Goal: Task Accomplishment & Management: Manage account settings

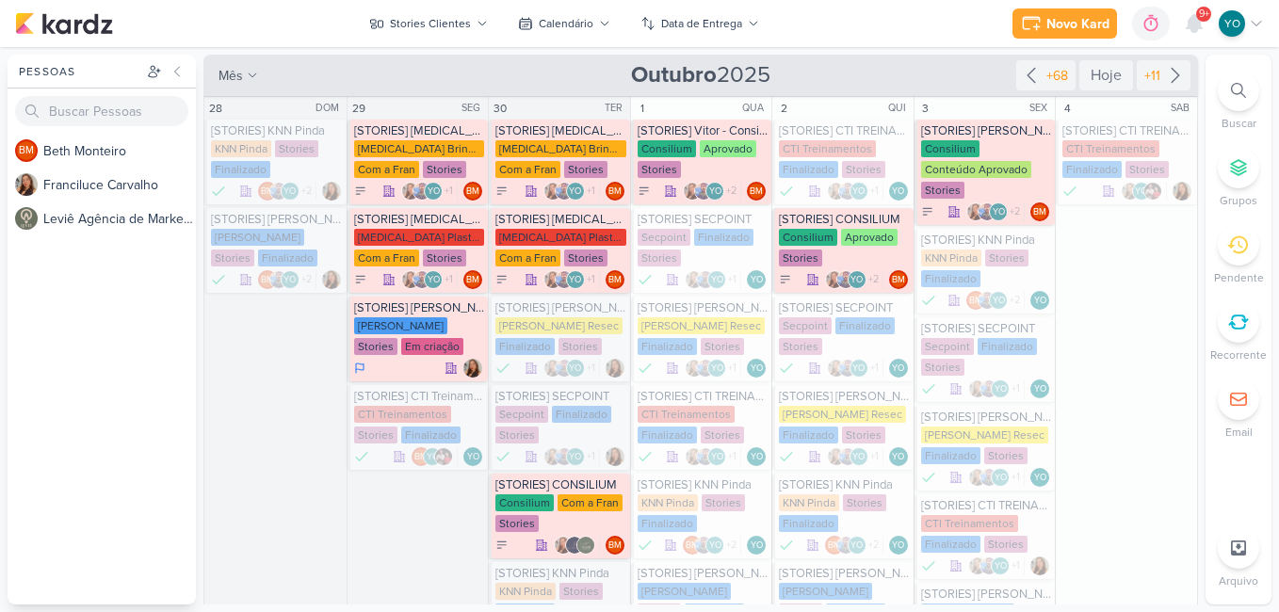
scroll to position [799, 0]
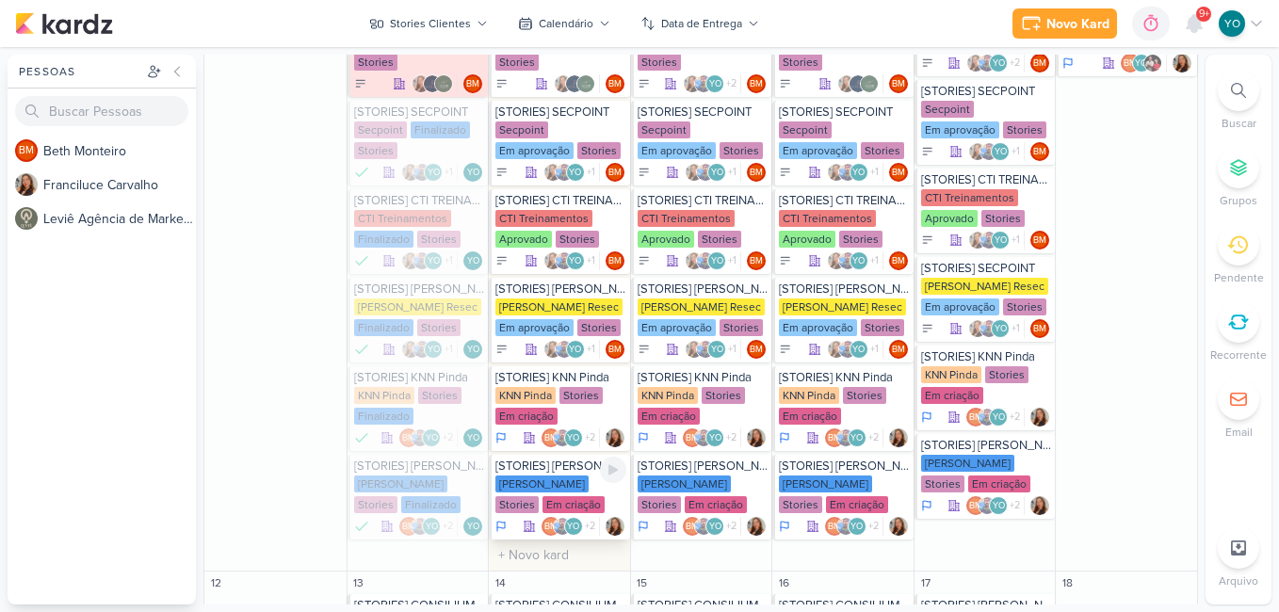
click at [549, 497] on div "Em criação" at bounding box center [574, 504] width 62 height 17
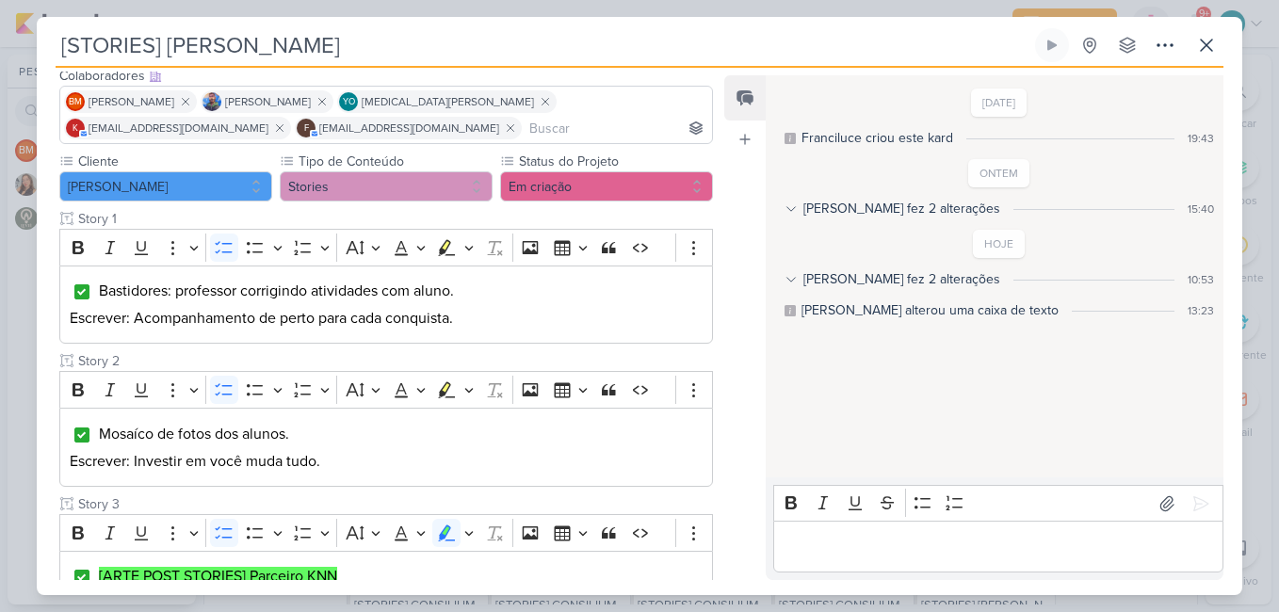
scroll to position [568, 0]
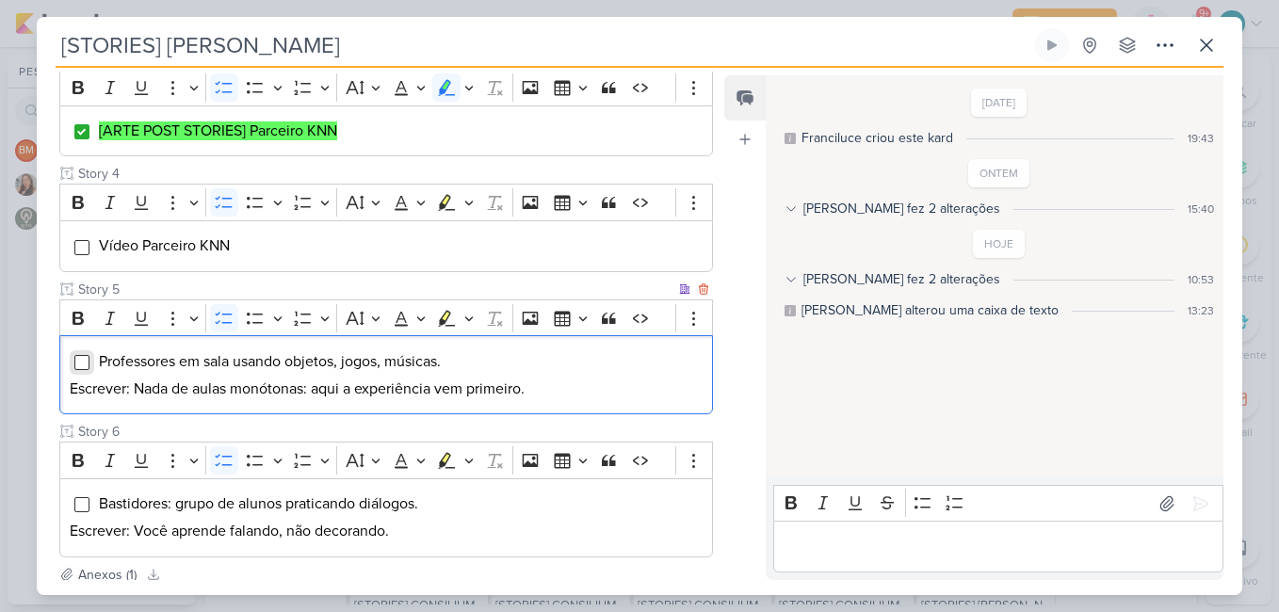
click at [78, 362] on input "Editor editing area: main" at bounding box center [81, 362] width 15 height 15
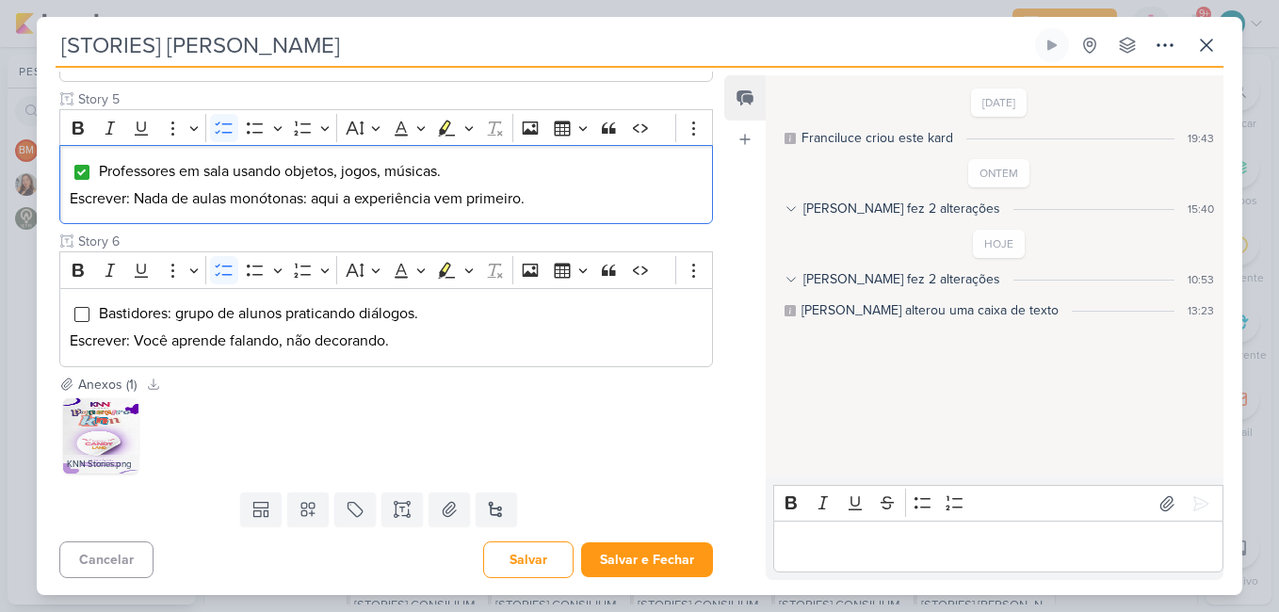
scroll to position [753, 0]
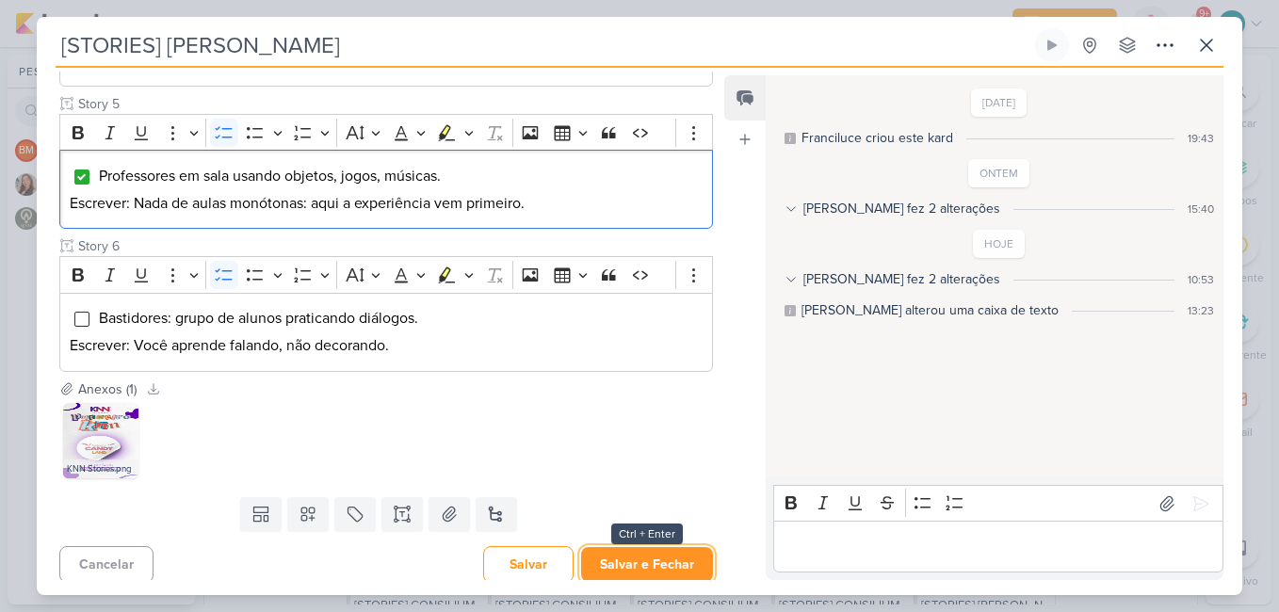
click at [650, 561] on button "Salvar e Fechar" at bounding box center [647, 564] width 132 height 35
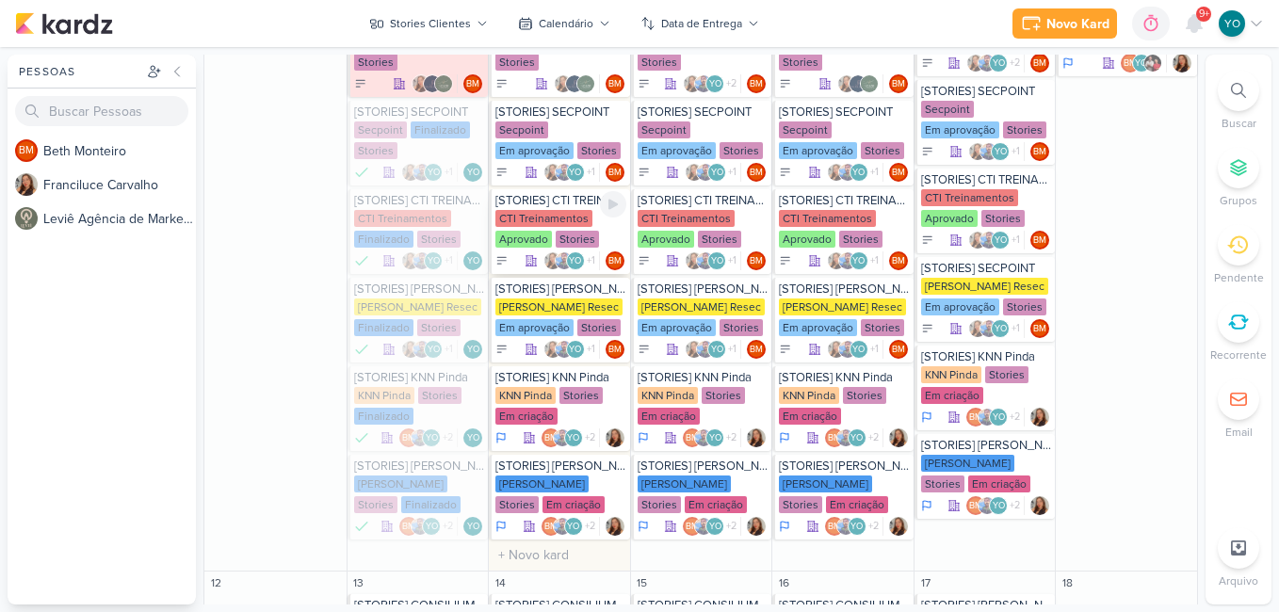
click at [555, 229] on div "CTI Treinamentos Aprovado Stories" at bounding box center [560, 230] width 131 height 40
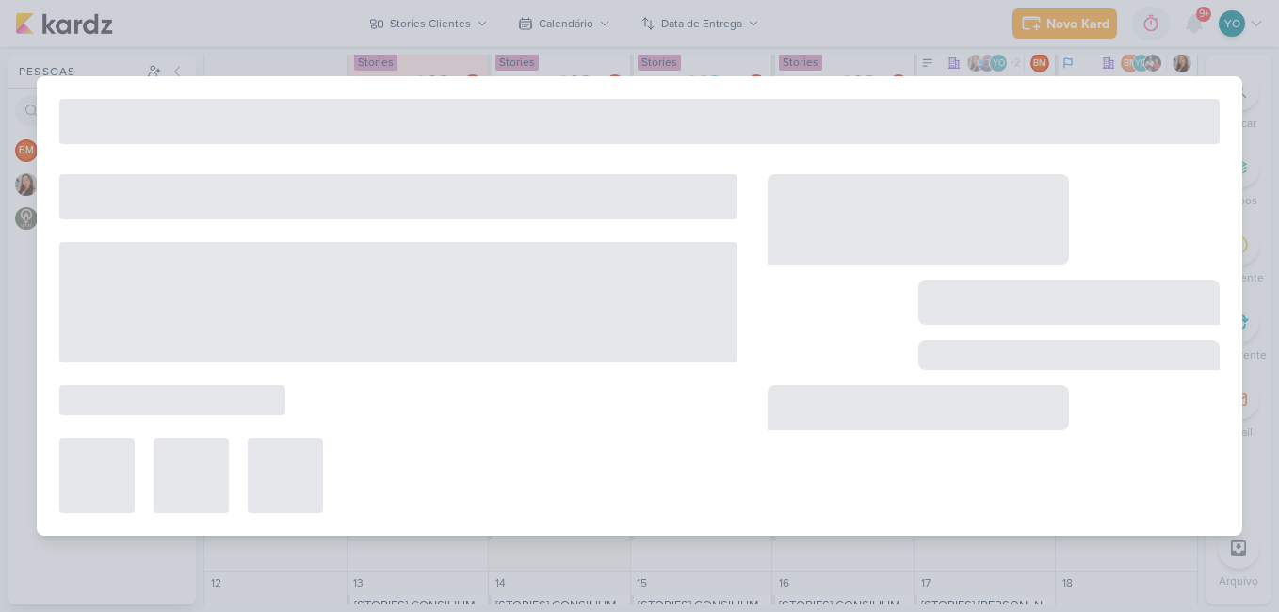
type input "[STORIES] CTI TREINAMENTOS"
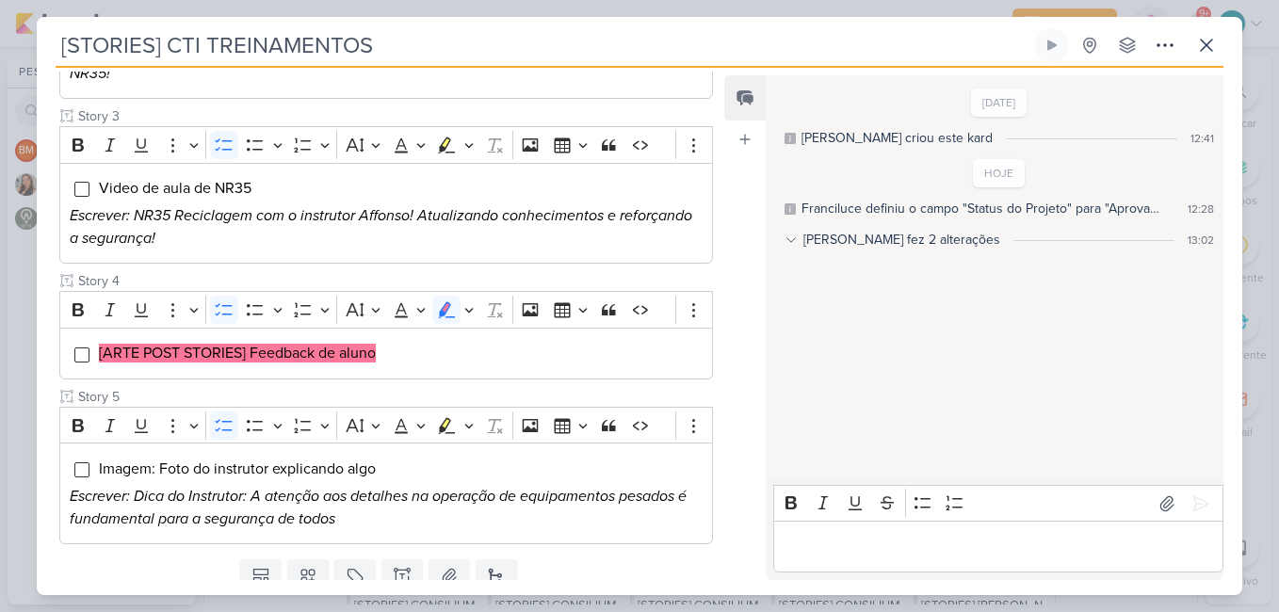
scroll to position [502, 0]
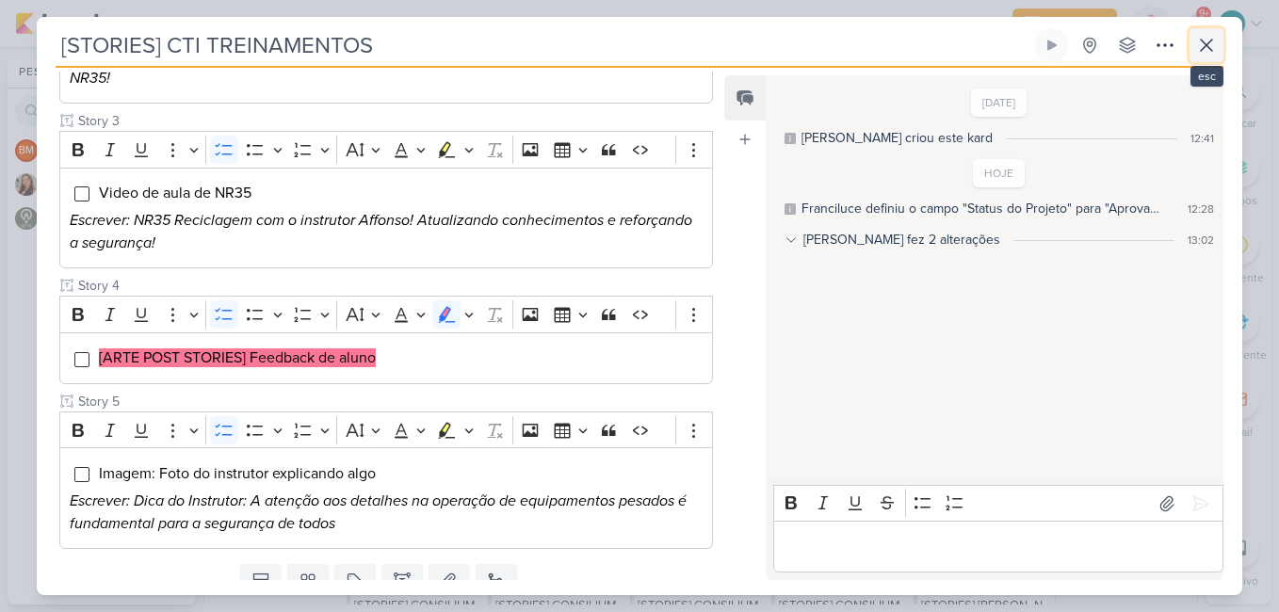
click at [1208, 41] on icon at bounding box center [1206, 45] width 23 height 23
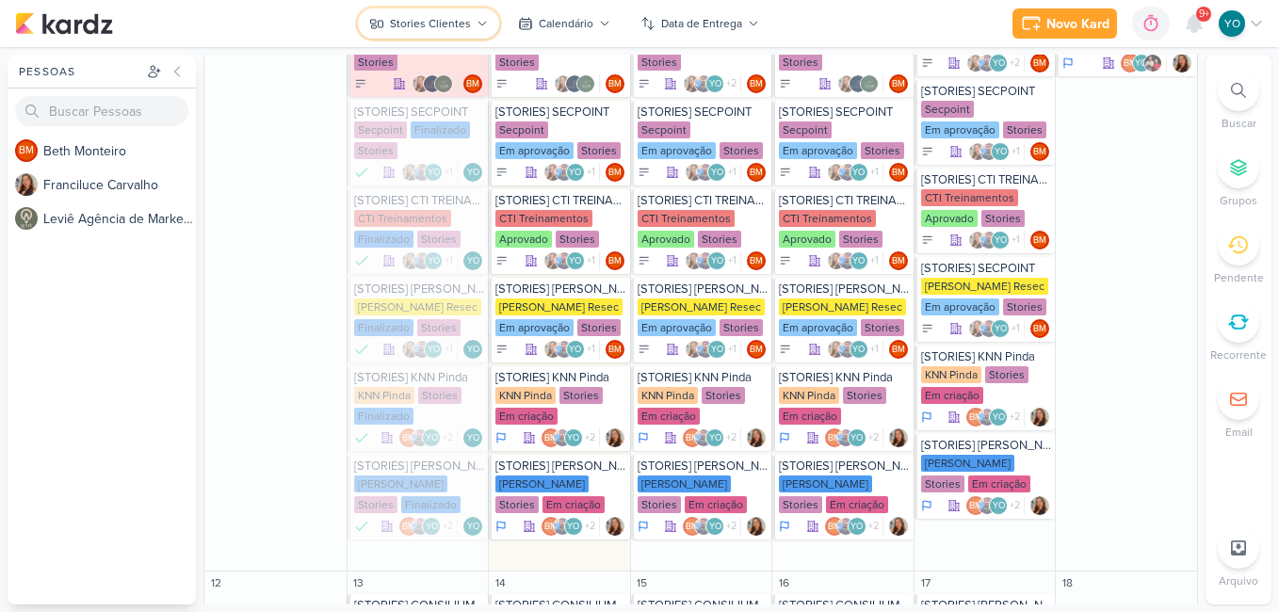
click at [478, 26] on icon at bounding box center [482, 23] width 11 height 11
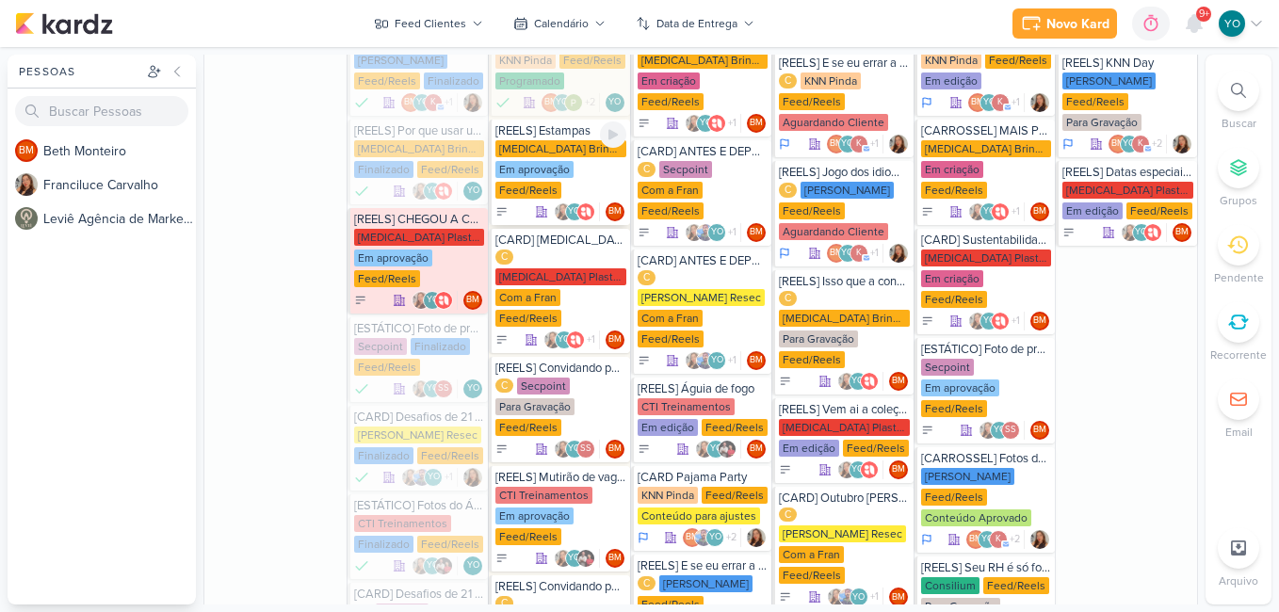
scroll to position [729, 0]
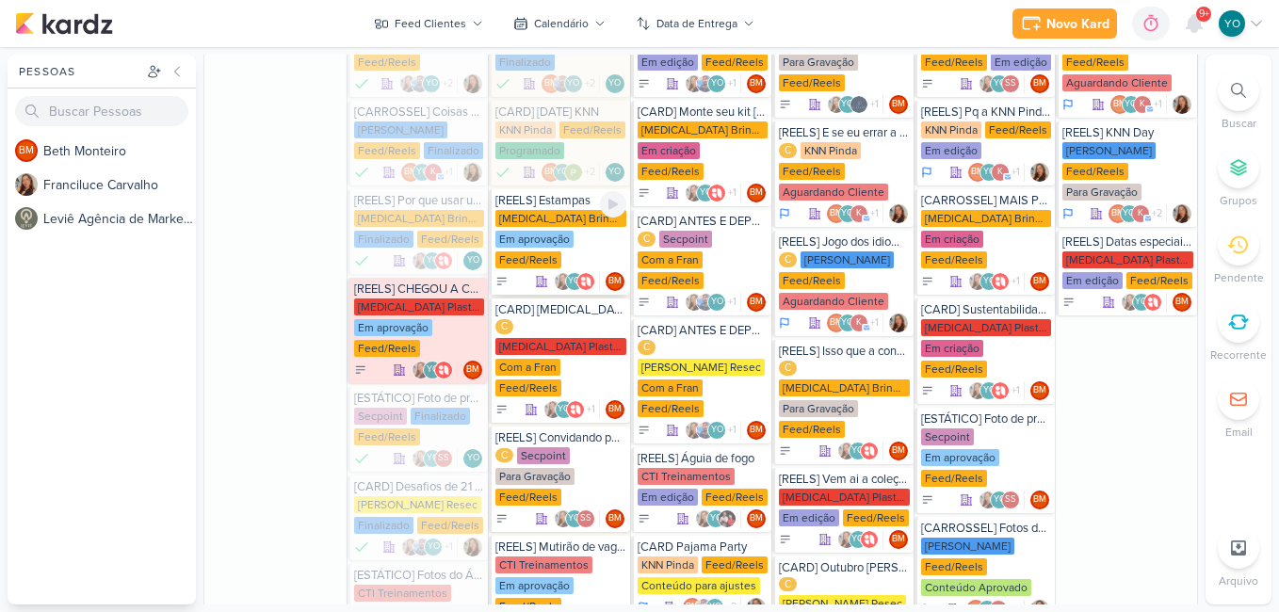
click at [547, 231] on div "Em aprovação" at bounding box center [534, 239] width 78 height 17
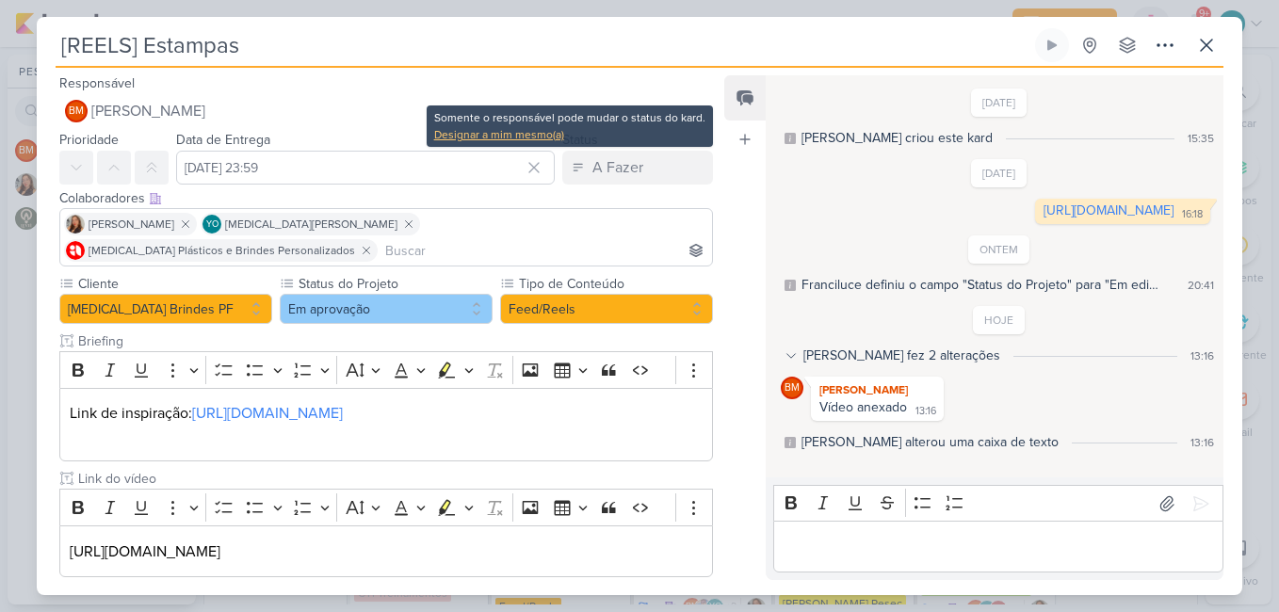
click at [524, 135] on div "Designar a mim mesmo(a)" at bounding box center [569, 134] width 271 height 17
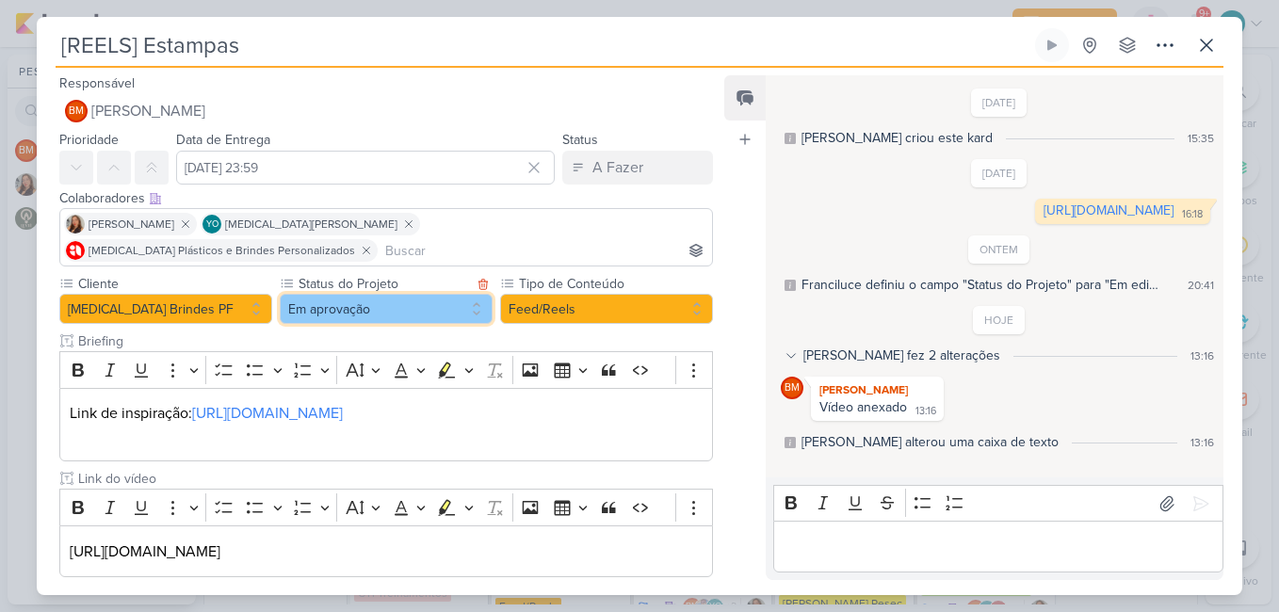
click at [397, 294] on button "Em aprovação" at bounding box center [386, 309] width 213 height 30
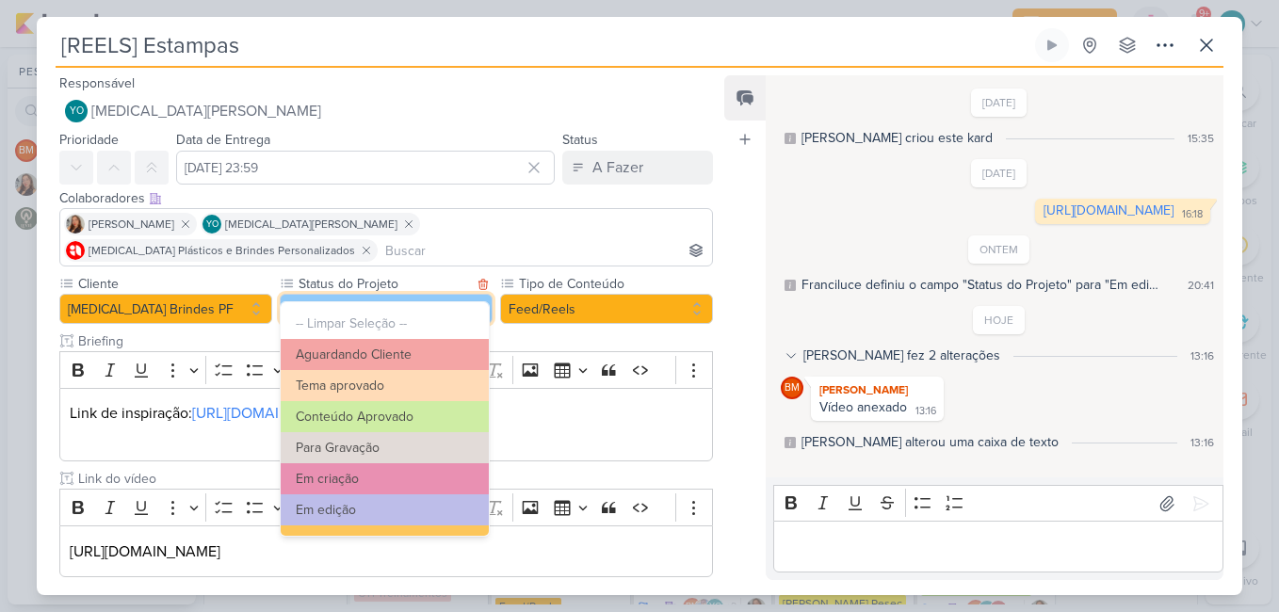
scroll to position [204, 0]
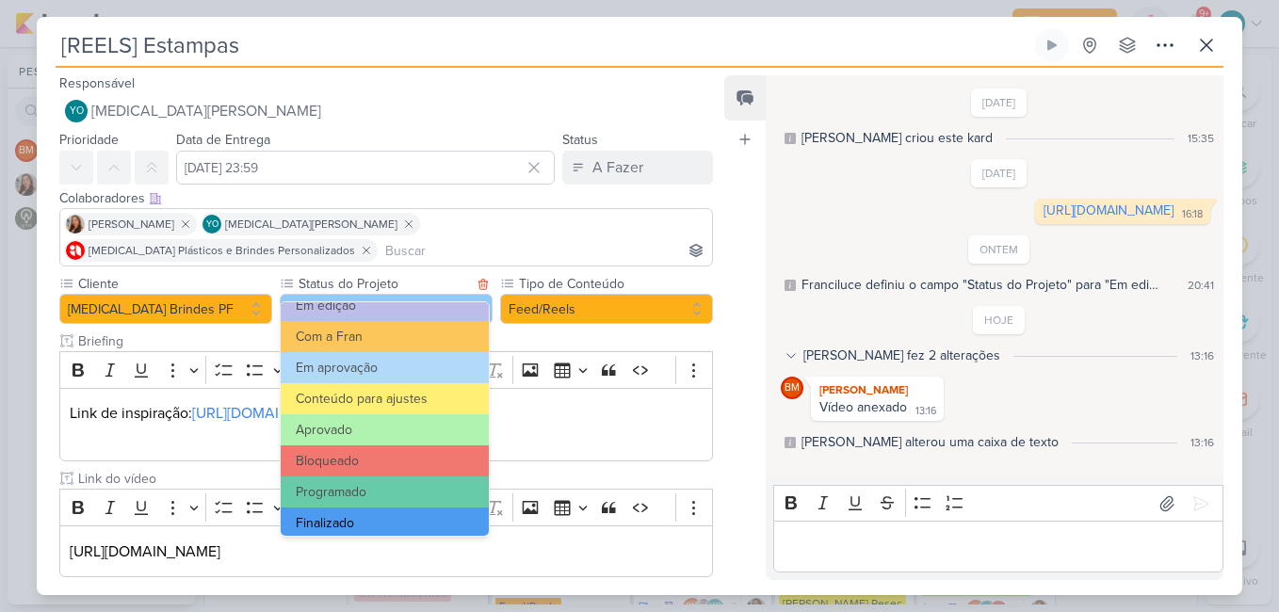
click at [397, 529] on button "Finalizado" at bounding box center [385, 523] width 208 height 31
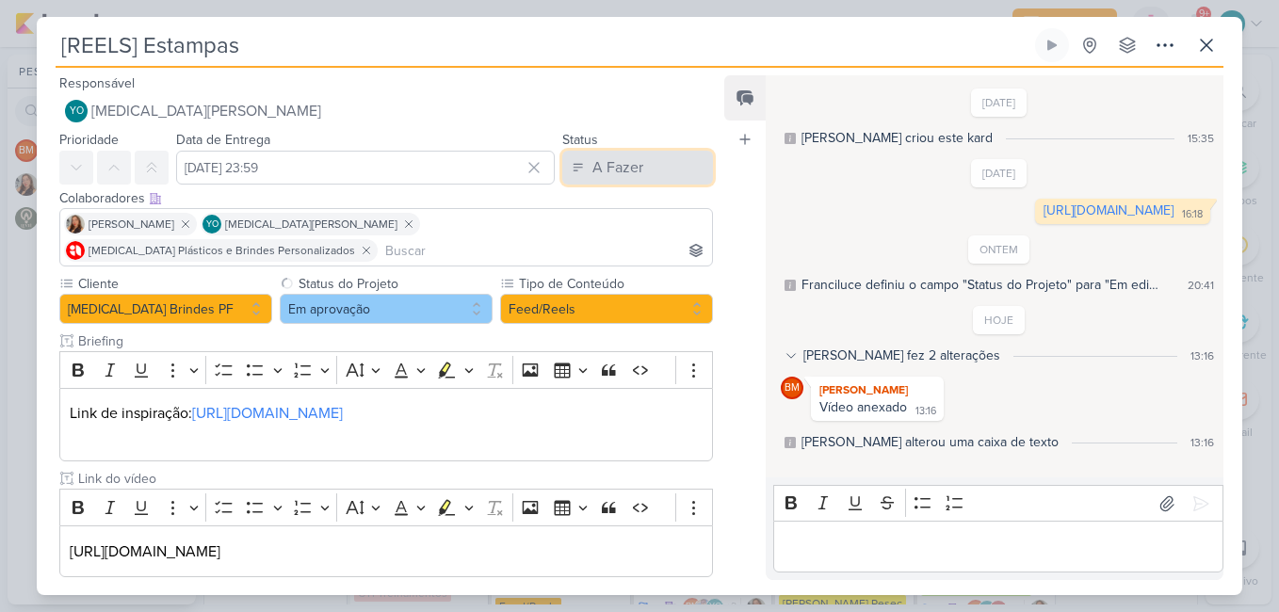
click at [595, 169] on div "A Fazer" at bounding box center [617, 167] width 51 height 23
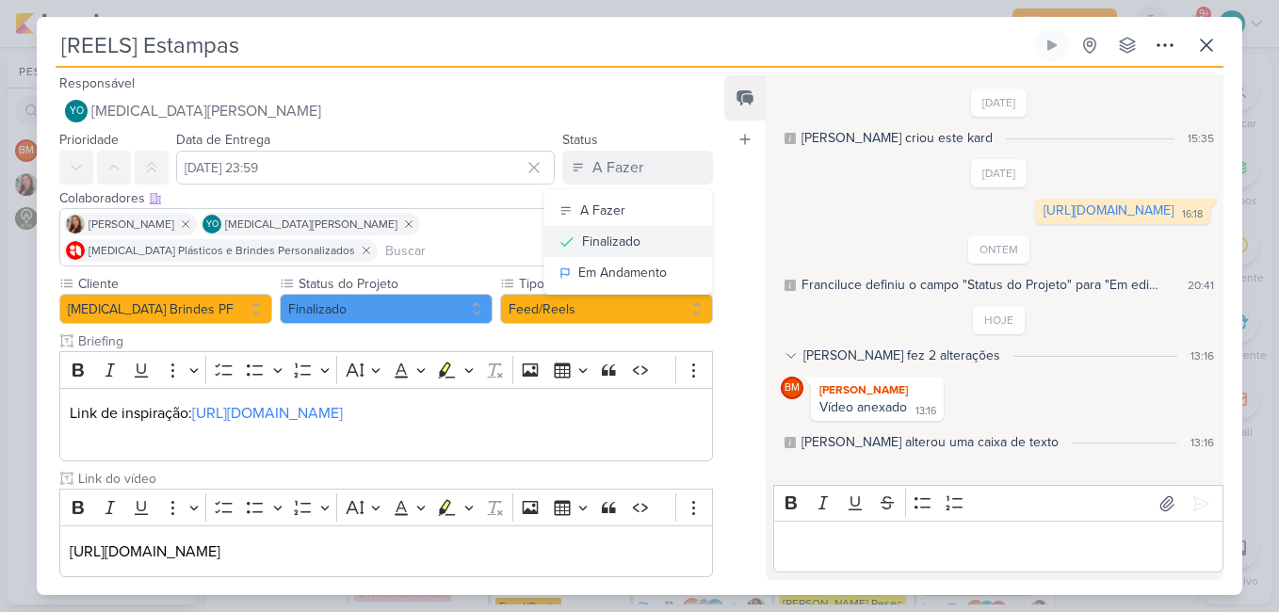
click at [597, 244] on div "Finalizado" at bounding box center [611, 242] width 58 height 20
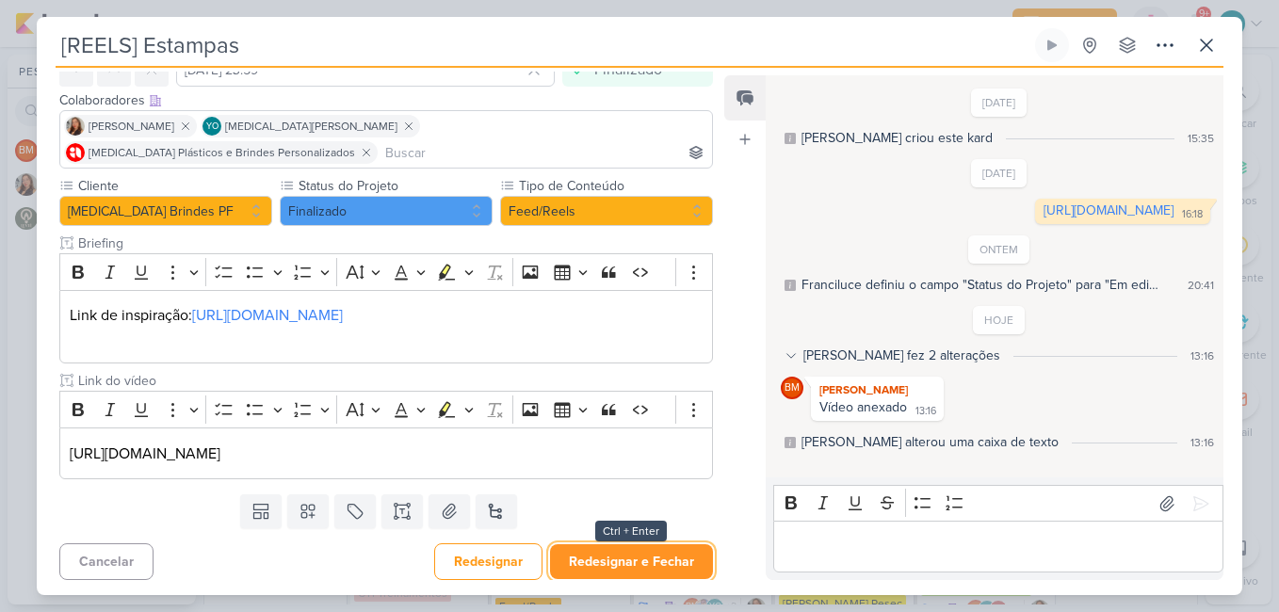
click at [647, 562] on button "Redesignar e Fechar" at bounding box center [631, 561] width 163 height 35
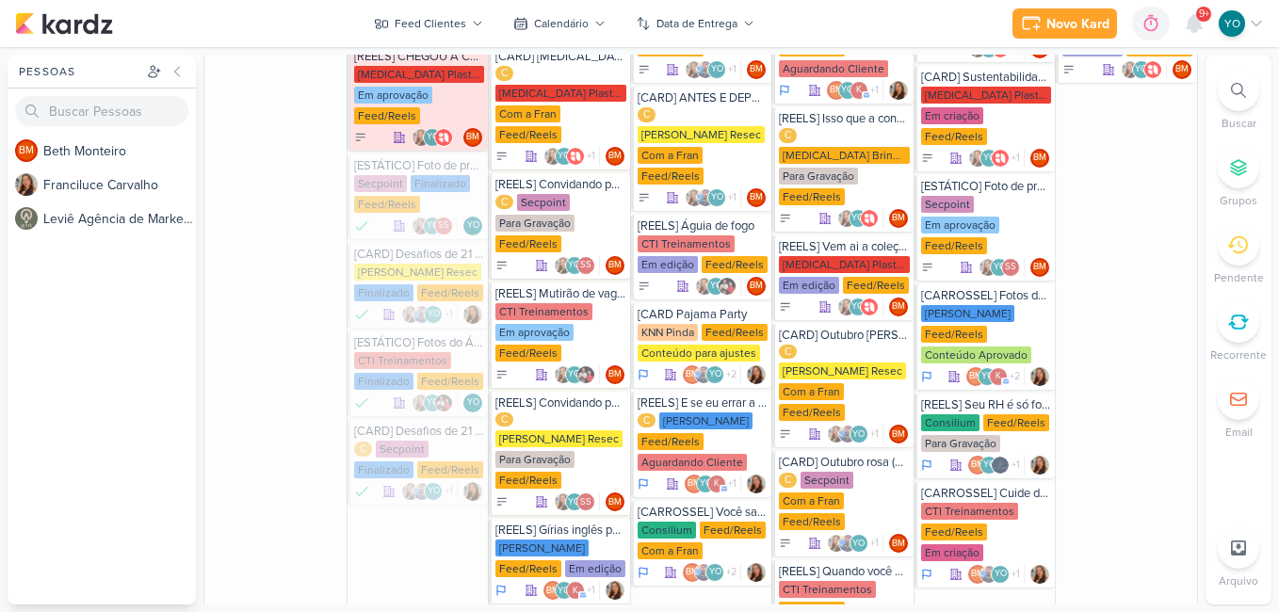
scroll to position [934, 0]
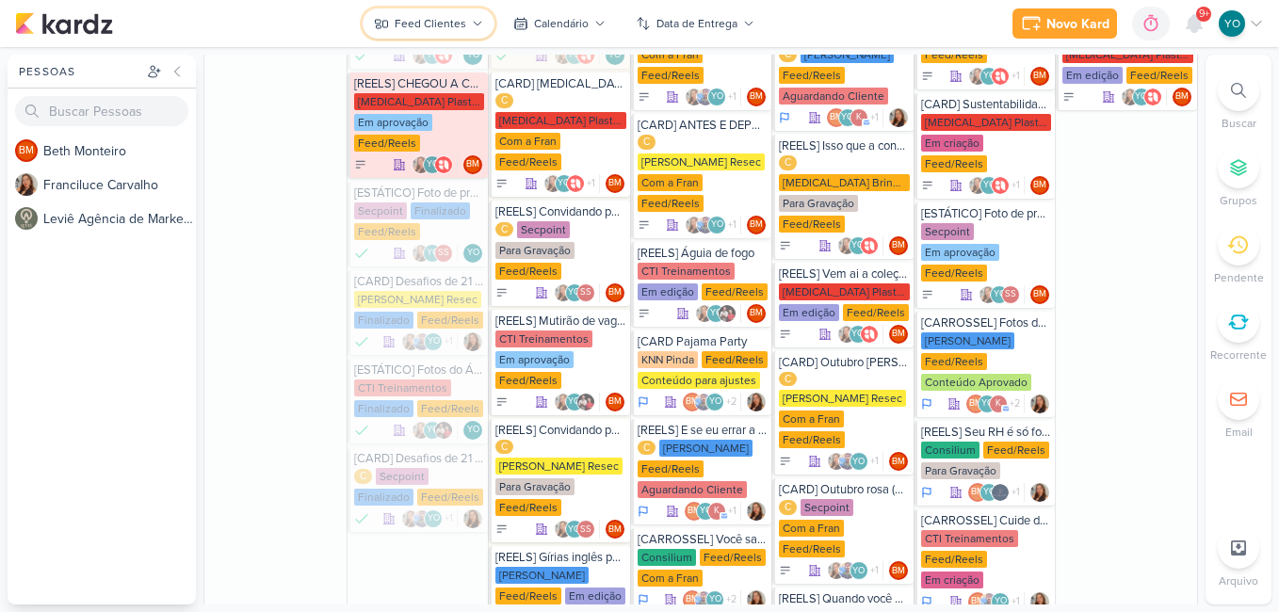
click at [434, 22] on div "Feed Clientes" at bounding box center [431, 23] width 72 height 17
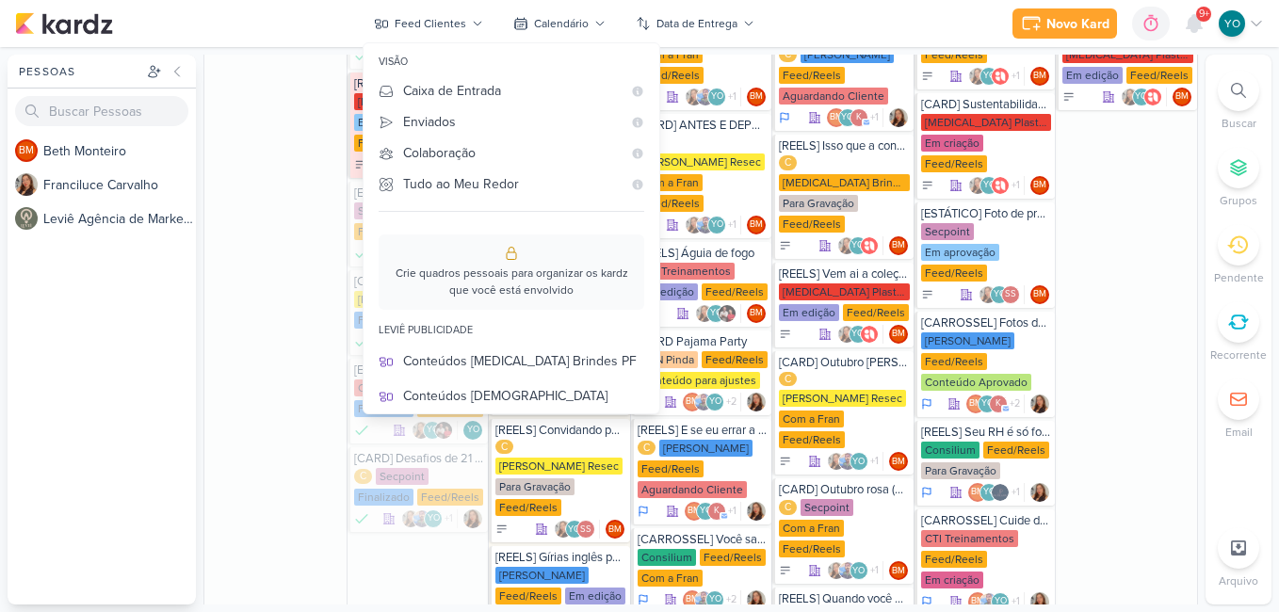
click at [541, 526] on div "Conteúdos Secpoint" at bounding box center [523, 536] width 241 height 20
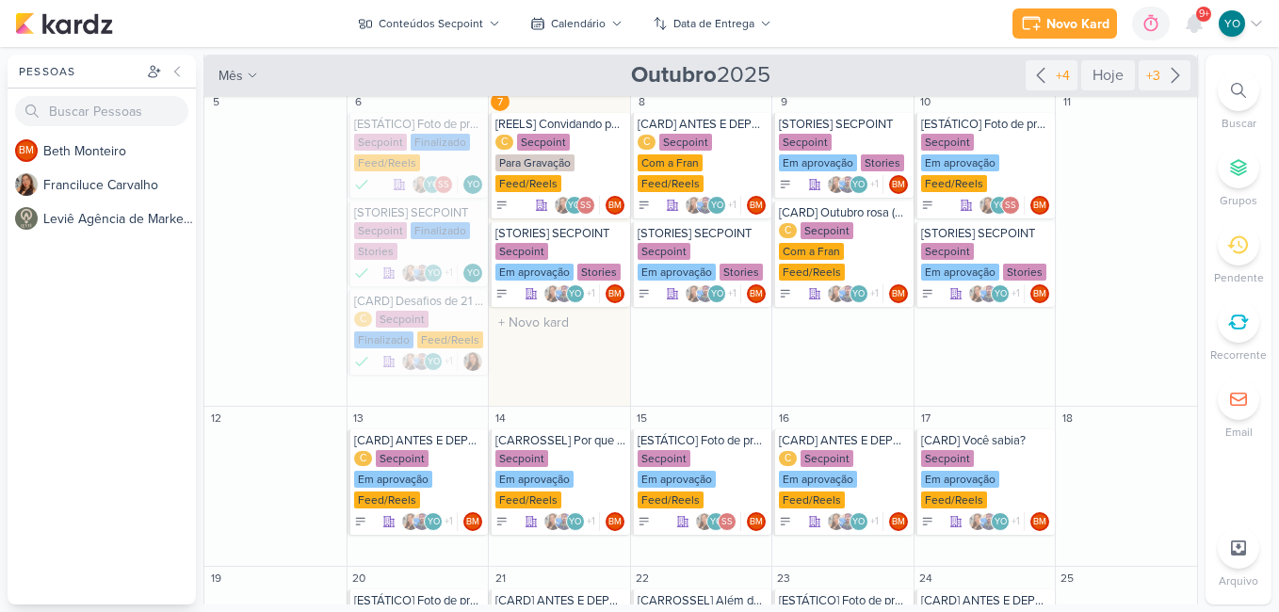
scroll to position [228, 0]
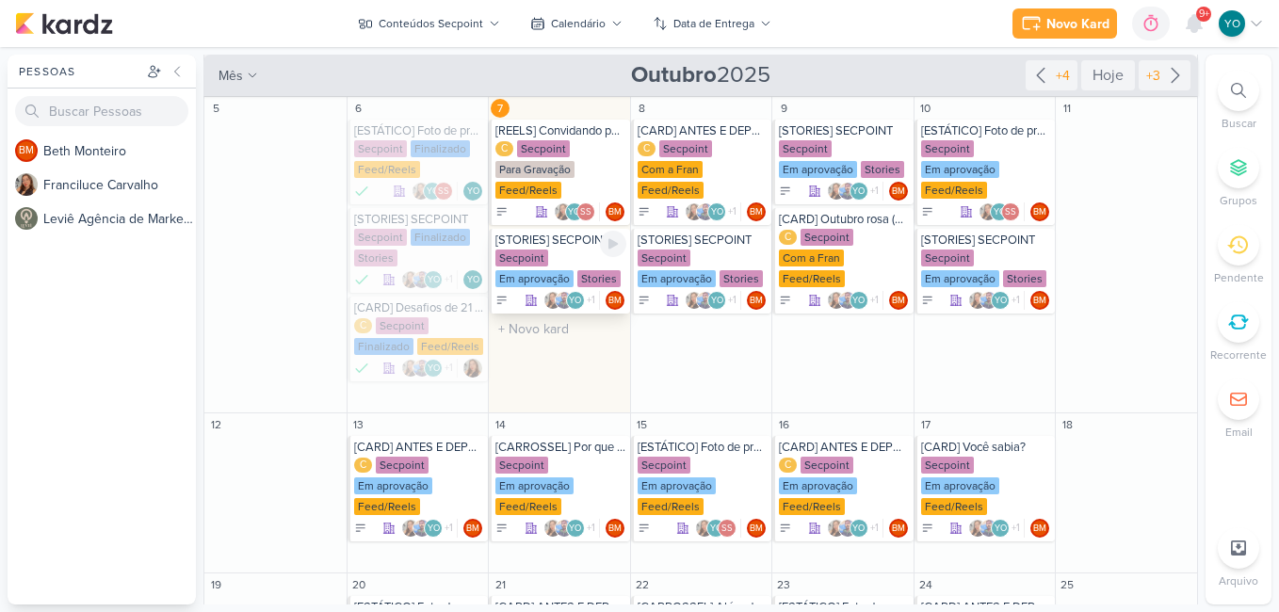
click at [553, 267] on div "Secpoint Em aprovação Stories" at bounding box center [560, 270] width 131 height 40
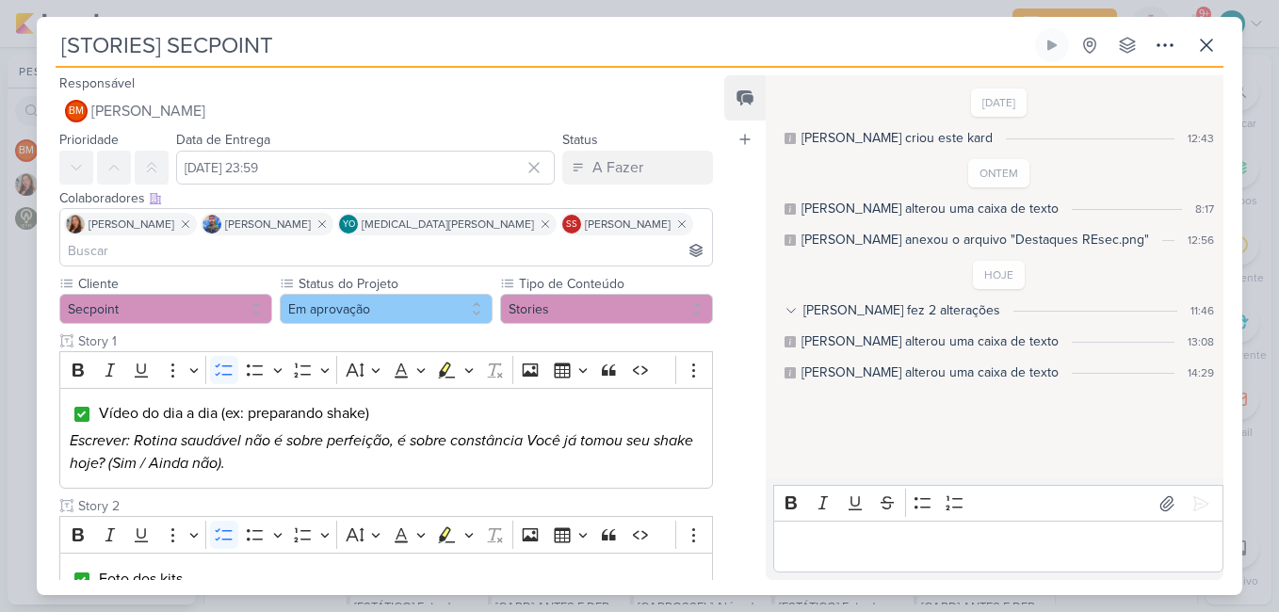
click at [731, 449] on div "Feed Atrelar email Solte o email para atrelar ao kard" at bounding box center [744, 327] width 41 height 505
click at [721, 502] on div "Responsável BM [GEOGRAPHIC_DATA] Nenhum contato encontrado create new contact N…" at bounding box center [640, 331] width 1206 height 527
click at [721, 533] on div "Responsável BM [GEOGRAPHIC_DATA] Nenhum contato encontrado create new contact N…" at bounding box center [640, 331] width 1206 height 527
click at [734, 371] on div "Feed Atrelar email Solte o email para atrelar ao kard" at bounding box center [744, 327] width 41 height 505
click at [730, 445] on div "Feed Atrelar email Solte o email para atrelar ao kard" at bounding box center [744, 327] width 41 height 505
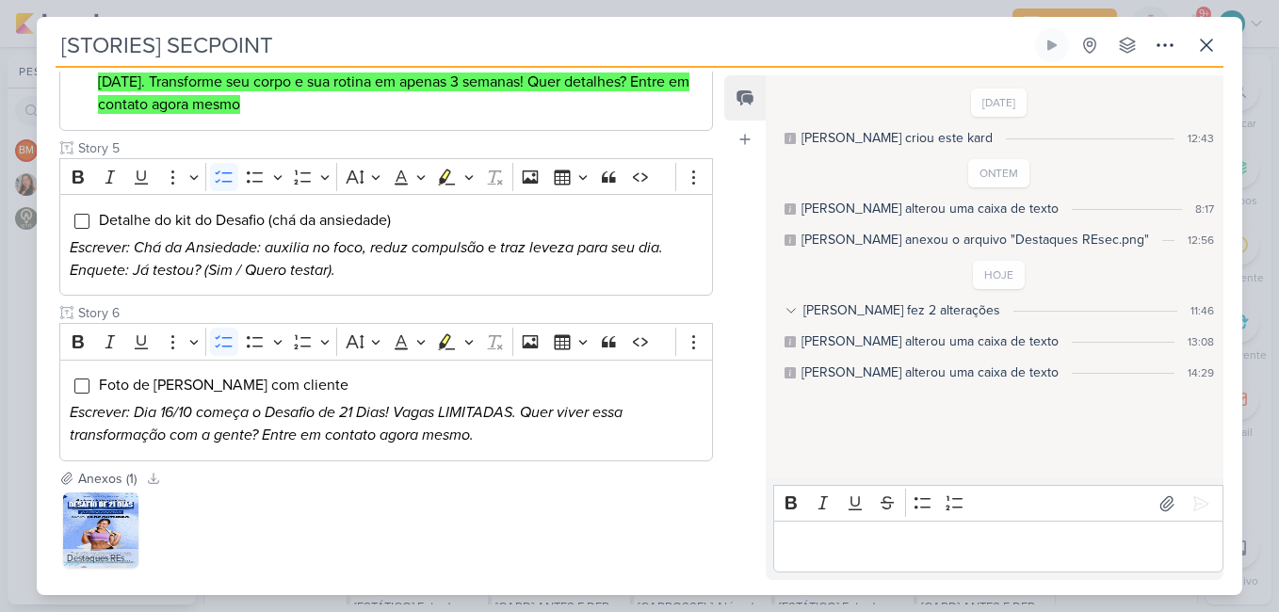
scroll to position [816, 0]
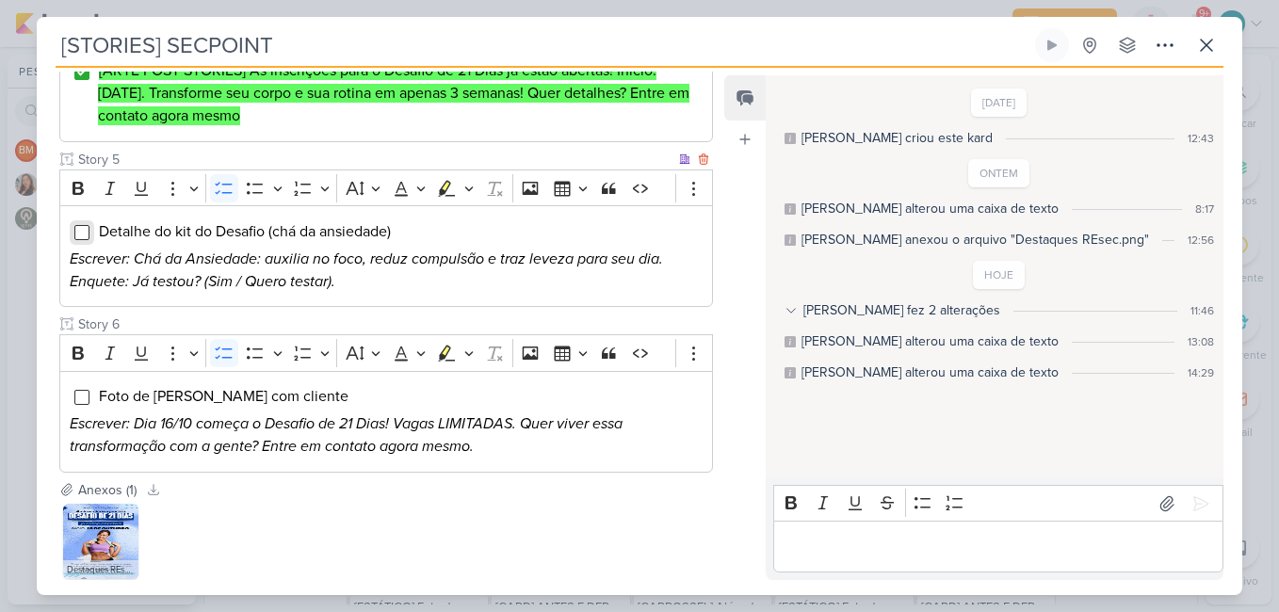
click at [82, 225] on input "Editor editing area: main" at bounding box center [81, 232] width 15 height 15
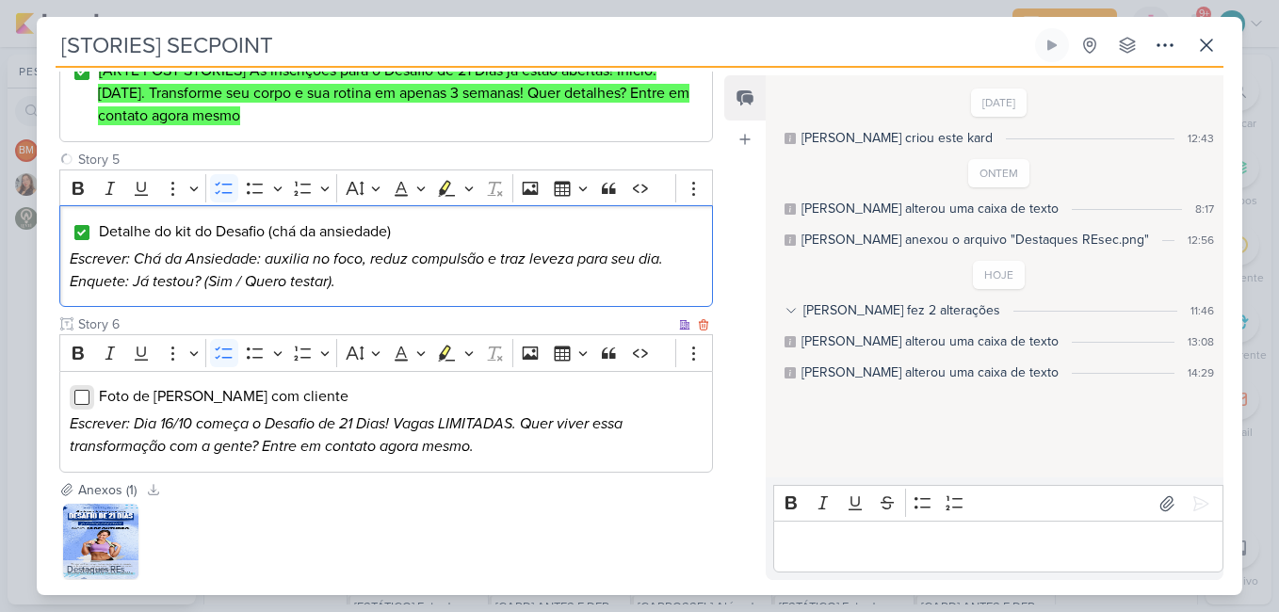
click at [85, 390] on input "Editor editing area: main" at bounding box center [81, 397] width 15 height 15
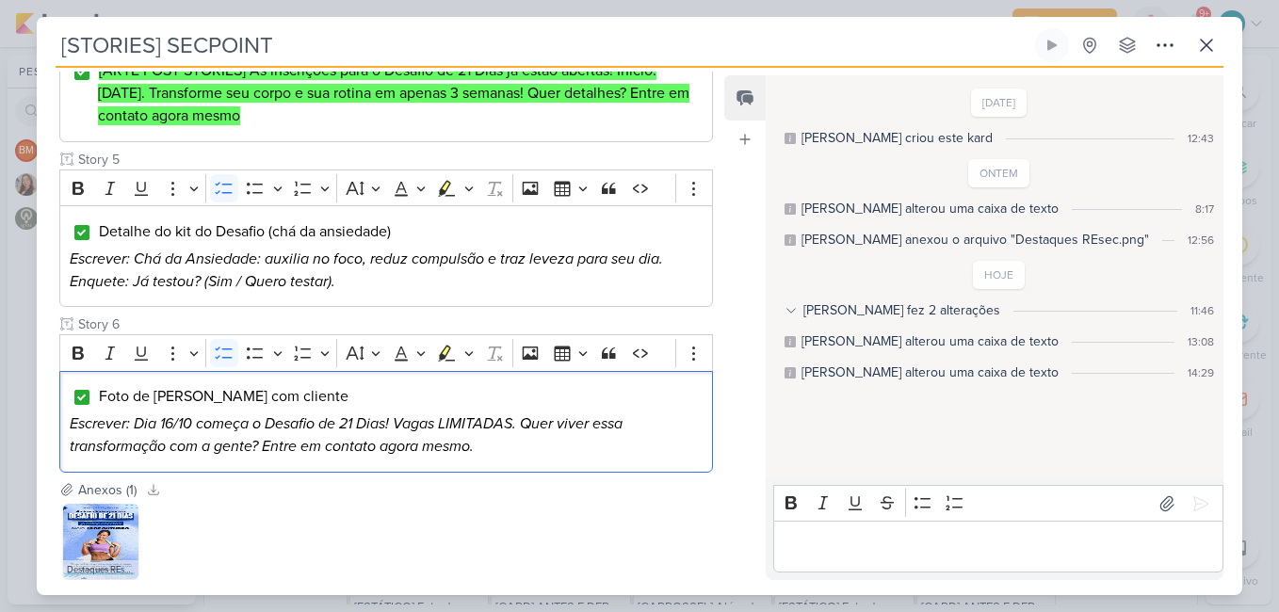
click at [727, 279] on div "Feed Atrelar email Solte o email para atrelar ao kard" at bounding box center [744, 327] width 41 height 505
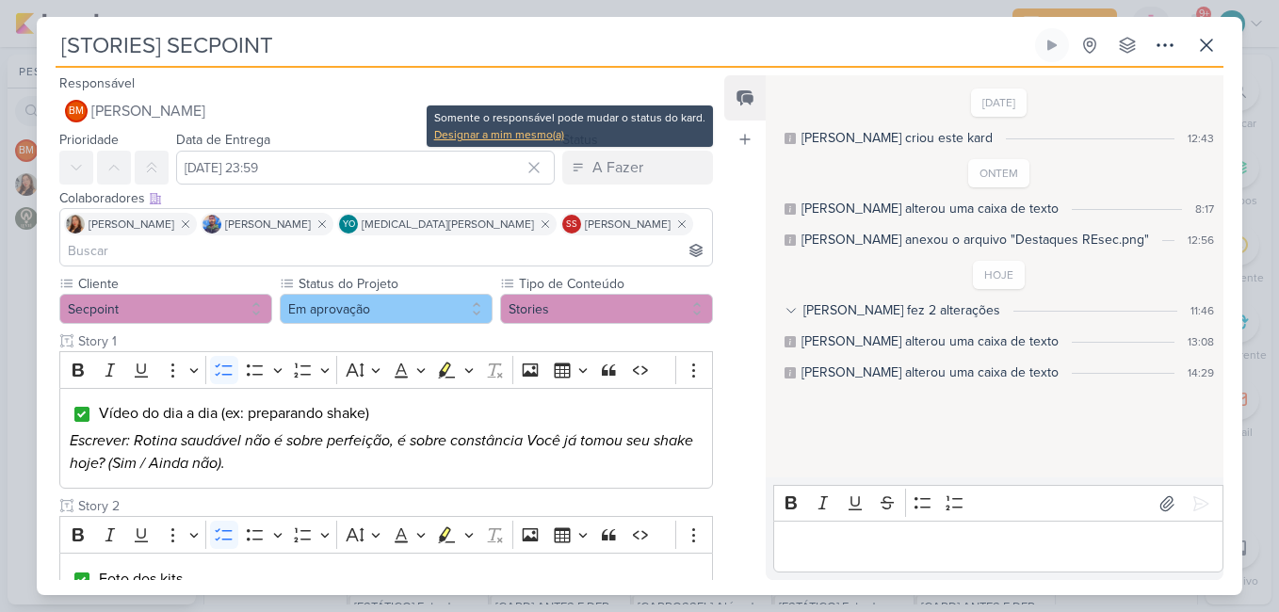
click at [533, 132] on div "Designar a mim mesmo(a)" at bounding box center [569, 134] width 271 height 17
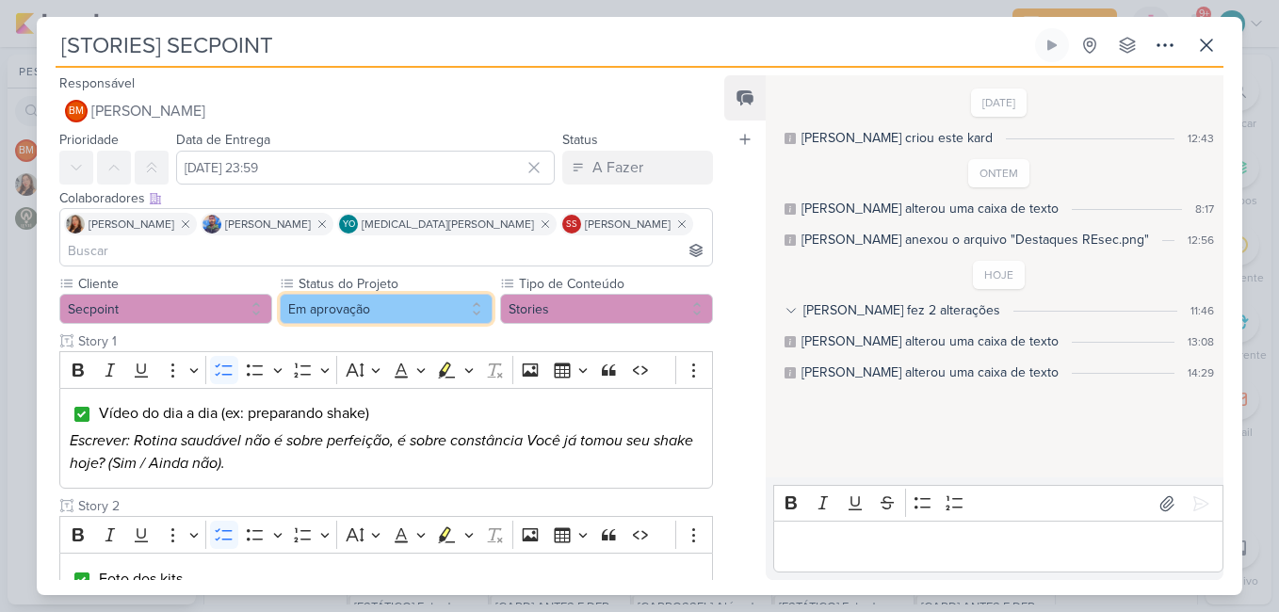
click at [404, 294] on button "Em aprovação" at bounding box center [386, 309] width 213 height 30
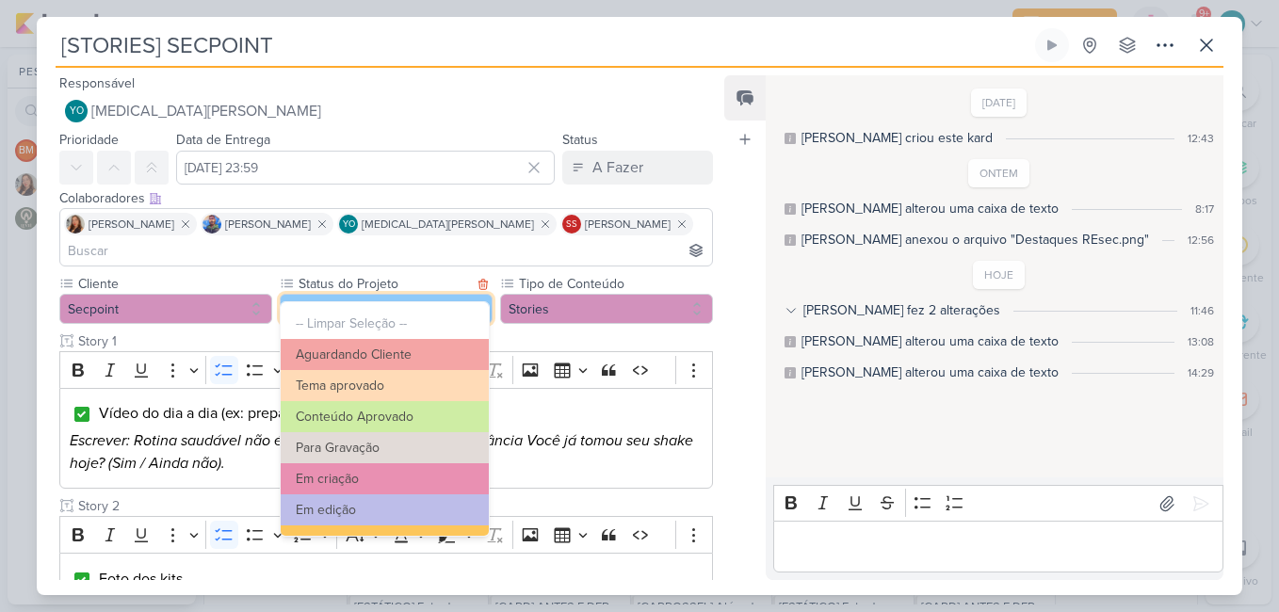
scroll to position [204, 0]
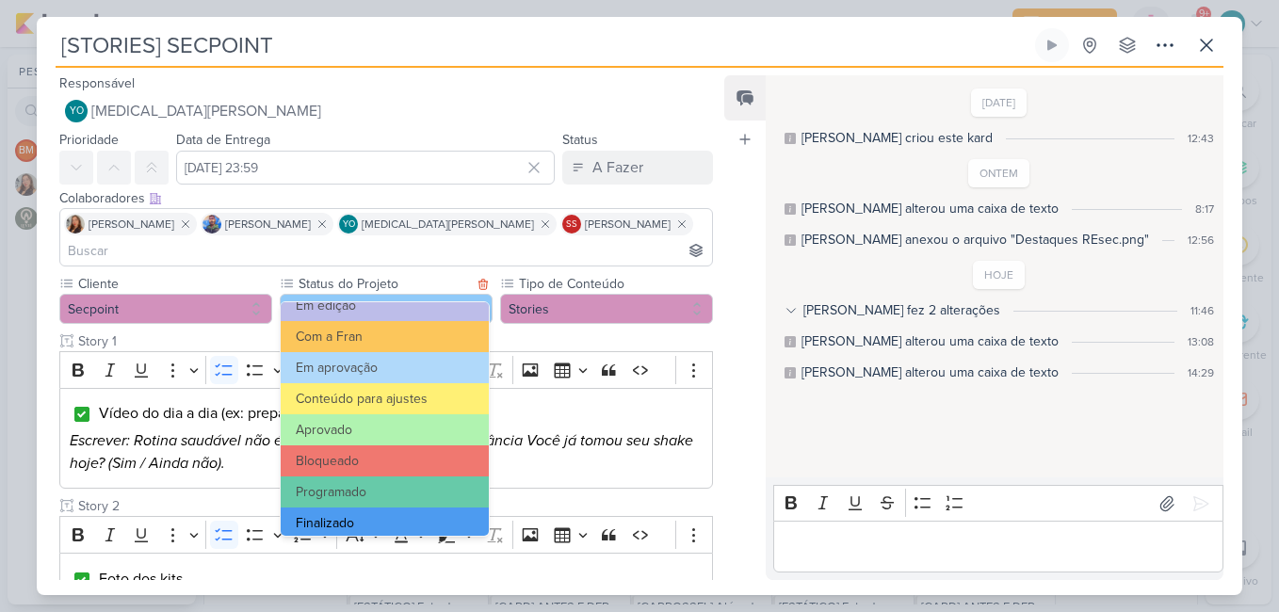
click at [378, 512] on button "Finalizado" at bounding box center [385, 523] width 208 height 31
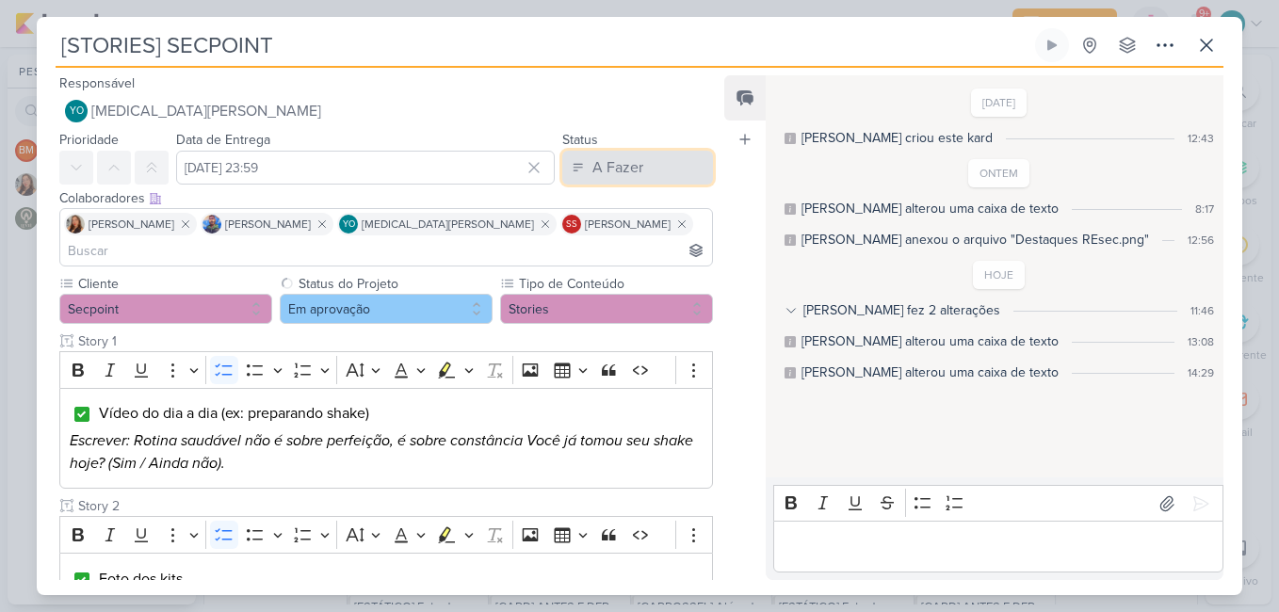
click at [600, 178] on div "A Fazer" at bounding box center [617, 167] width 51 height 23
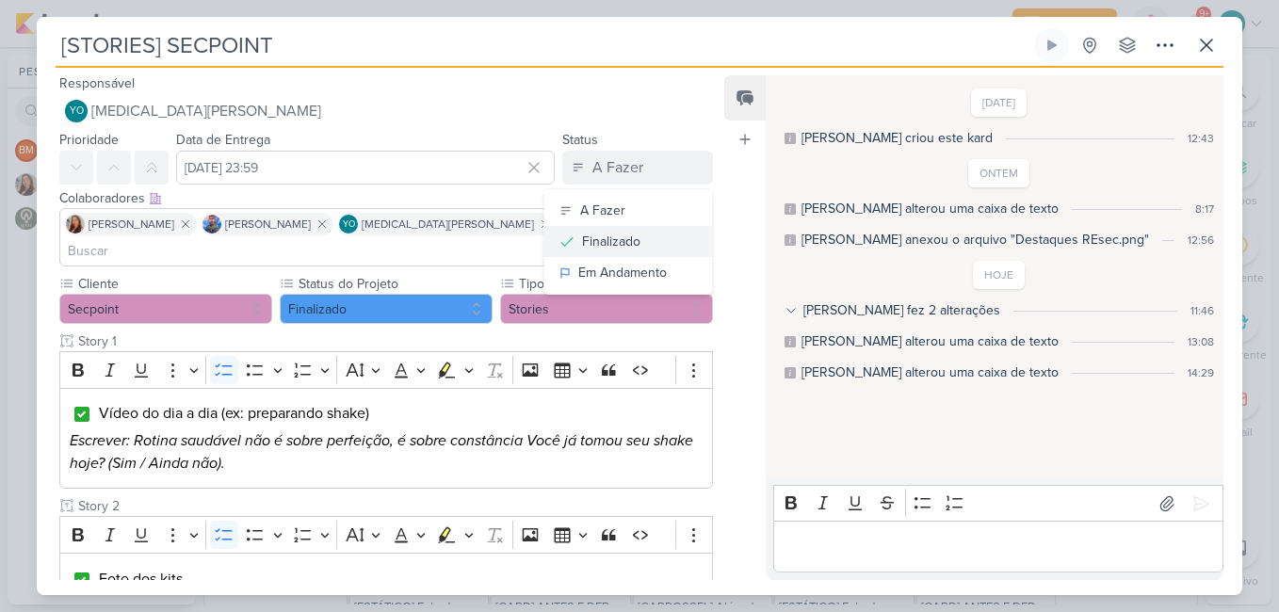
click at [607, 240] on div "Finalizado" at bounding box center [611, 242] width 58 height 20
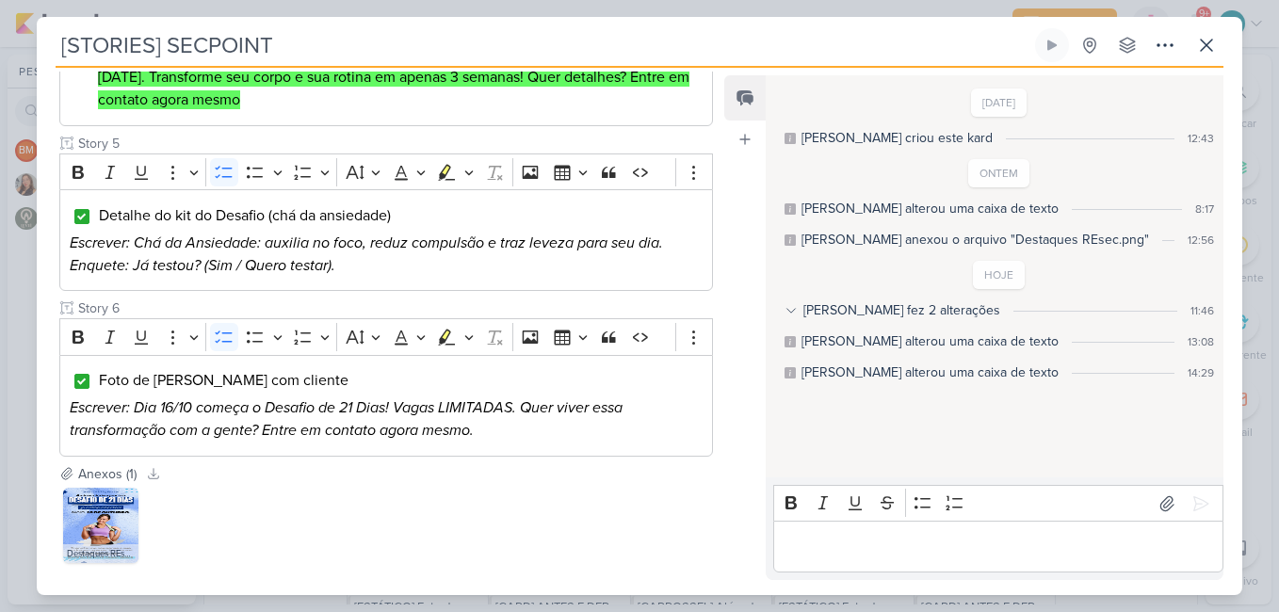
scroll to position [897, 0]
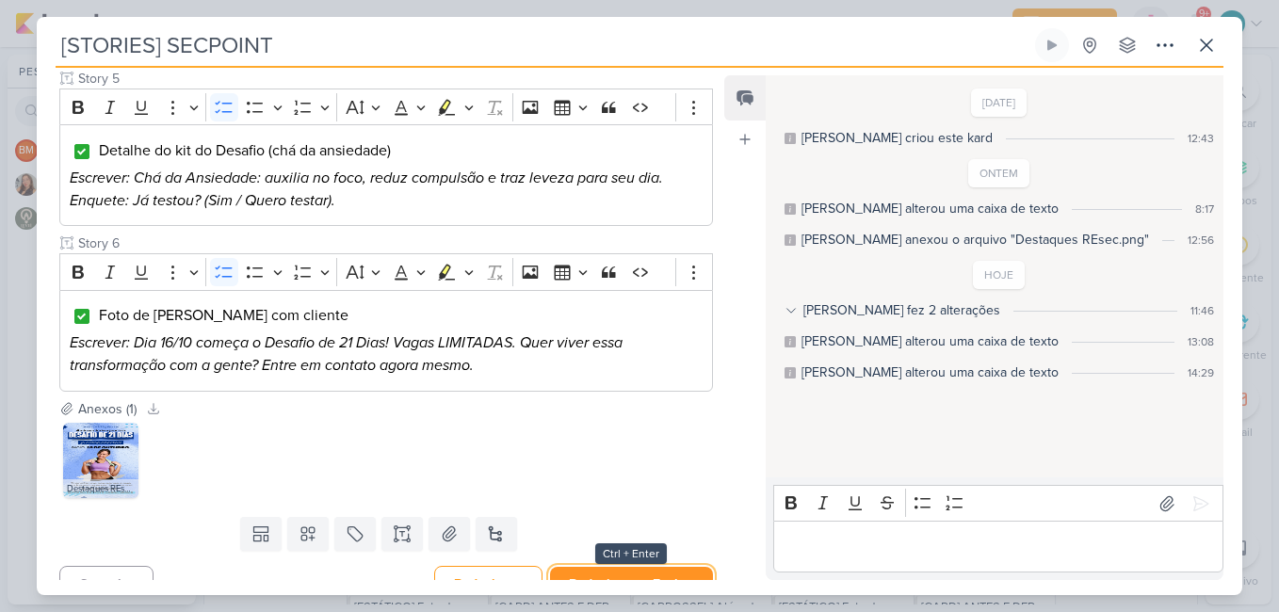
click at [613, 567] on button "Redesignar e Fechar" at bounding box center [631, 584] width 163 height 35
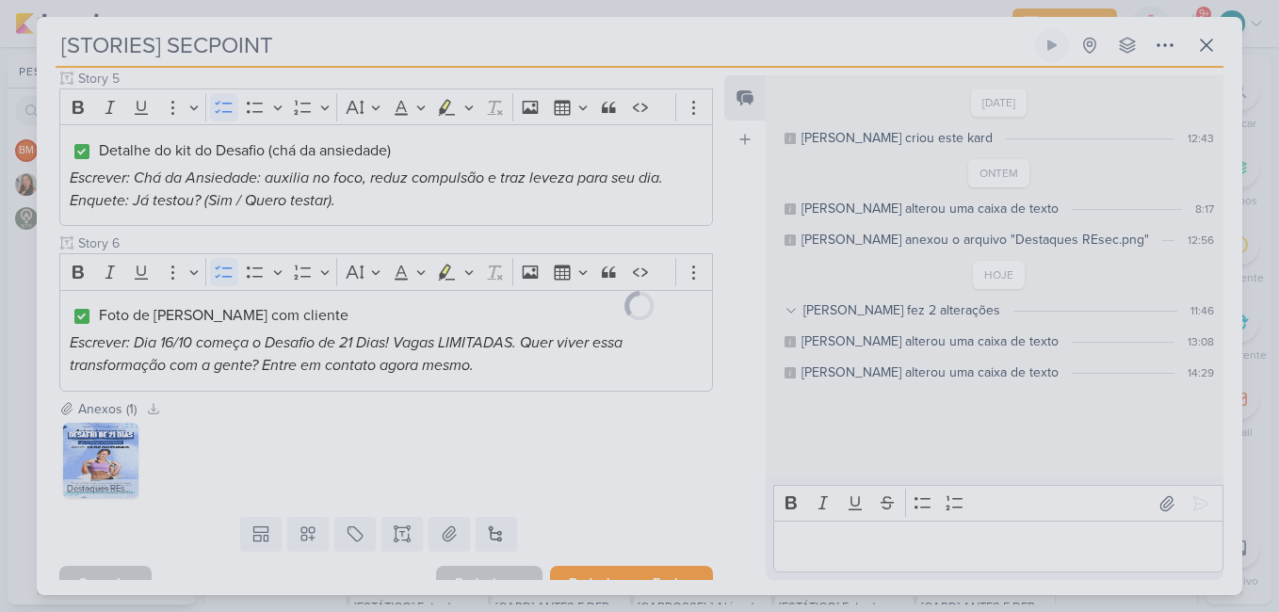
scroll to position [895, 0]
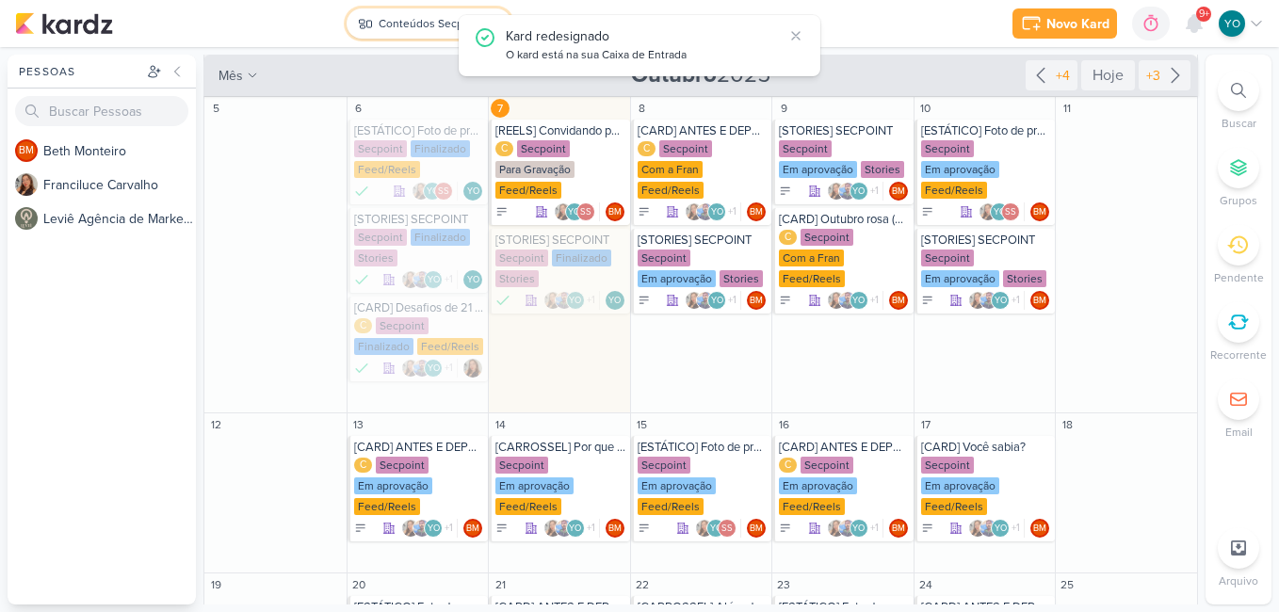
click at [437, 27] on div "Conteúdos Secpoint" at bounding box center [431, 23] width 105 height 17
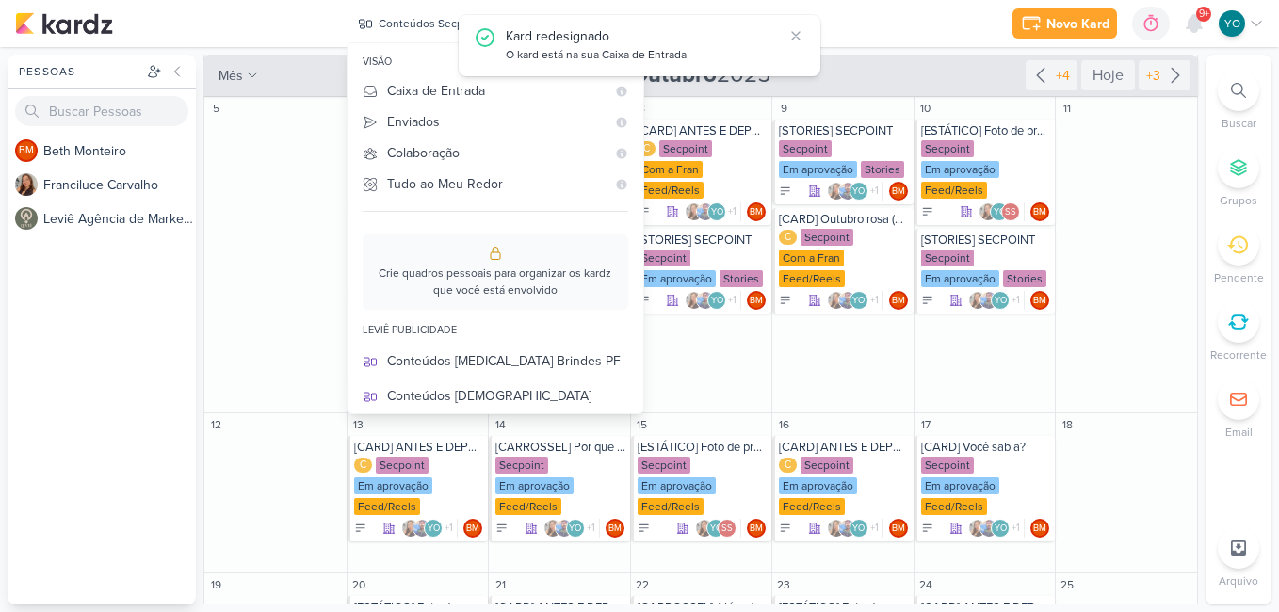
click at [521, 560] on div "Conteúdos [PERSON_NAME]" at bounding box center [507, 570] width 241 height 20
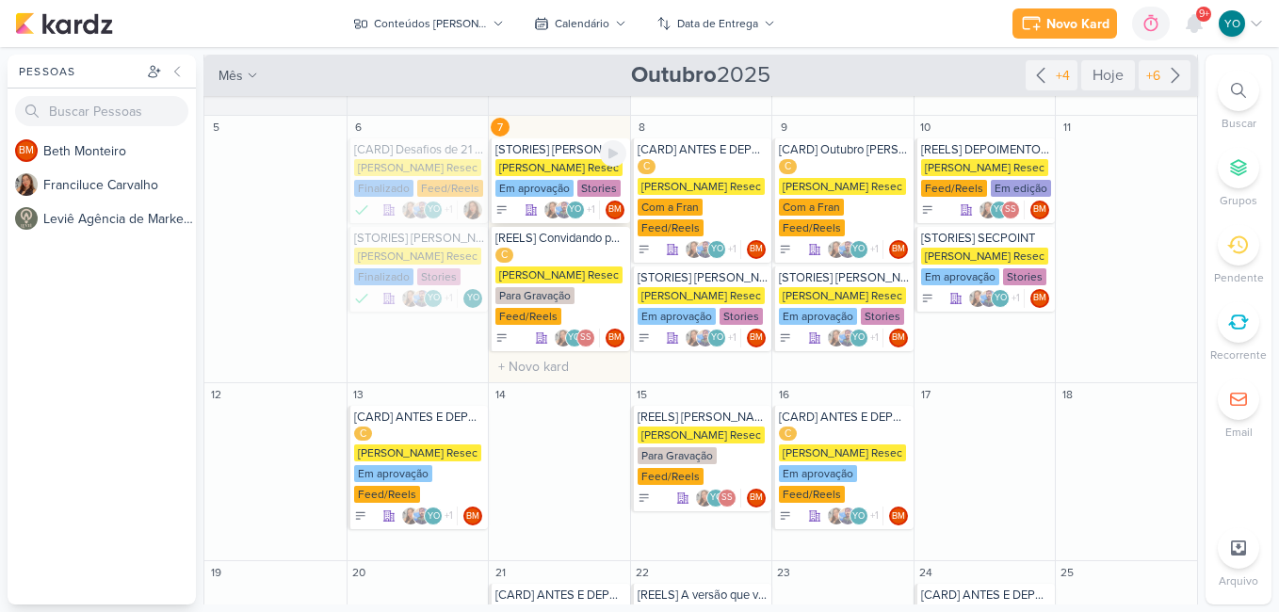
click at [535, 160] on div "[PERSON_NAME] Resec" at bounding box center [558, 167] width 127 height 17
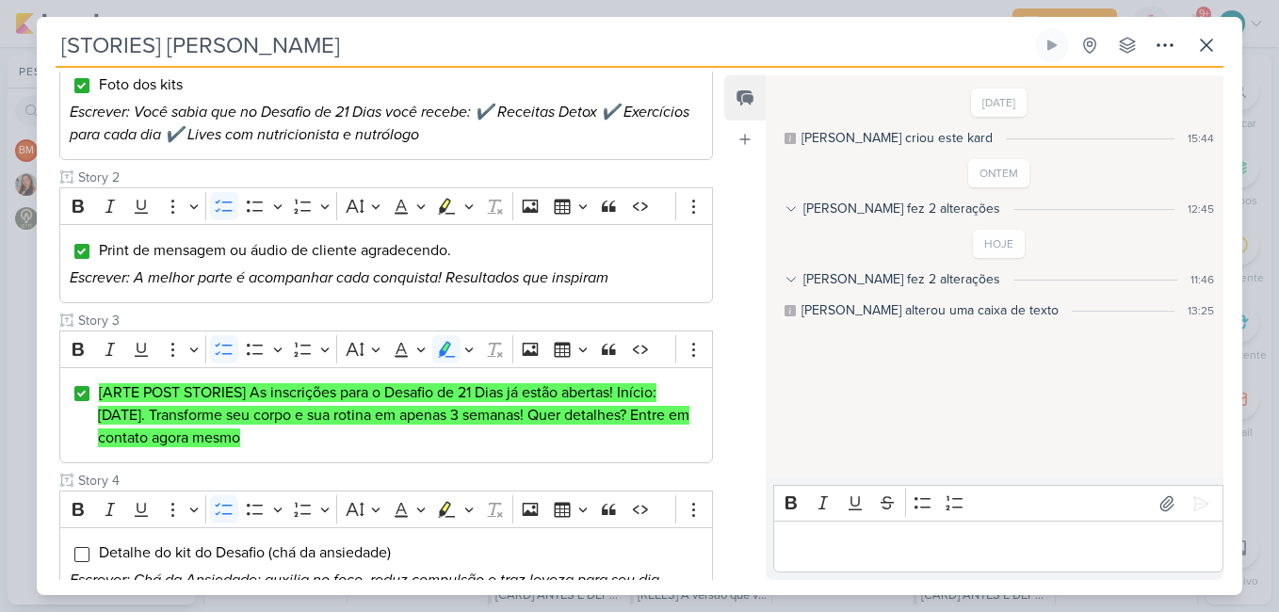
scroll to position [340, 0]
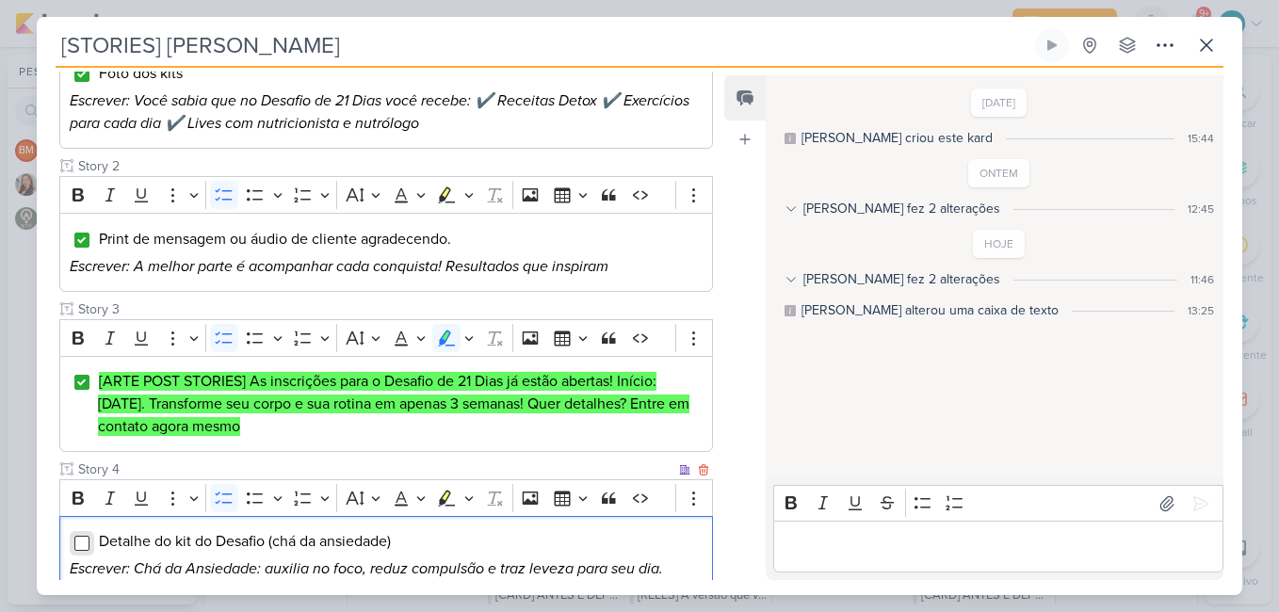
click at [81, 536] on input "Editor editing area: main" at bounding box center [81, 543] width 15 height 15
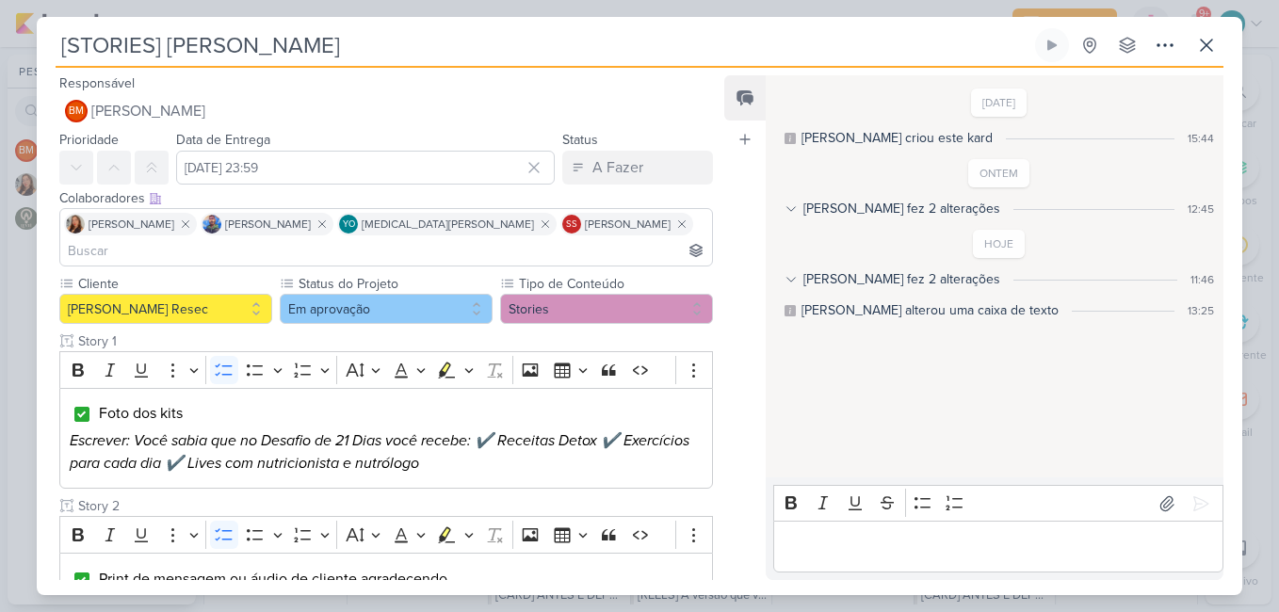
click at [543, 138] on div "Designar a mim mesmo(a)" at bounding box center [570, 134] width 258 height 16
click at [364, 294] on button "Em aprovação" at bounding box center [386, 309] width 213 height 30
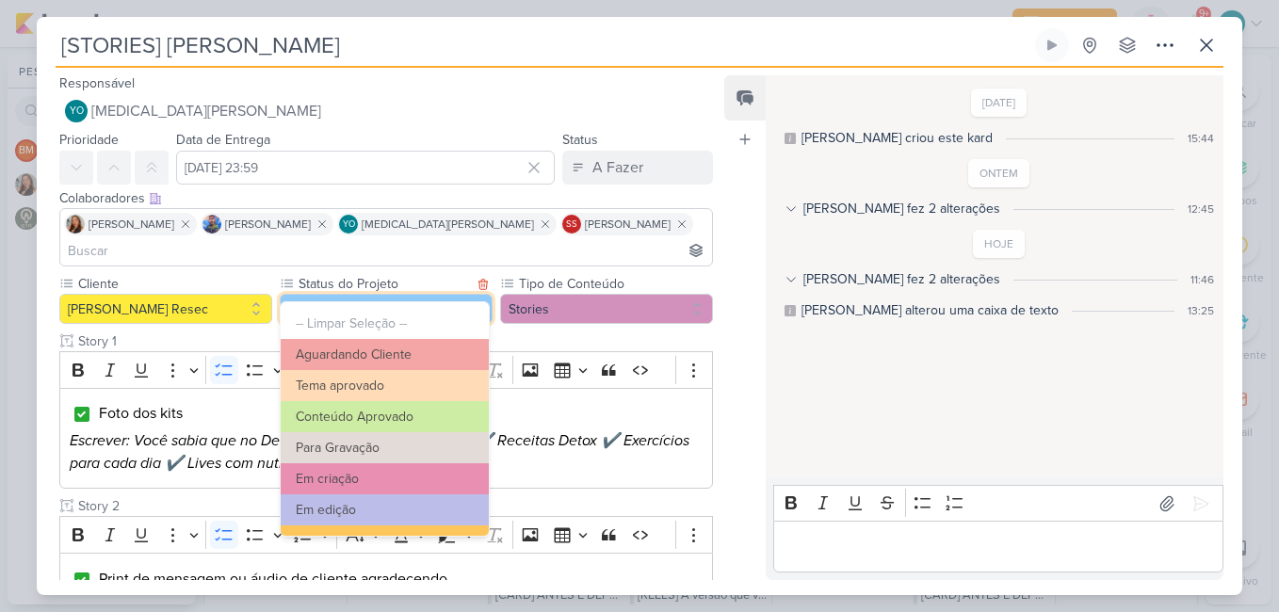
scroll to position [204, 0]
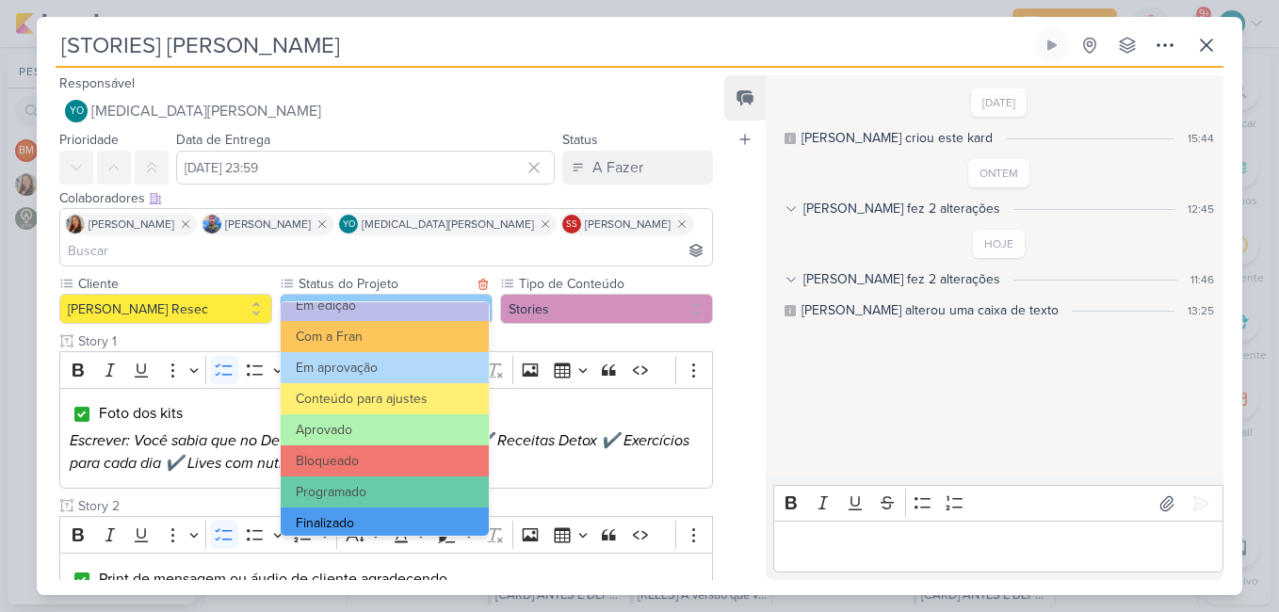
click at [399, 524] on button "Finalizado" at bounding box center [385, 523] width 208 height 31
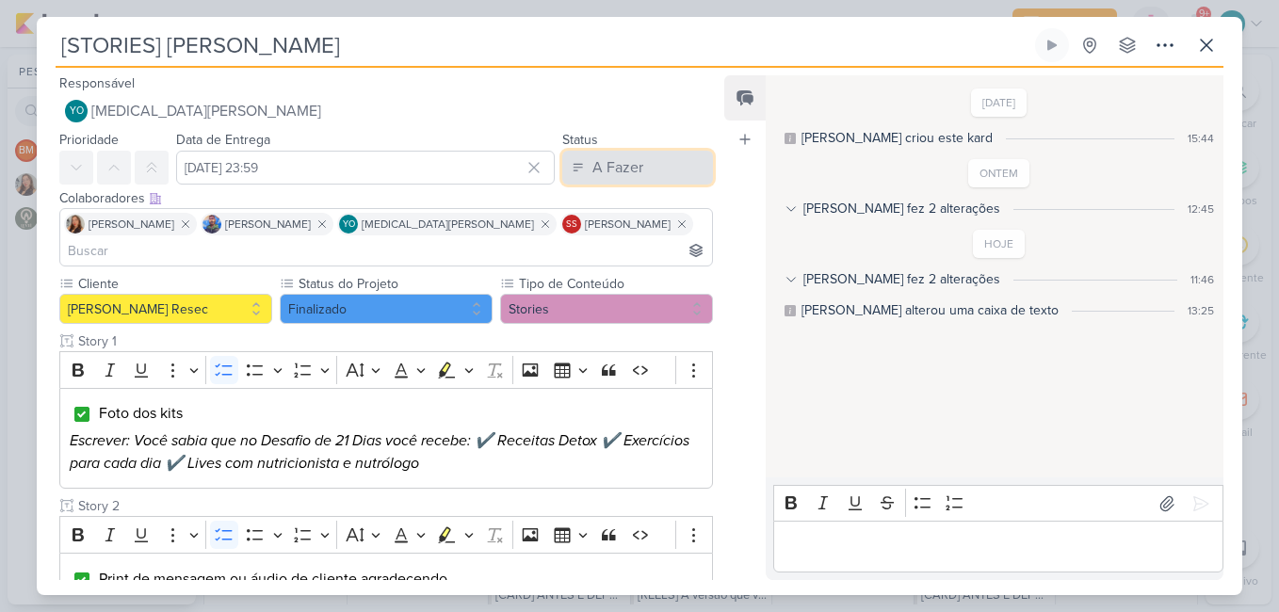
click at [614, 164] on div "A Fazer" at bounding box center [617, 167] width 51 height 23
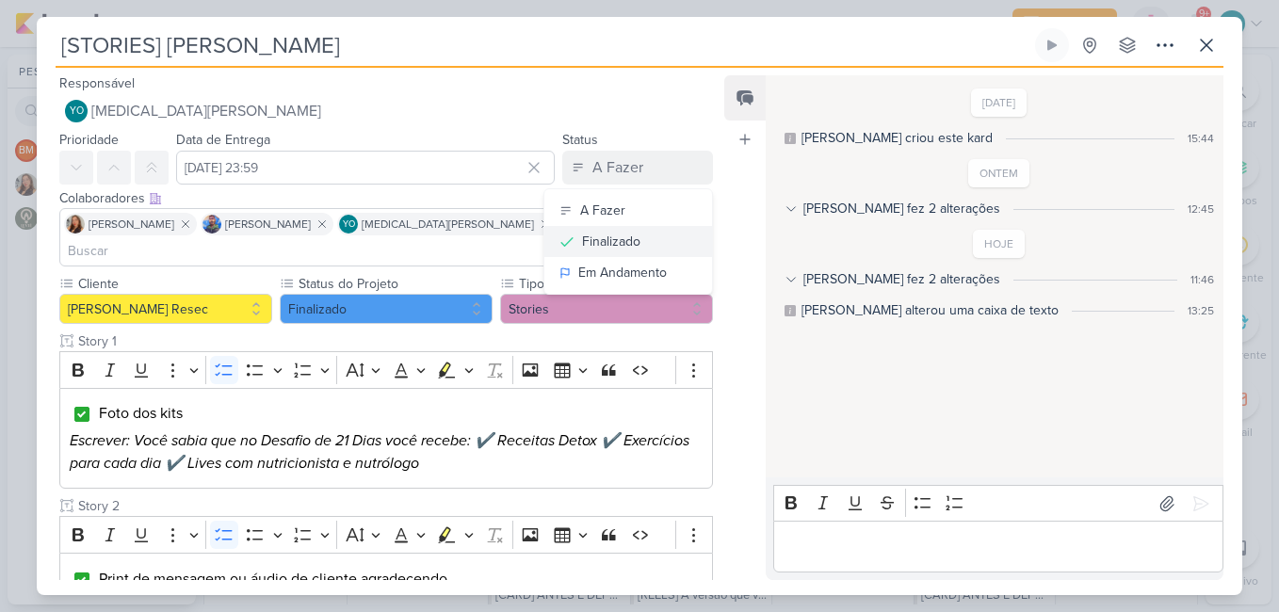
click at [601, 245] on div "Finalizado" at bounding box center [611, 242] width 58 height 20
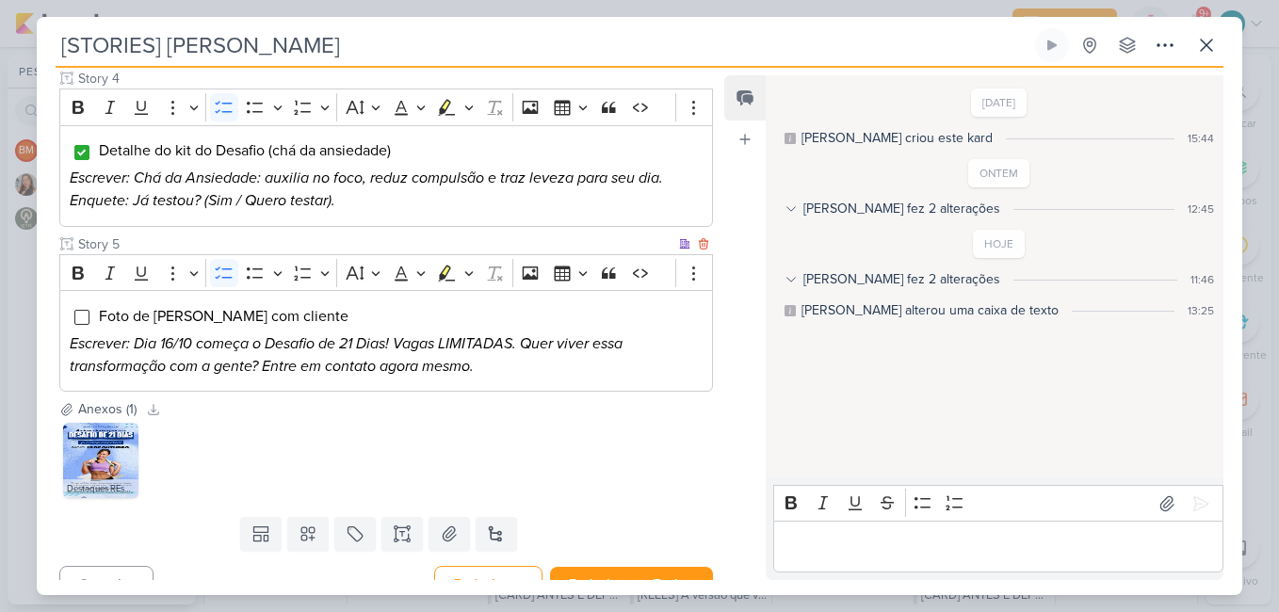
click at [73, 292] on div "Foto de [PERSON_NAME] com cliente Escrever: Dia 16/10 começa o Desafio de 21 Di…" at bounding box center [386, 341] width 654 height 102
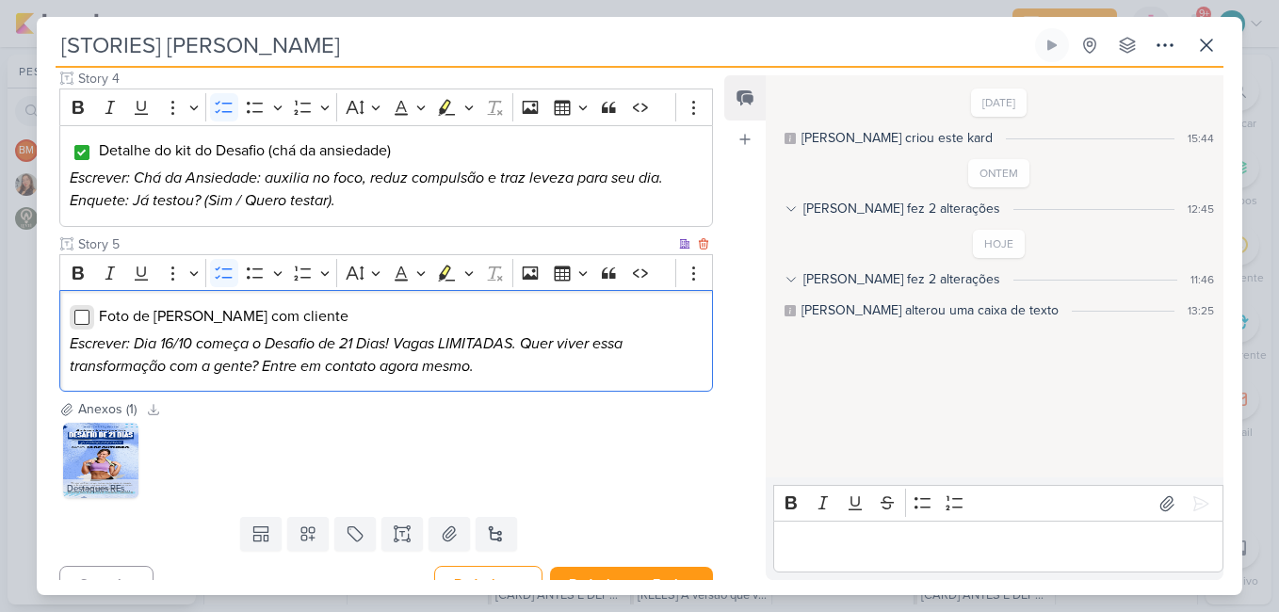
click at [87, 310] on input "Editor editing area: main" at bounding box center [81, 317] width 15 height 15
click at [630, 567] on button "Redesignar e Fechar" at bounding box center [631, 584] width 163 height 35
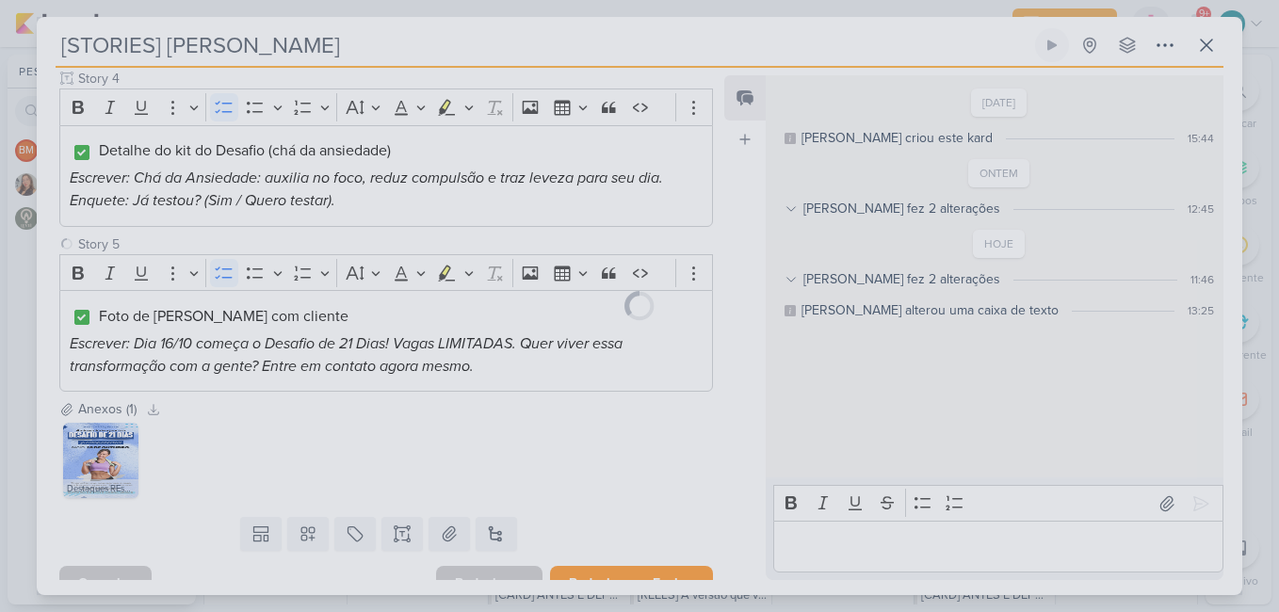
scroll to position [729, 0]
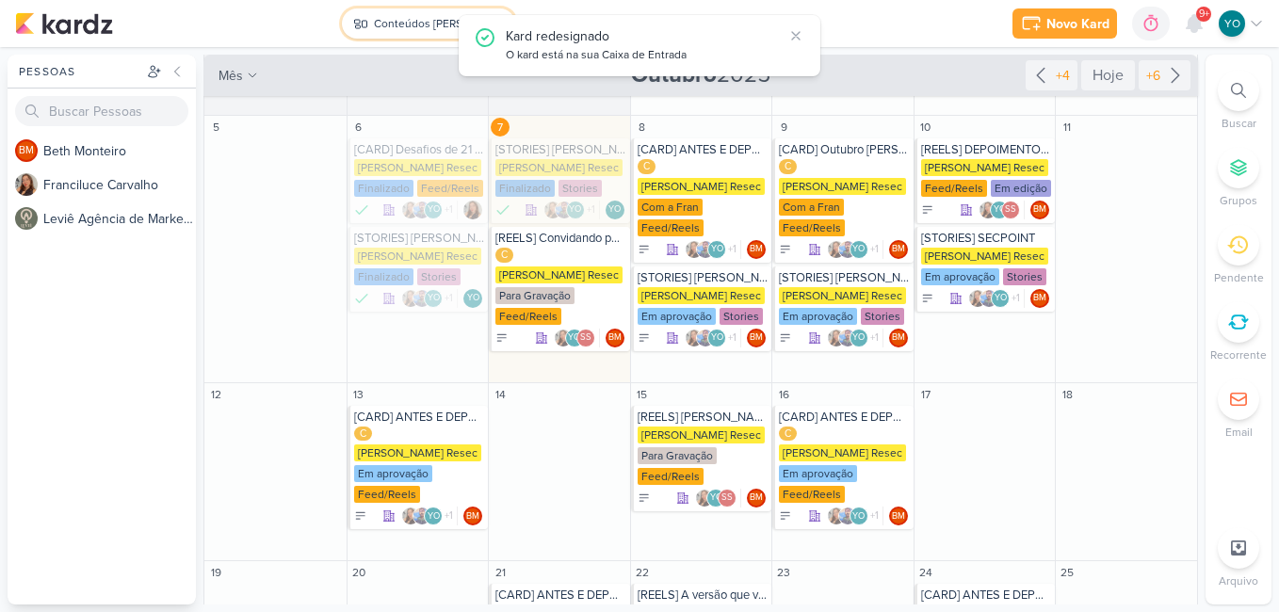
click at [409, 21] on div "Conteúdos [PERSON_NAME]" at bounding box center [430, 23] width 113 height 17
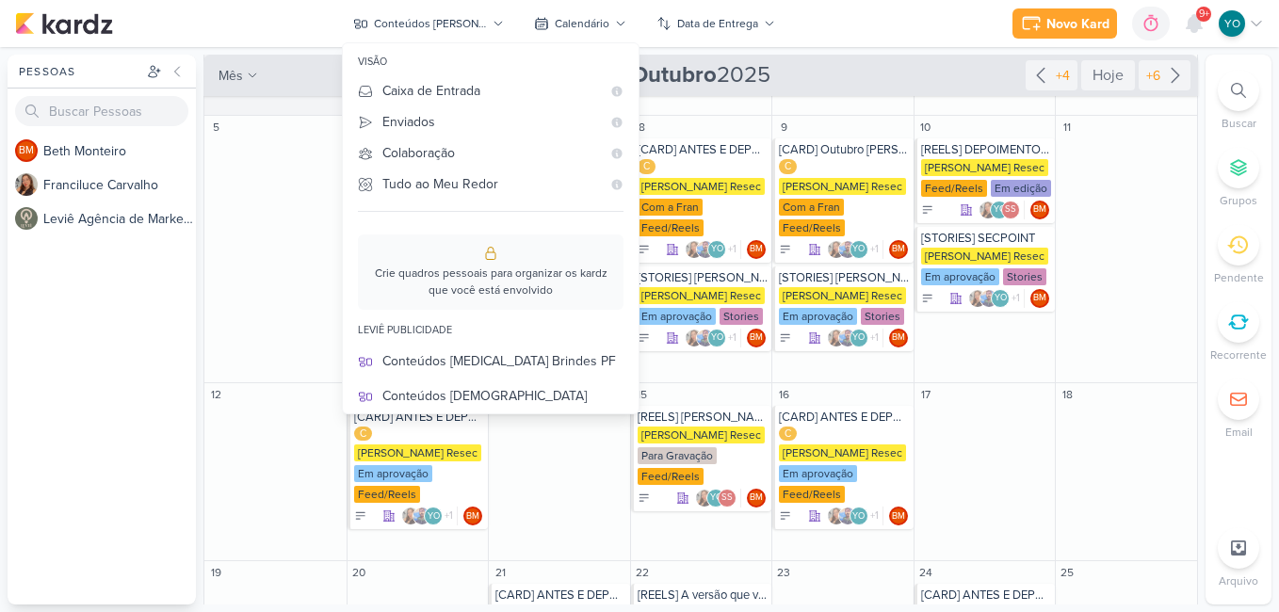
click at [548, 456] on div "Conteúdos CTI" at bounding box center [502, 466] width 241 height 20
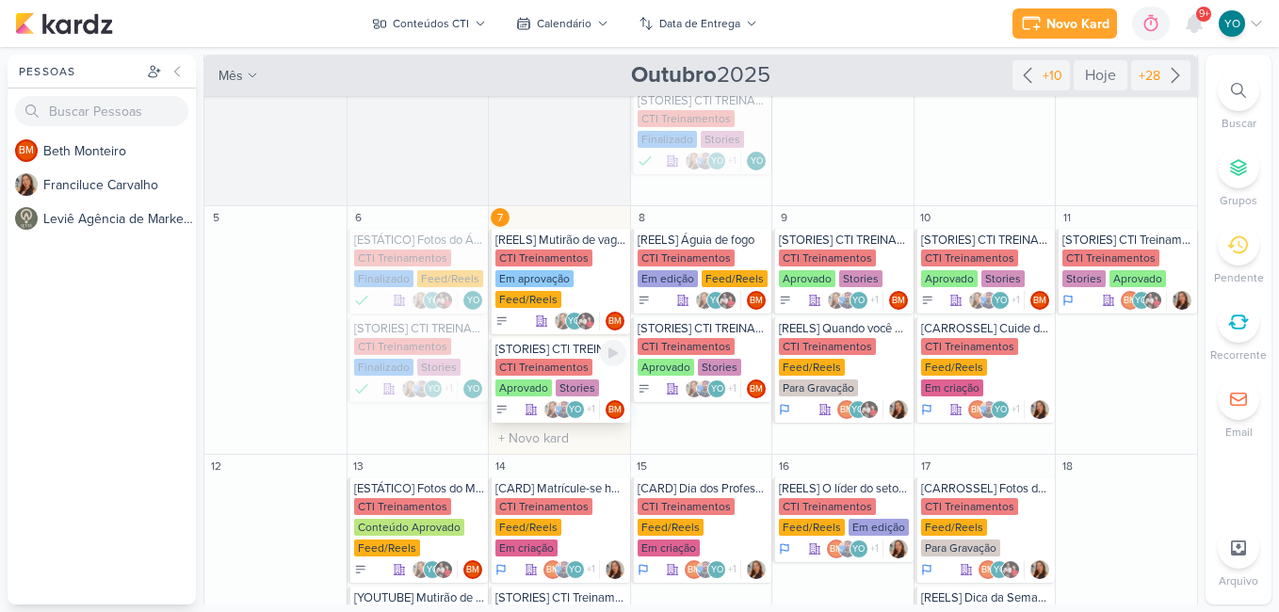
click at [537, 359] on div "CTI Treinamentos" at bounding box center [543, 367] width 97 height 17
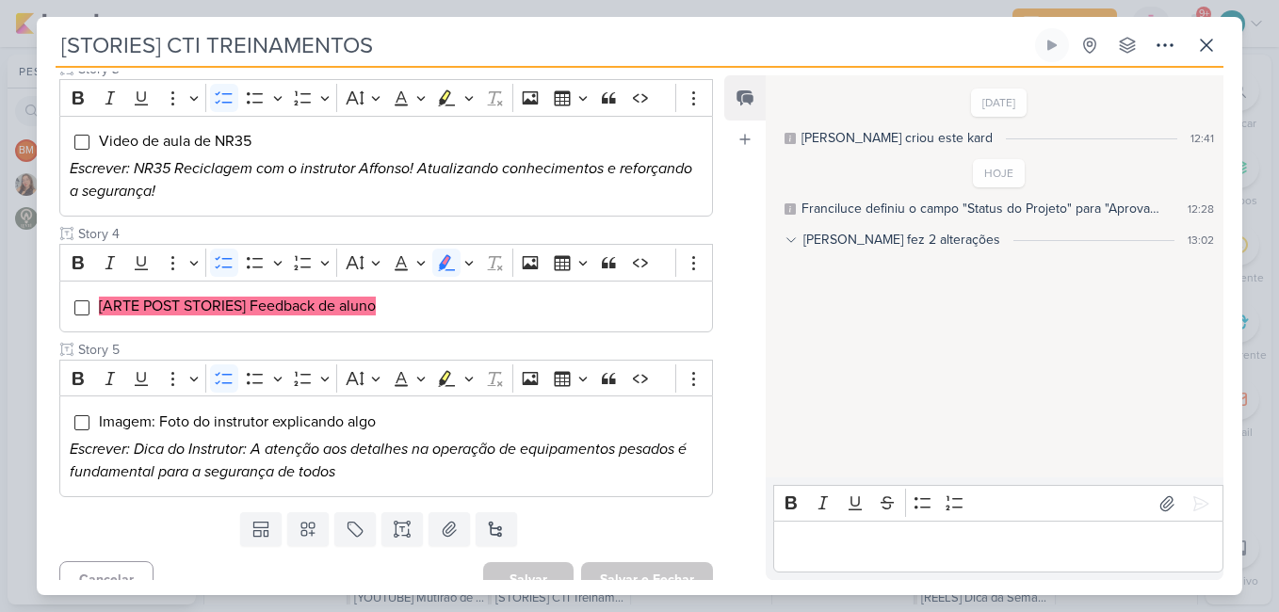
scroll to position [558, 0]
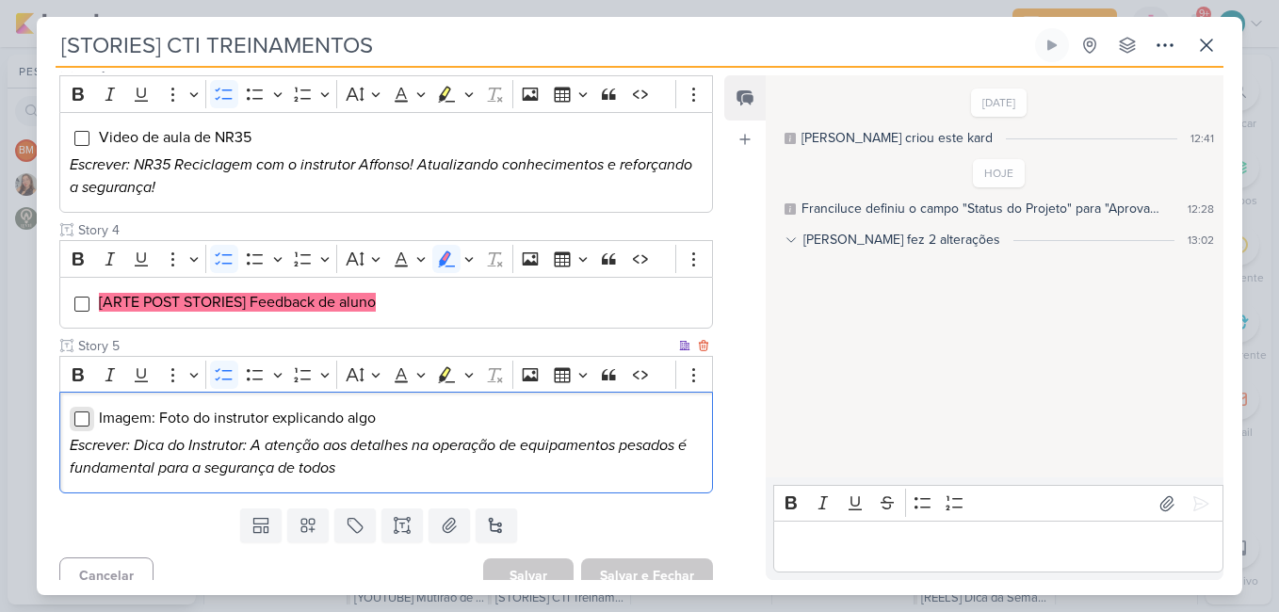
click at [87, 421] on input "Editor editing area: main" at bounding box center [81, 419] width 15 height 15
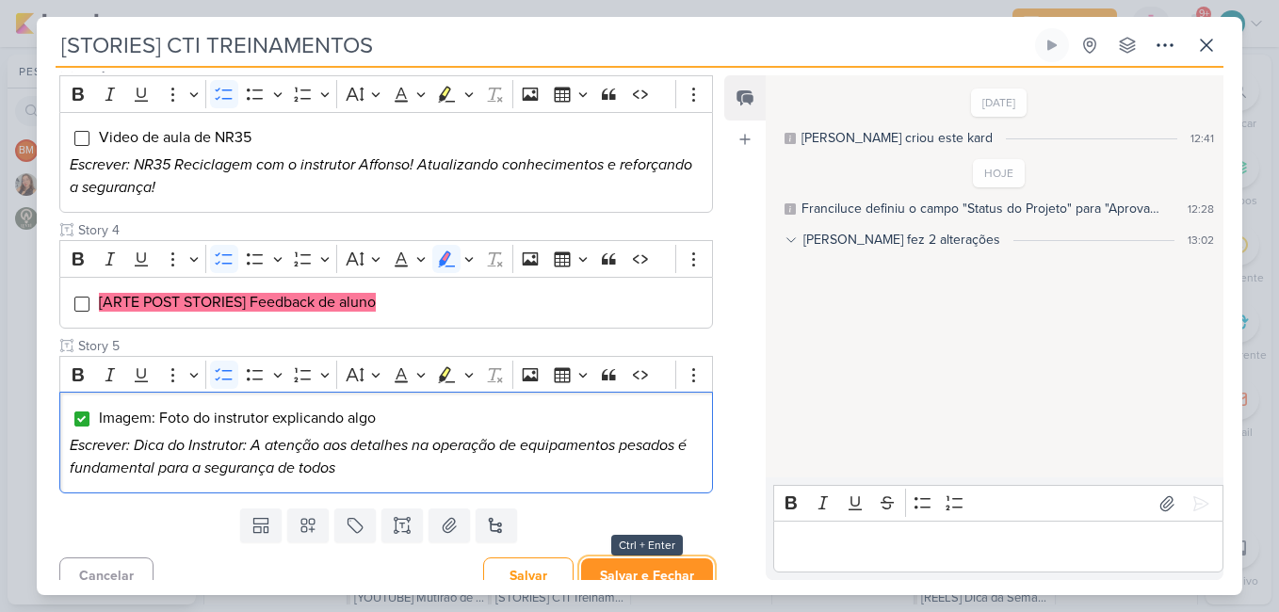
click at [676, 570] on button "Salvar e Fechar" at bounding box center [647, 576] width 132 height 35
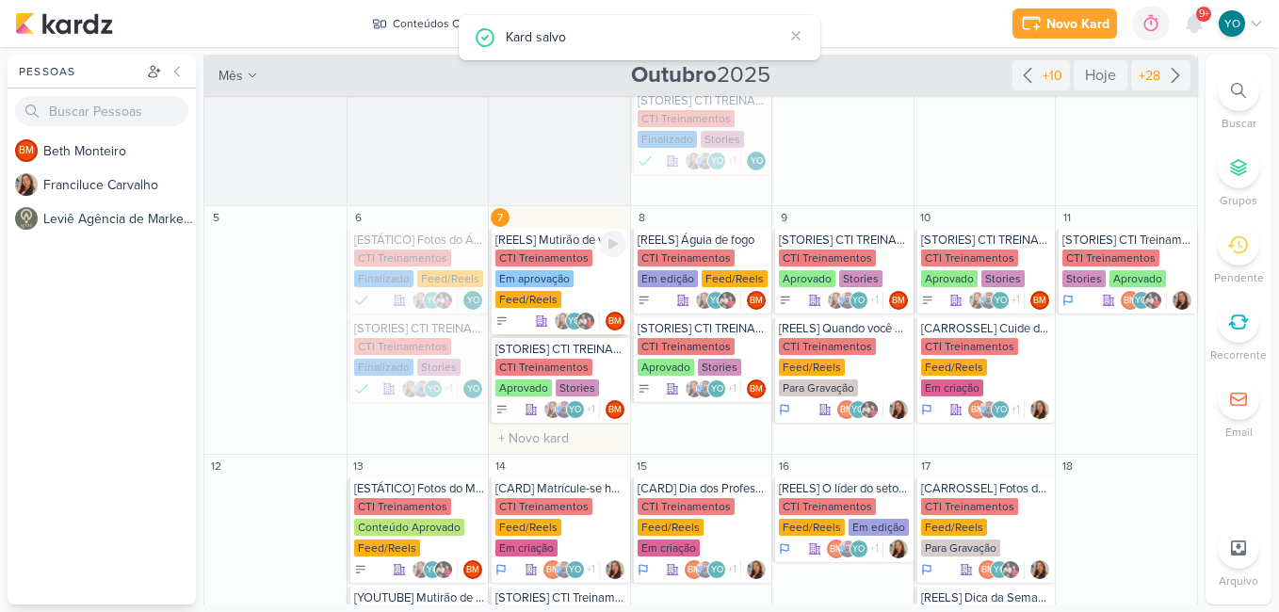
click at [568, 270] on div "Em aprovação" at bounding box center [534, 278] width 78 height 17
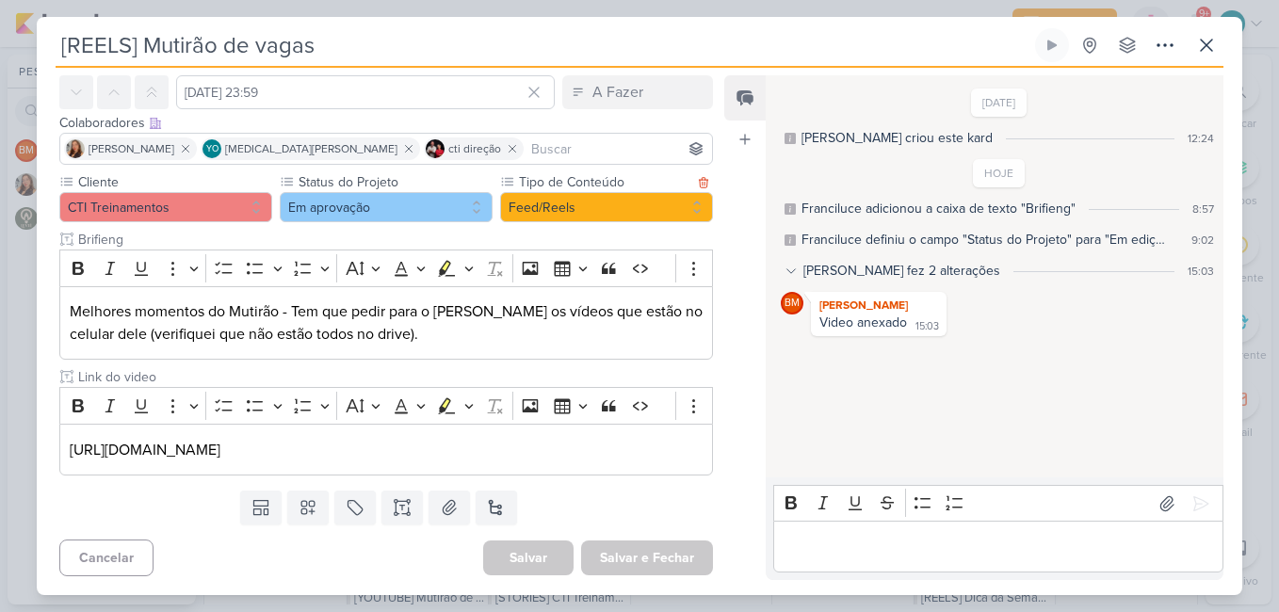
scroll to position [0, 0]
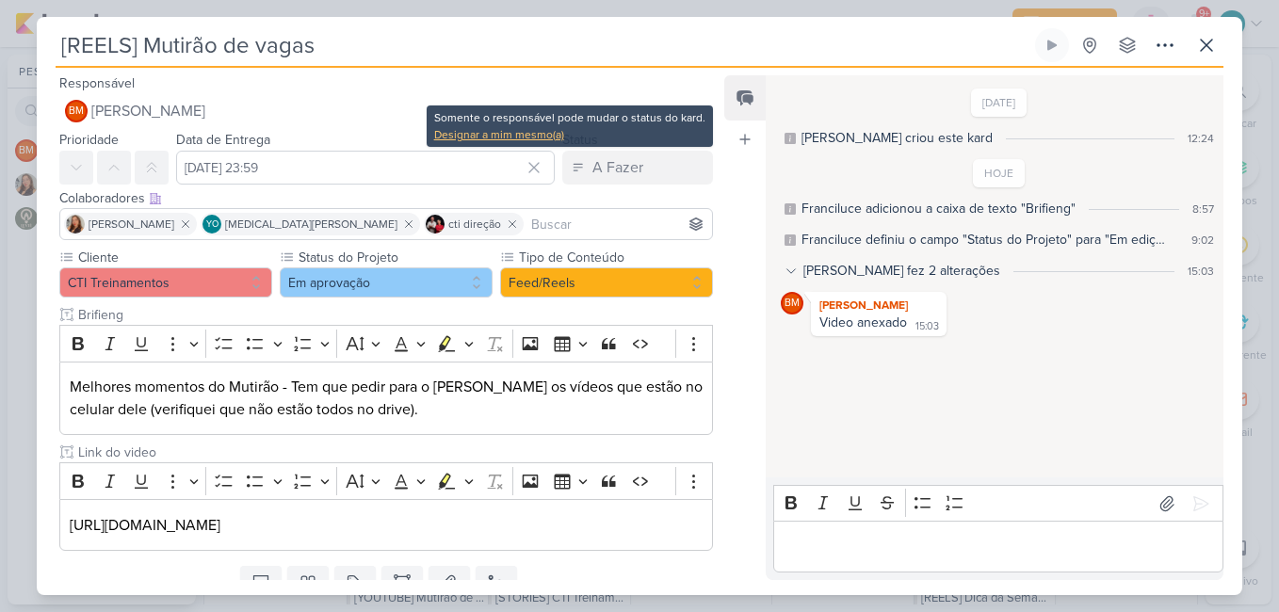
click at [540, 129] on div "Designar a mim mesmo(a)" at bounding box center [569, 134] width 271 height 17
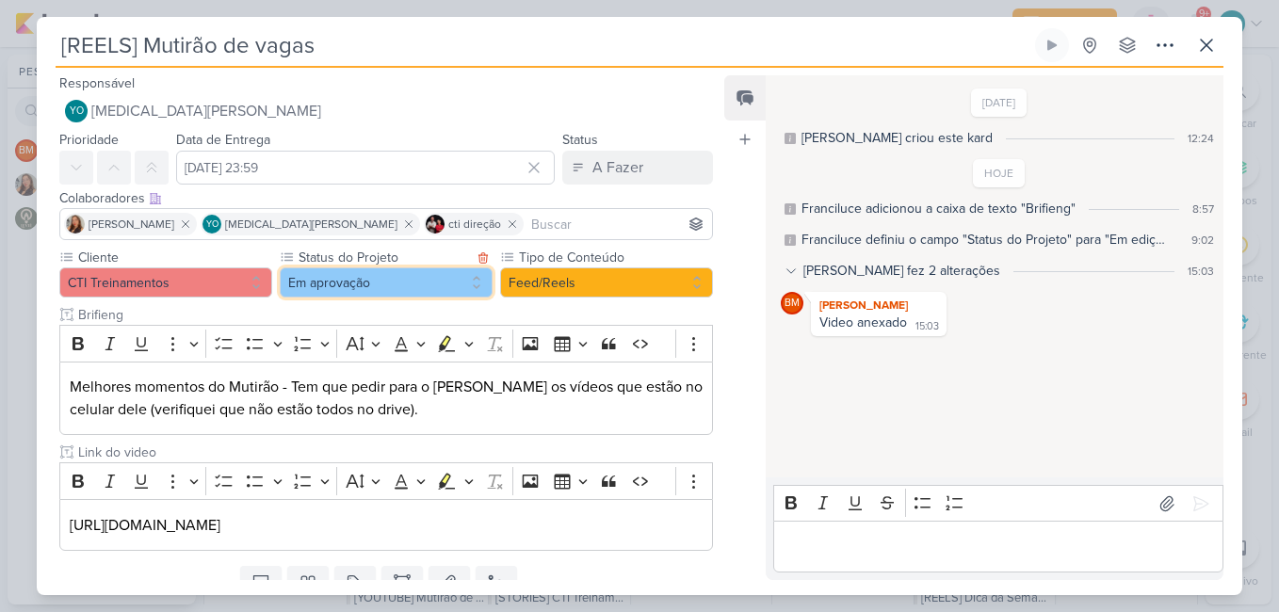
click at [397, 283] on button "Em aprovação" at bounding box center [386, 282] width 213 height 30
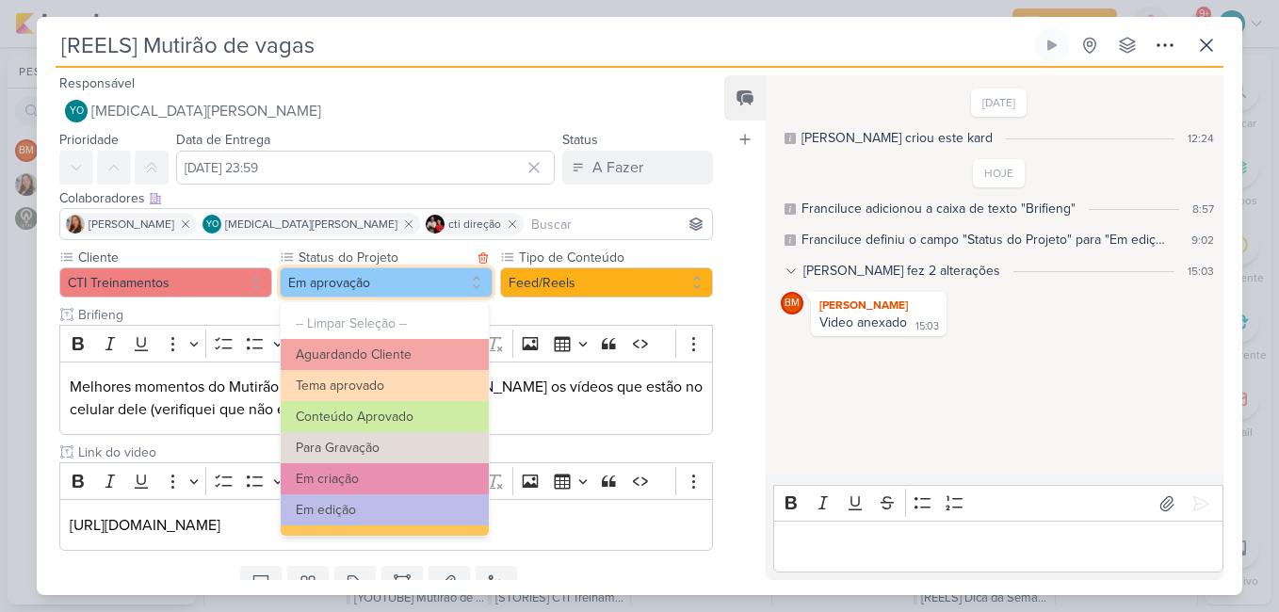
scroll to position [204, 0]
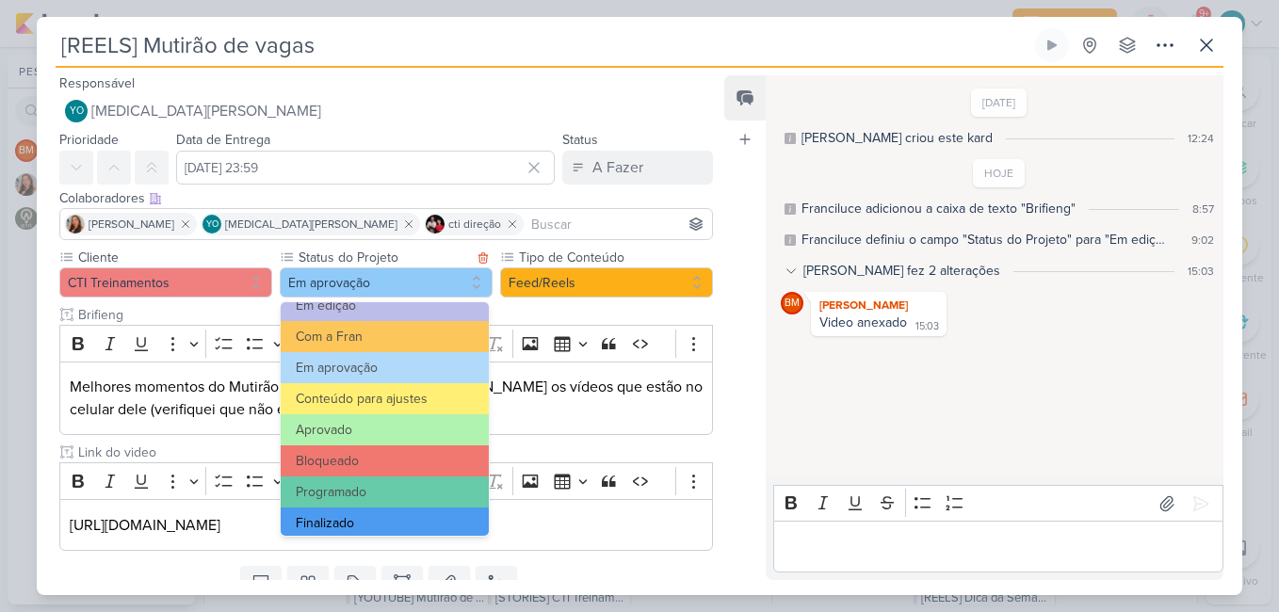
click at [385, 520] on button "Finalizado" at bounding box center [385, 523] width 208 height 31
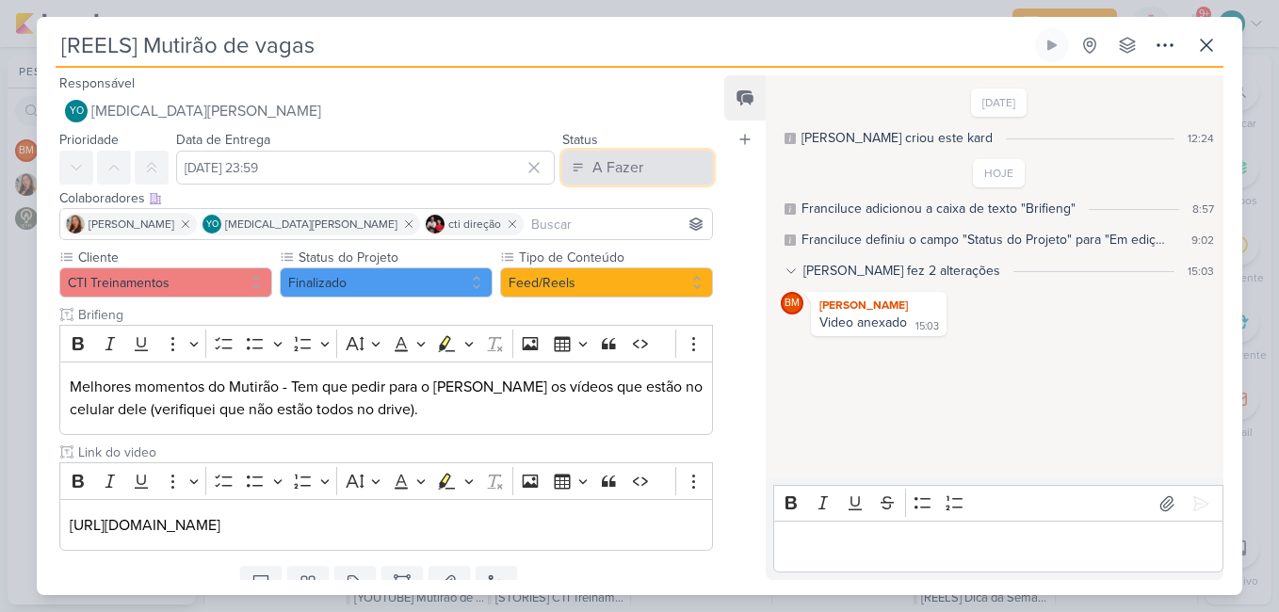
click at [635, 174] on div "A Fazer" at bounding box center [617, 167] width 51 height 23
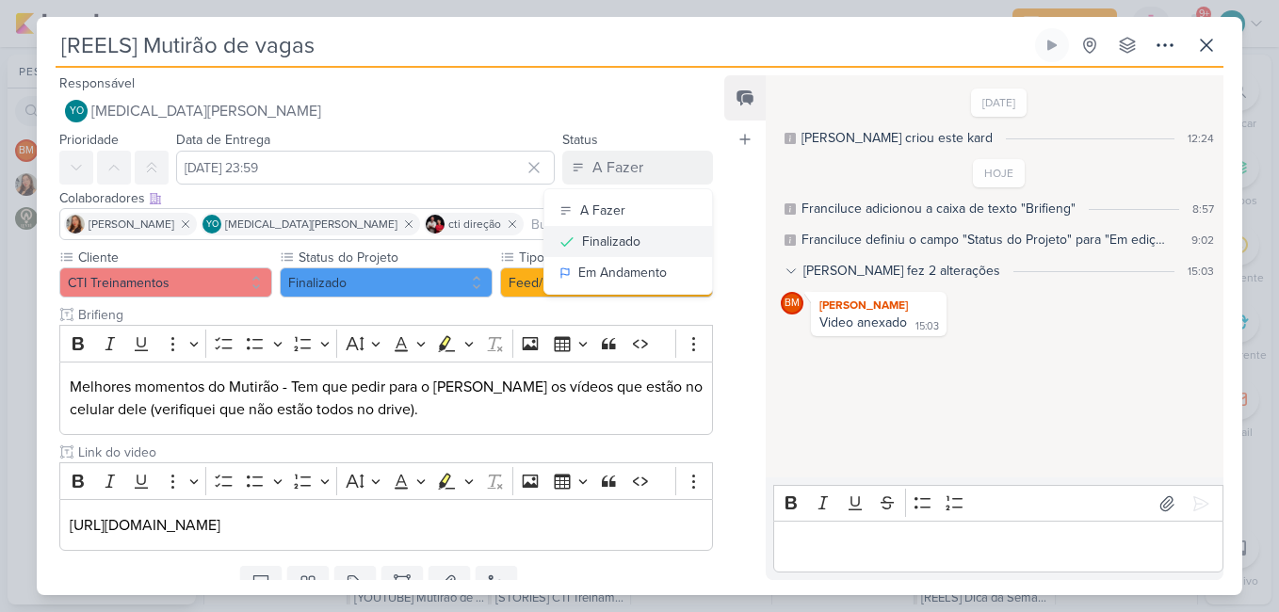
click at [615, 239] on div "Finalizado" at bounding box center [611, 242] width 58 height 20
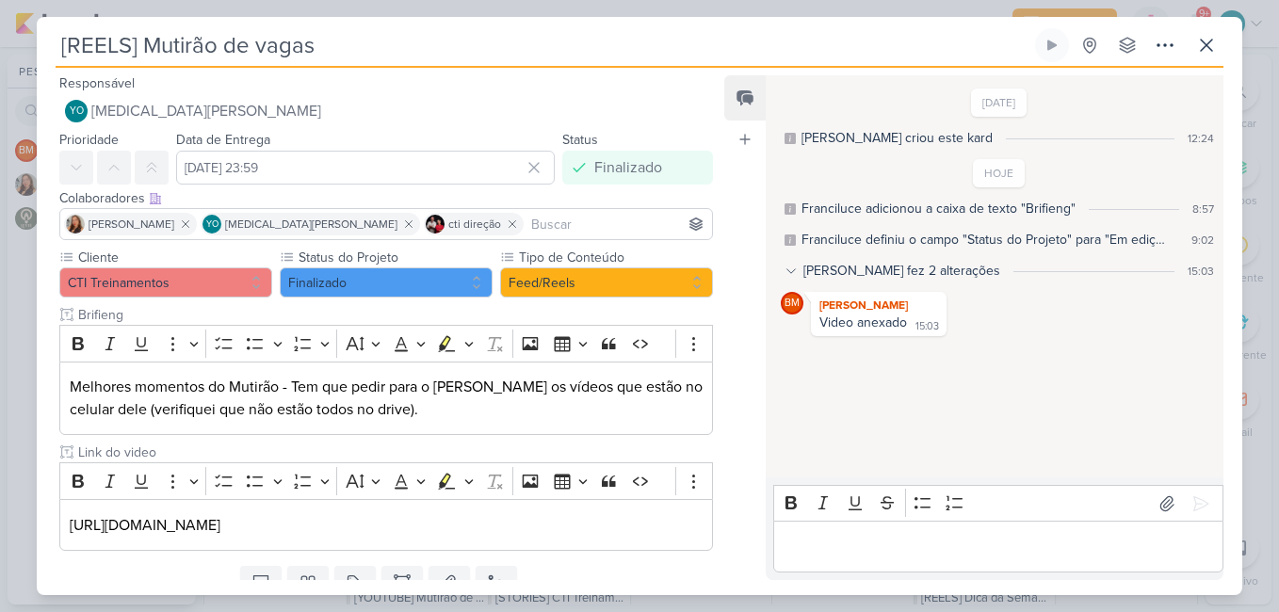
click at [724, 497] on div "Feed Atrelar email Solte o email para atrelar ao kard" at bounding box center [744, 327] width 41 height 505
click at [712, 498] on div "Cliente CTI Treinamentos Status do Projeto" at bounding box center [379, 403] width 684 height 311
drag, startPoint x: 712, startPoint y: 466, endPoint x: 715, endPoint y: 555, distance: 88.6
click at [715, 555] on div "Responsável YO [MEDICAL_DATA][PERSON_NAME] Nenhum contato encontrado create new…" at bounding box center [379, 326] width 684 height 509
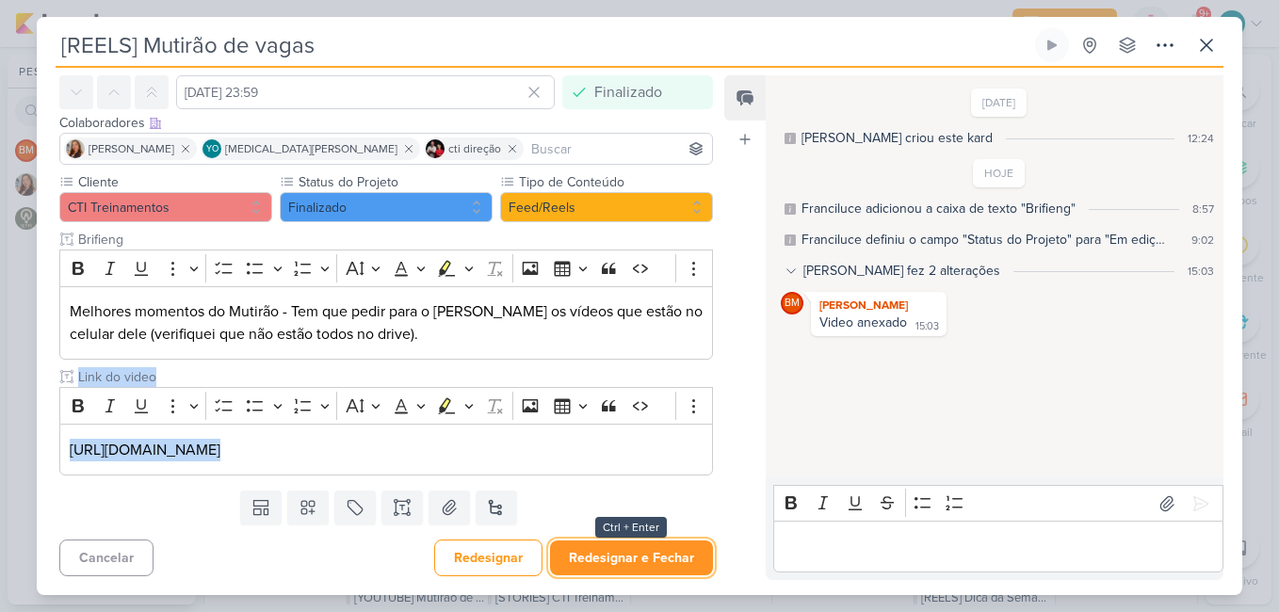
click at [655, 560] on button "Redesignar e Fechar" at bounding box center [631, 558] width 163 height 35
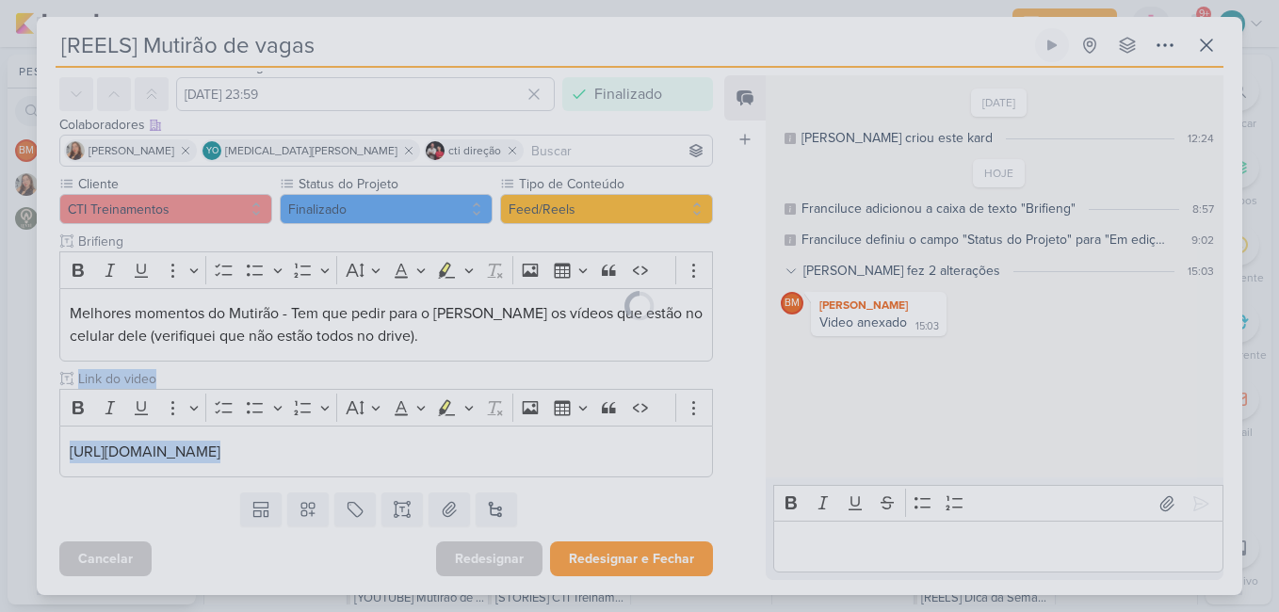
scroll to position [96, 0]
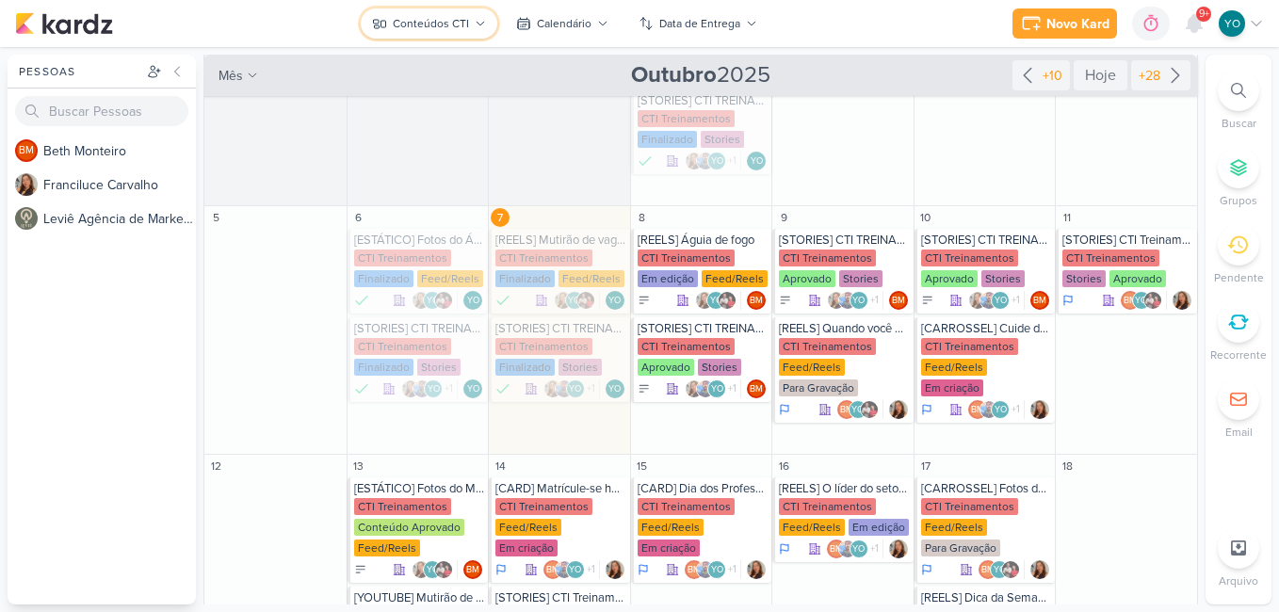
click at [451, 23] on div "Conteúdos CTI" at bounding box center [431, 23] width 76 height 17
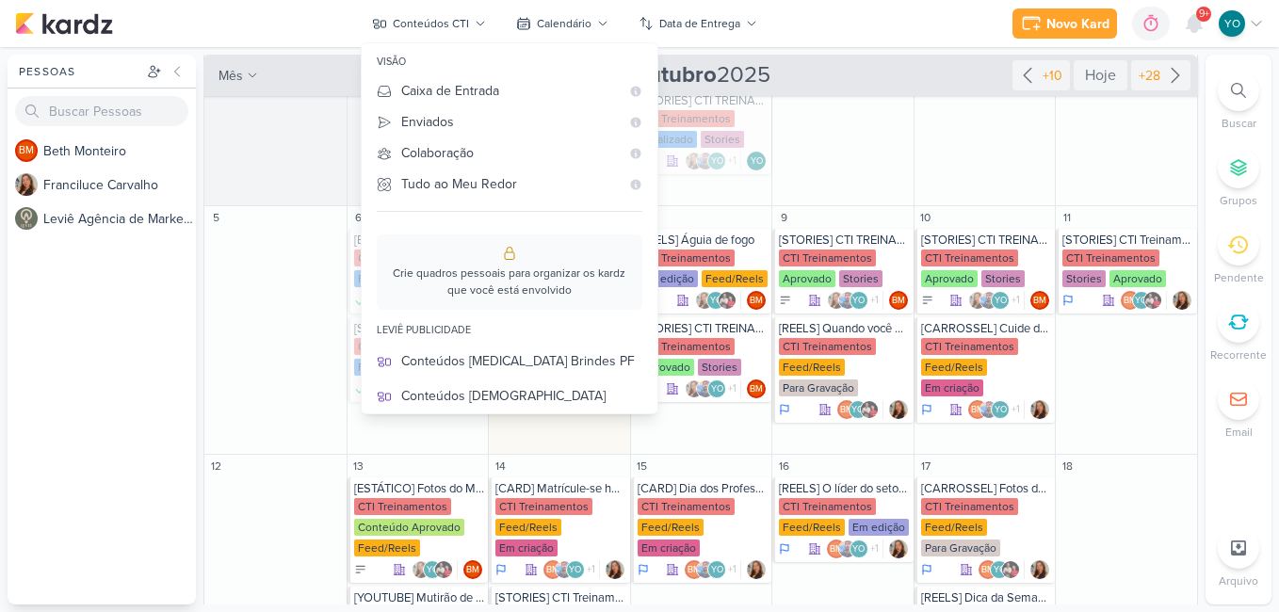
click at [500, 595] on div "Stories Clientes" at bounding box center [521, 605] width 241 height 20
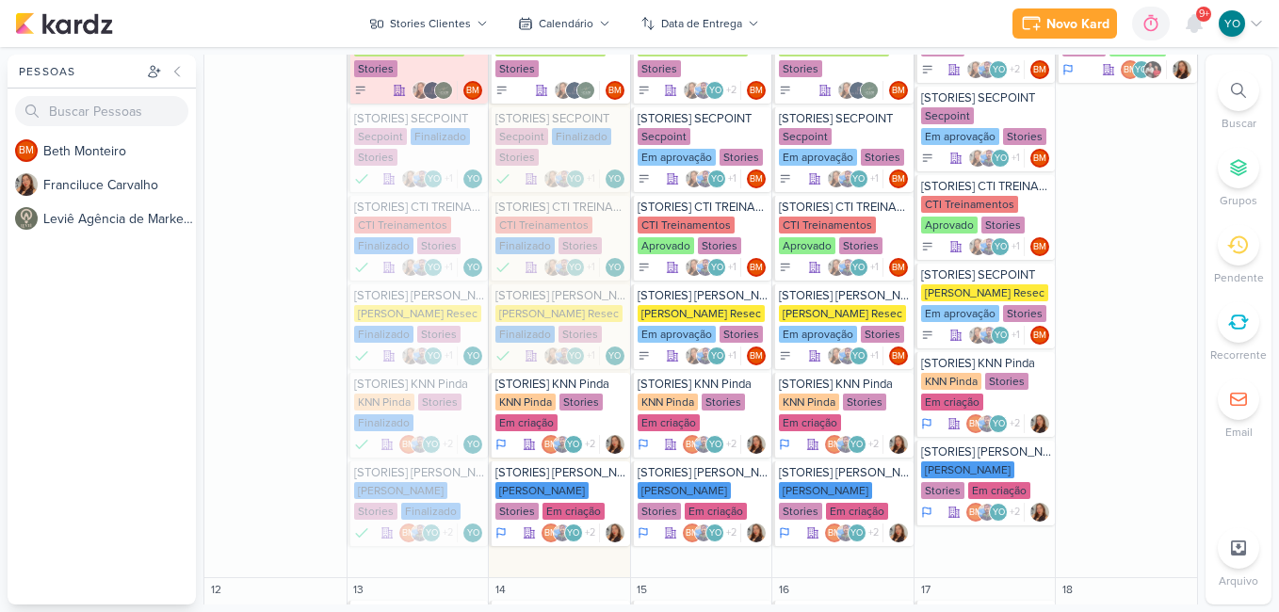
scroll to position [875, 0]
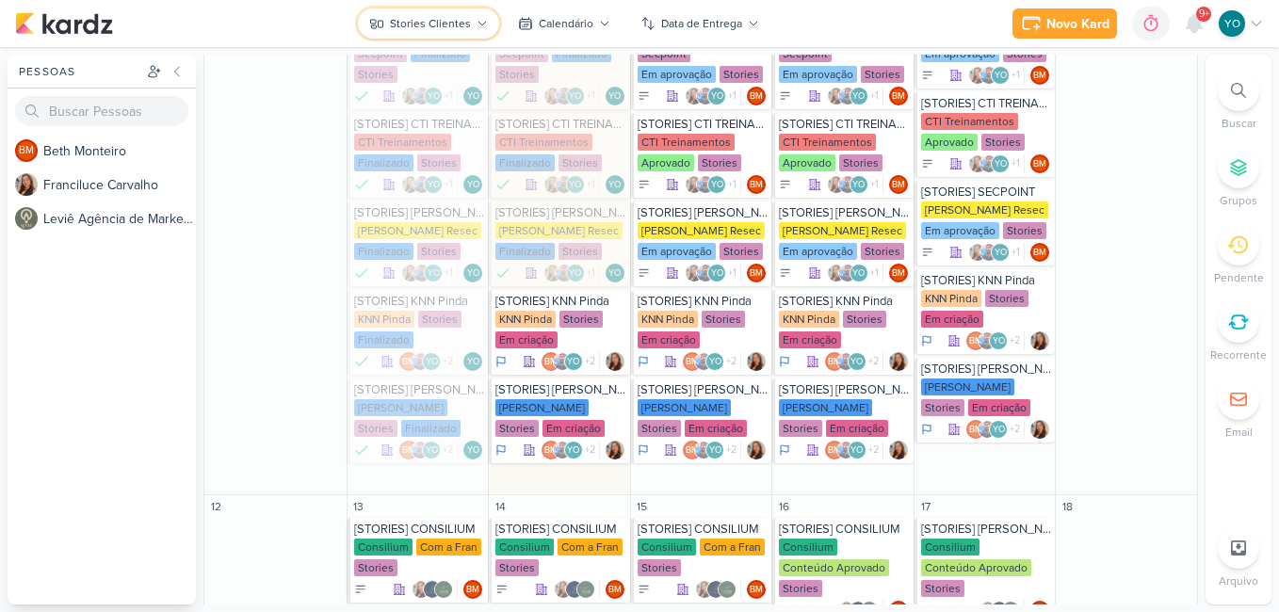
click at [473, 28] on button "Stories Clientes" at bounding box center [428, 23] width 141 height 30
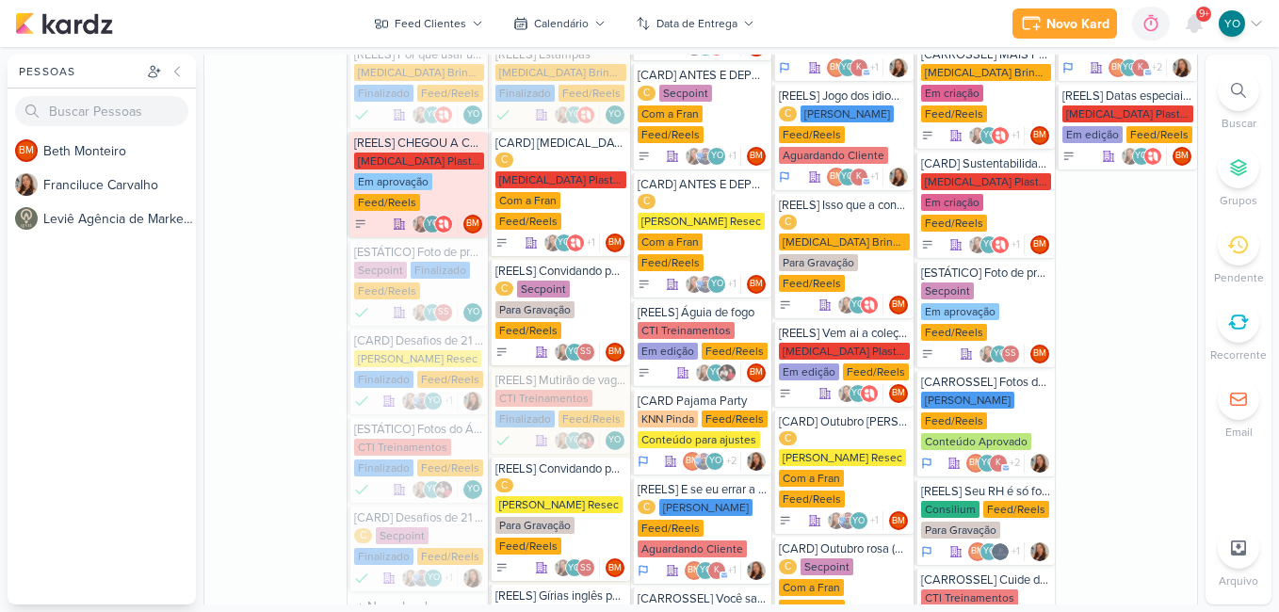
scroll to position [805, 0]
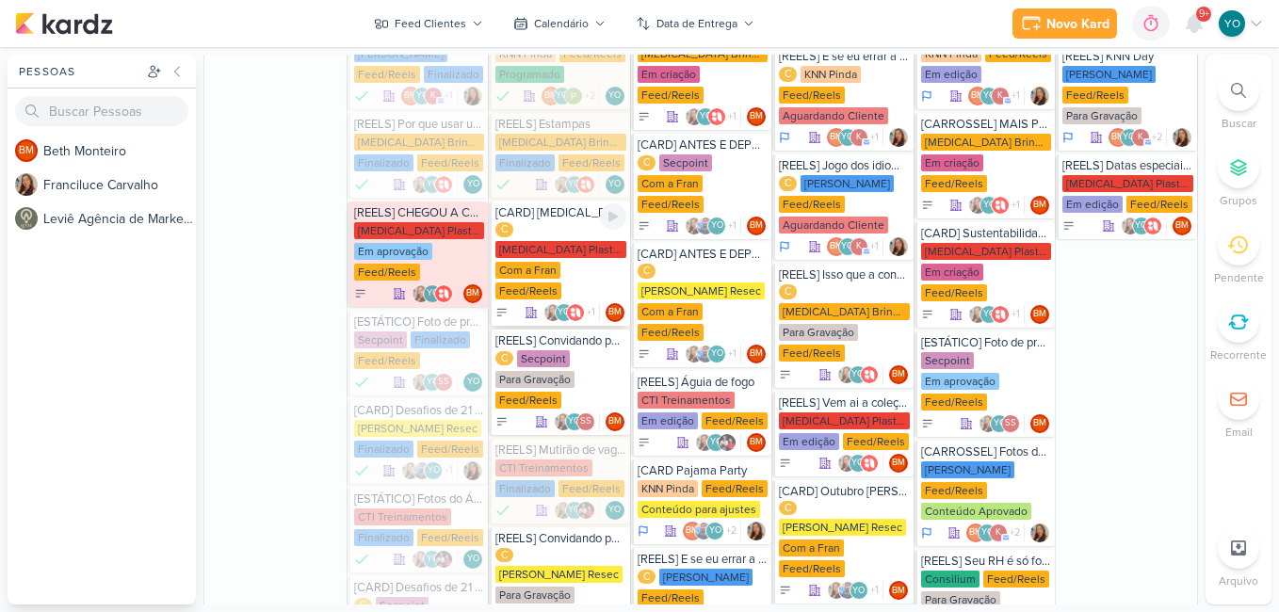
click at [572, 227] on div "C [MEDICAL_DATA] Plasticos PJ Com a Fran Feed/Reels" at bounding box center [560, 261] width 131 height 79
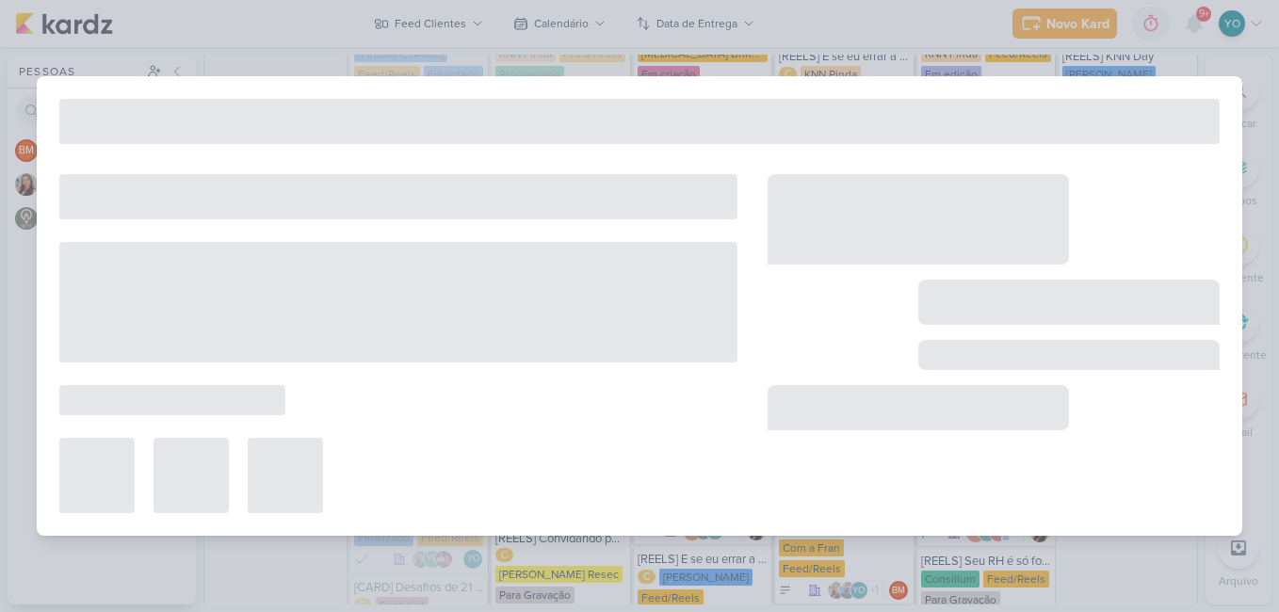
type input "[CARD] [MEDICAL_DATA]: presentes e produtos que fazem parte da sua rotina."
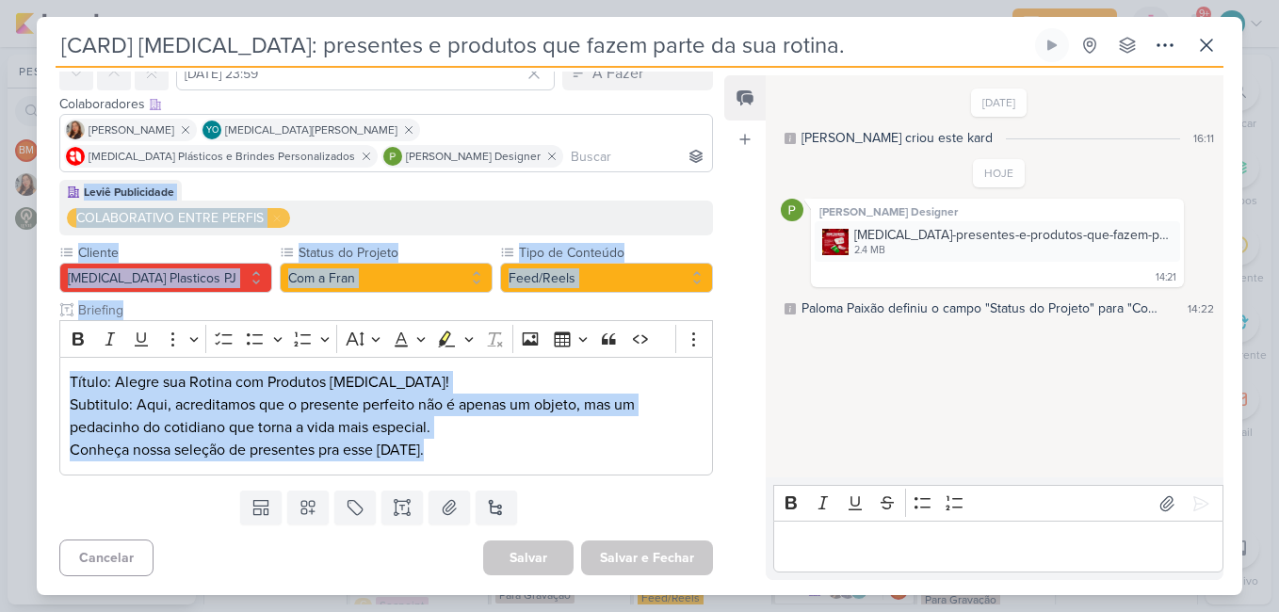
scroll to position [0, 0]
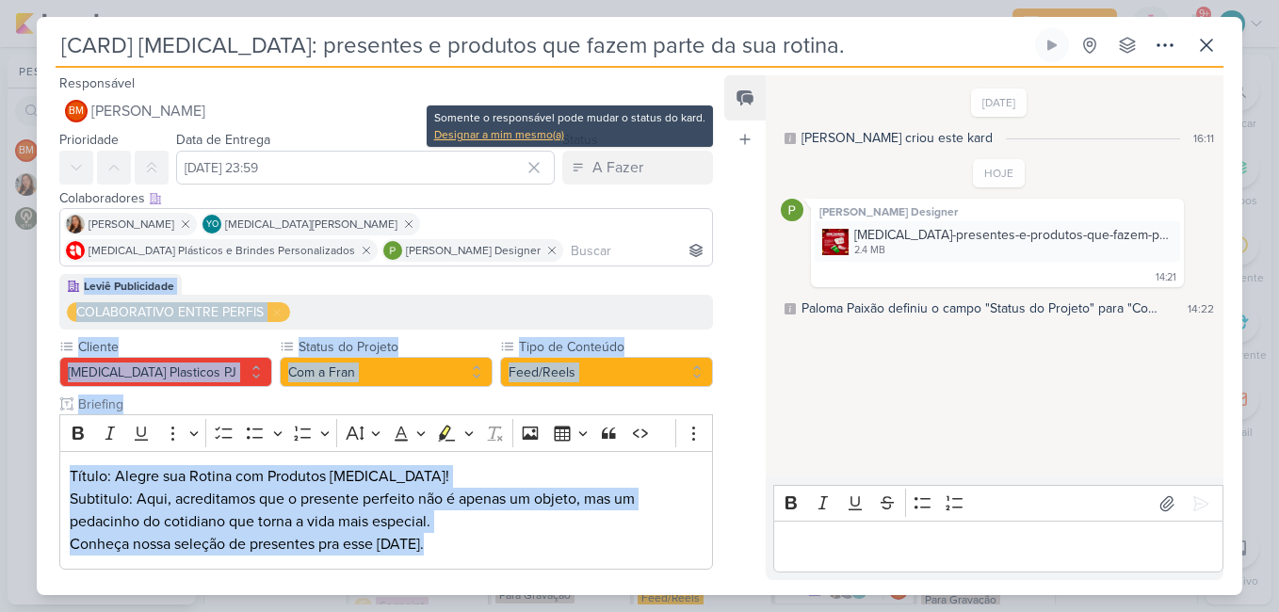
click at [530, 131] on div "Designar a mim mesmo(a)" at bounding box center [569, 134] width 271 height 17
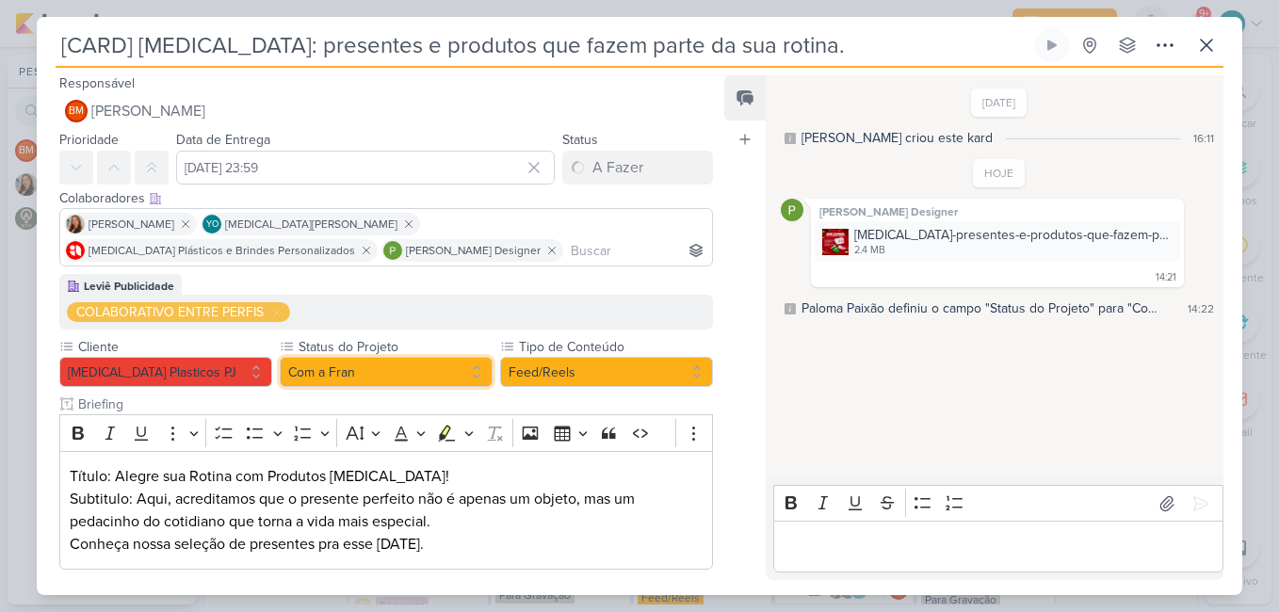
click at [404, 378] on button "Com a Fran" at bounding box center [386, 372] width 213 height 30
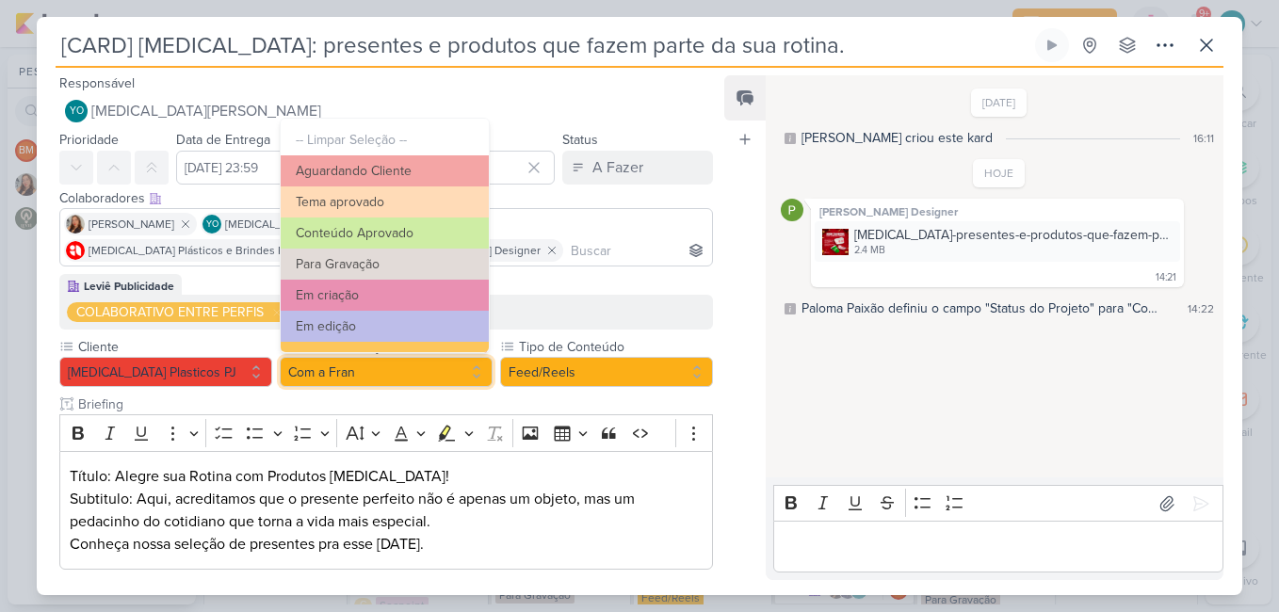
scroll to position [204, 0]
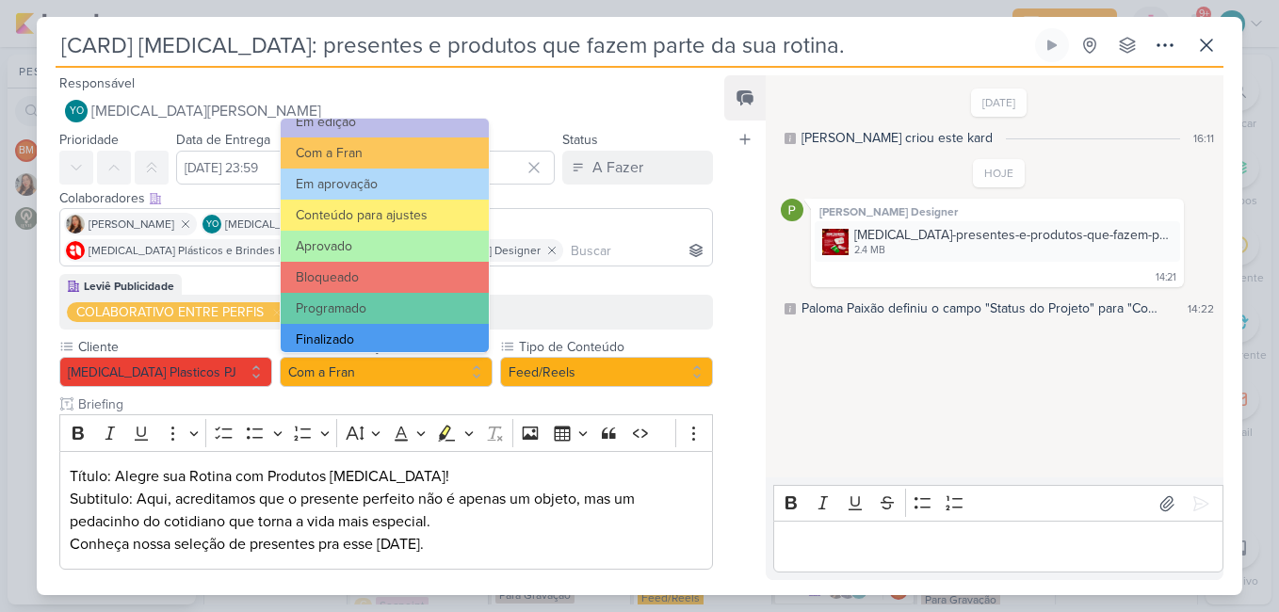
click at [380, 343] on button "Finalizado" at bounding box center [385, 339] width 208 height 31
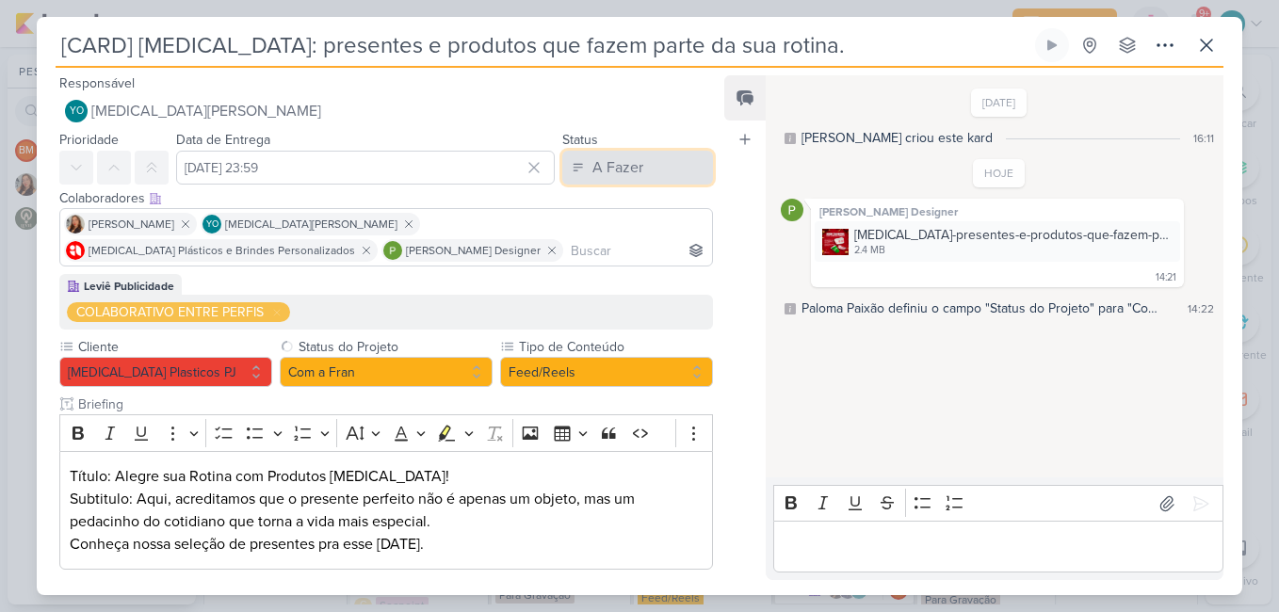
click at [628, 157] on div "A Fazer" at bounding box center [617, 167] width 51 height 23
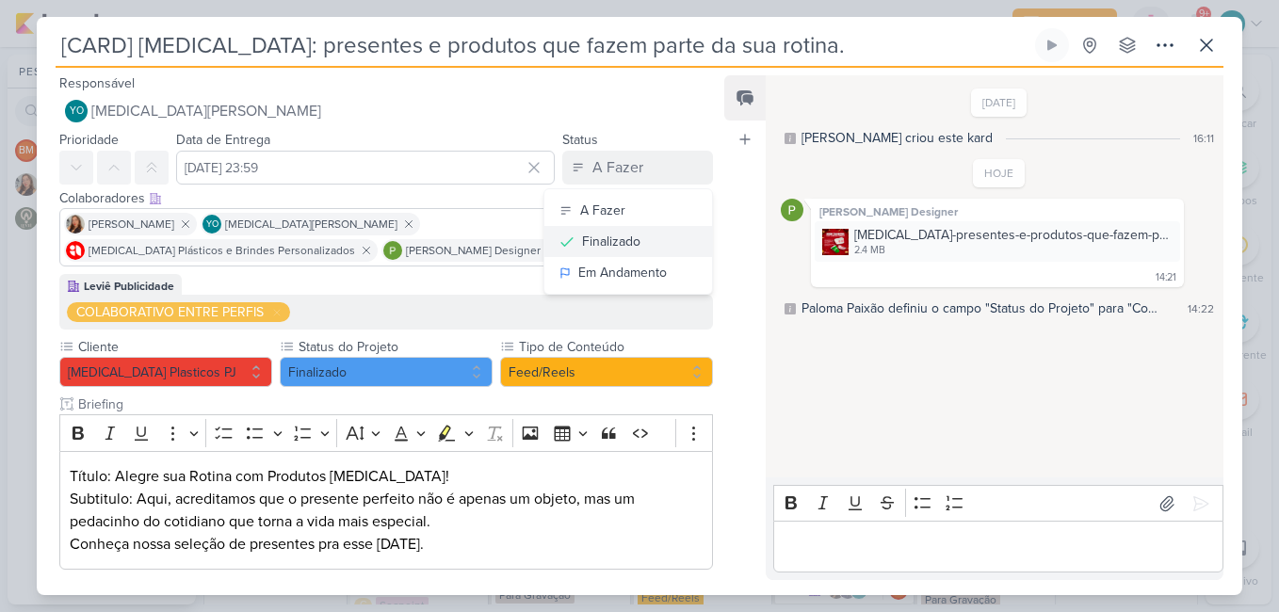
click at [605, 245] on div "Finalizado" at bounding box center [611, 242] width 58 height 20
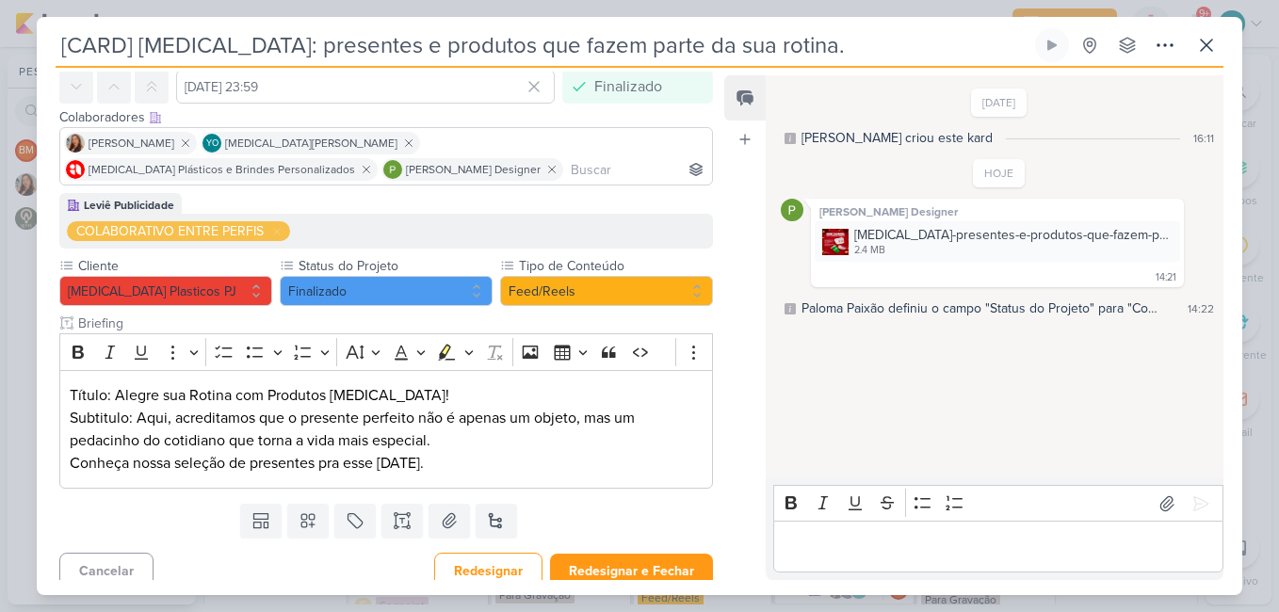
scroll to position [94, 0]
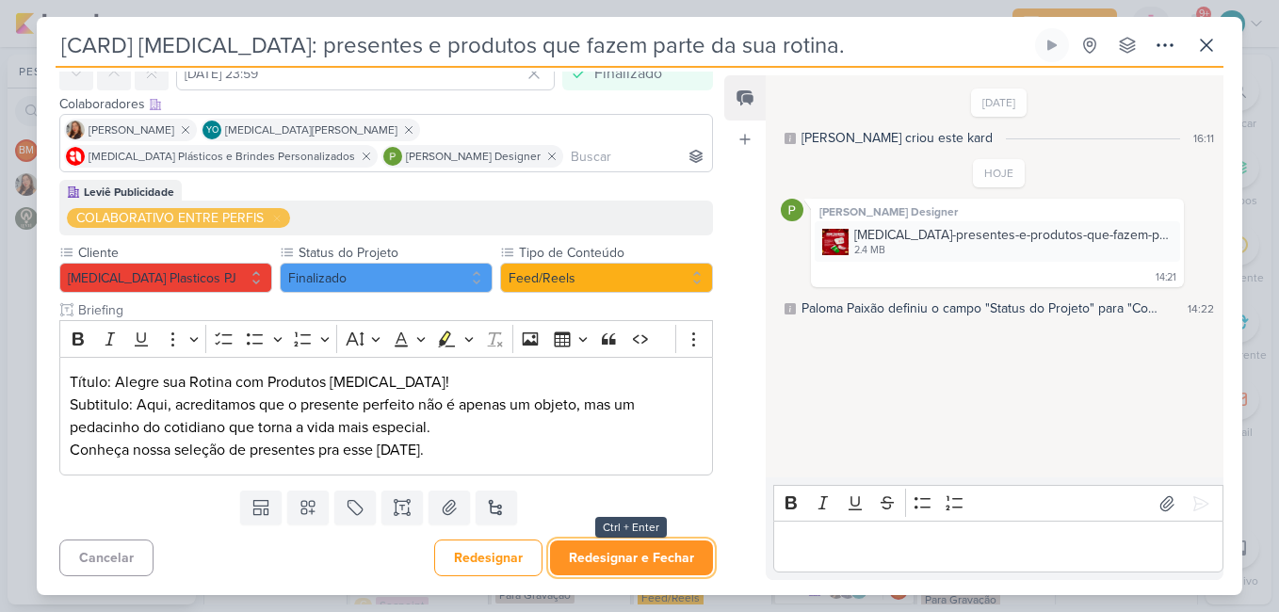
click at [595, 572] on button "Redesignar e Fechar" at bounding box center [631, 558] width 163 height 35
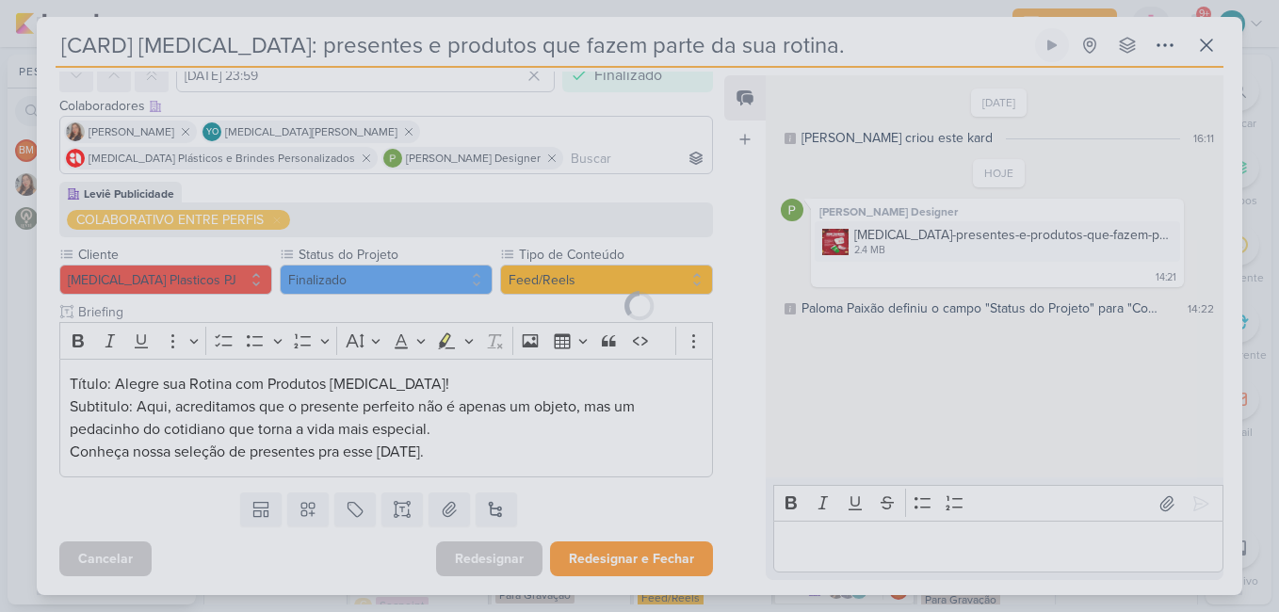
scroll to position [92, 0]
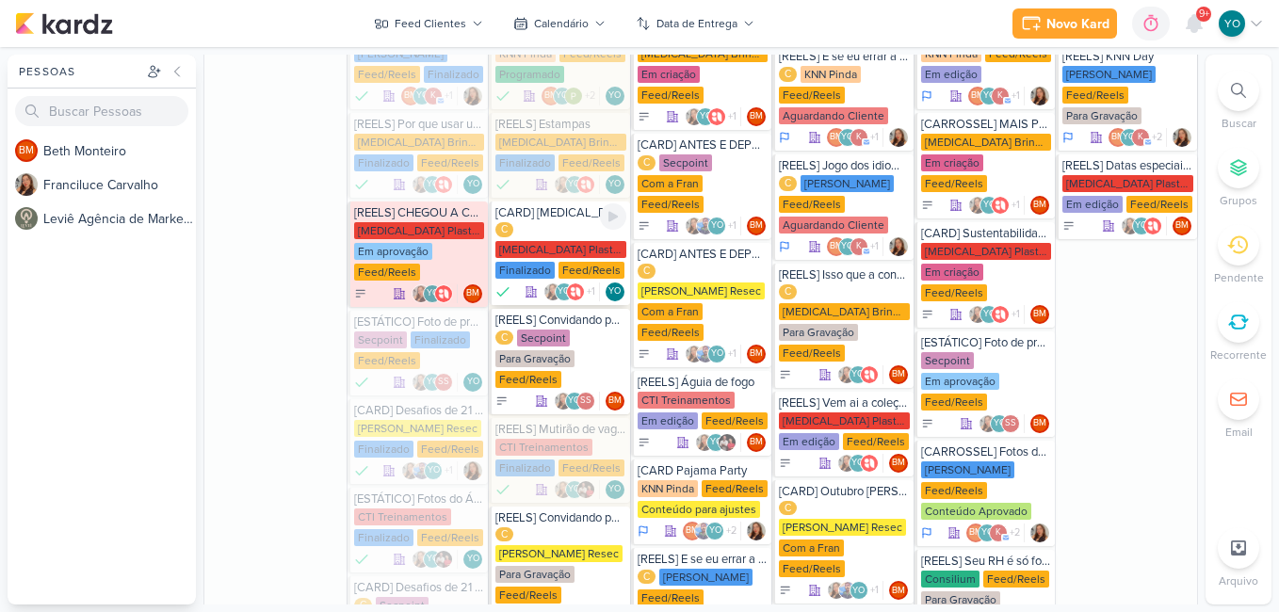
click at [552, 241] on div "[MEDICAL_DATA] Plasticos PJ" at bounding box center [560, 249] width 131 height 17
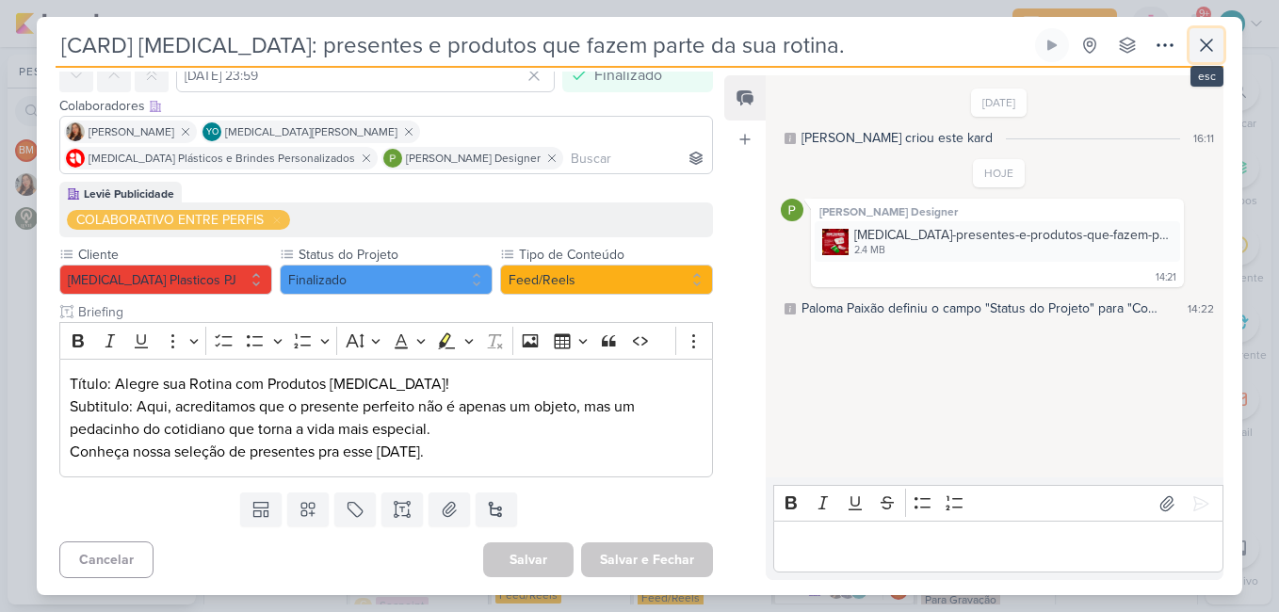
click at [1207, 40] on icon at bounding box center [1206, 45] width 23 height 23
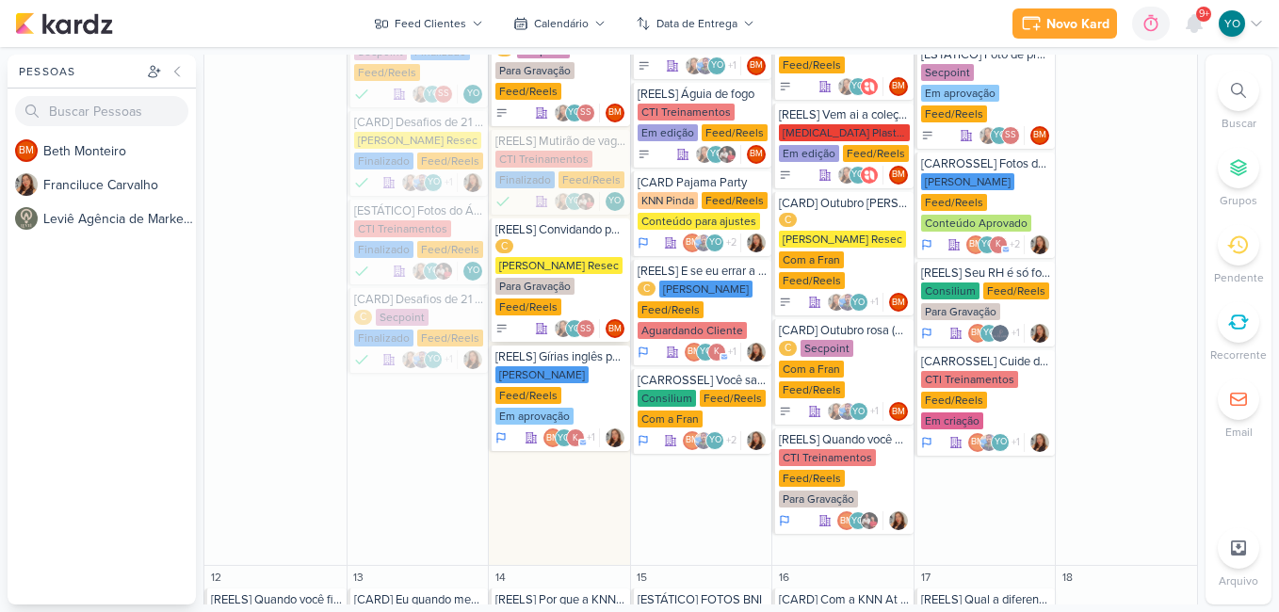
scroll to position [1079, 0]
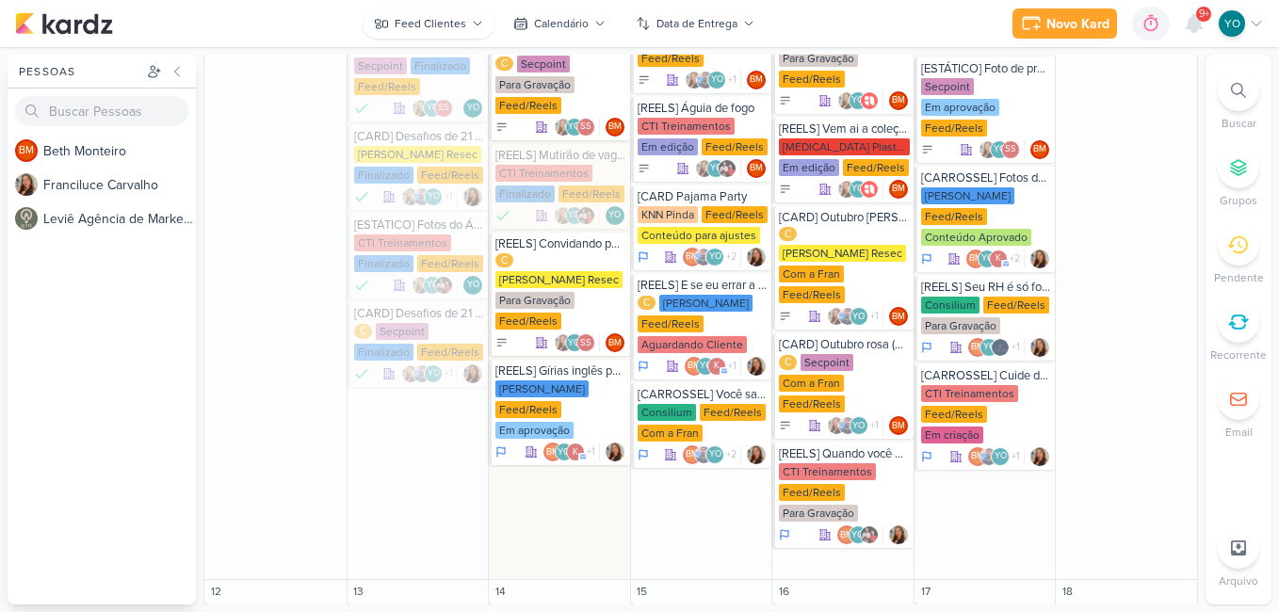
click at [467, 16] on body "1.107.0 [GEOGRAPHIC_DATA] Ctrl + k 0h0m Sessão desligada... Hoje 0h0m Semana 0h…" at bounding box center [639, 306] width 1279 height 612
click at [467, 16] on button "Feed Clientes" at bounding box center [429, 23] width 132 height 30
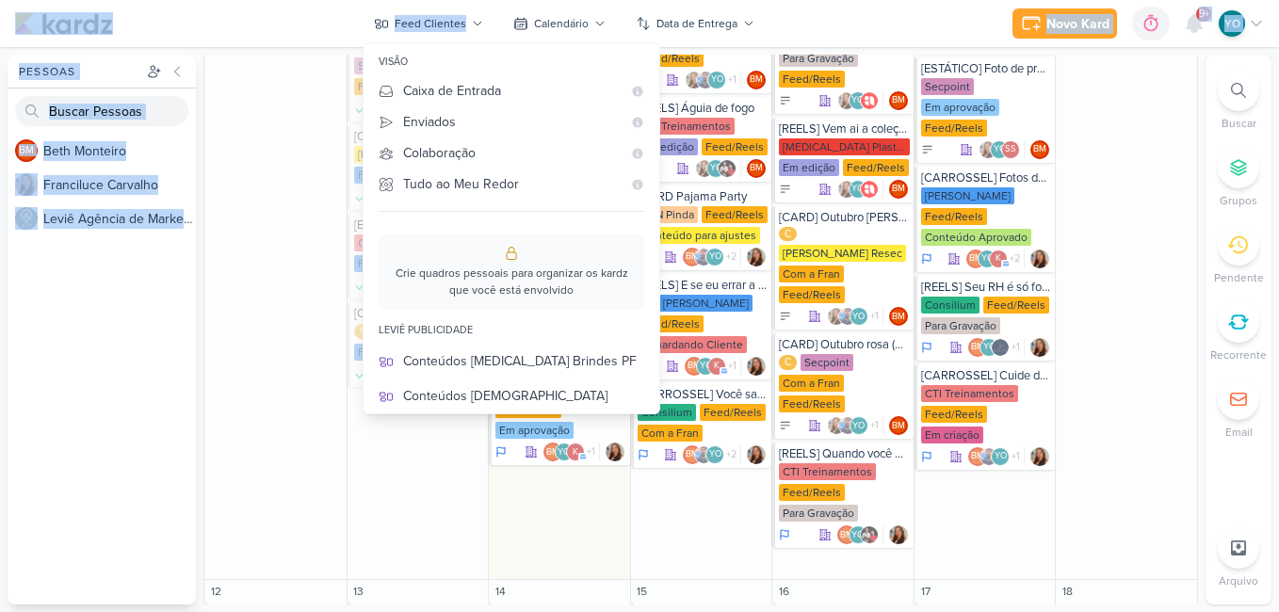
drag, startPoint x: 619, startPoint y: 329, endPoint x: 620, endPoint y: 352, distance: 23.6
click at [620, 352] on div "Crie quadros pessoais para organizar os kardz que você está envolvido Leviê Pub…" at bounding box center [512, 313] width 296 height 188
click at [549, 595] on div "Stories Clientes" at bounding box center [523, 605] width 241 height 20
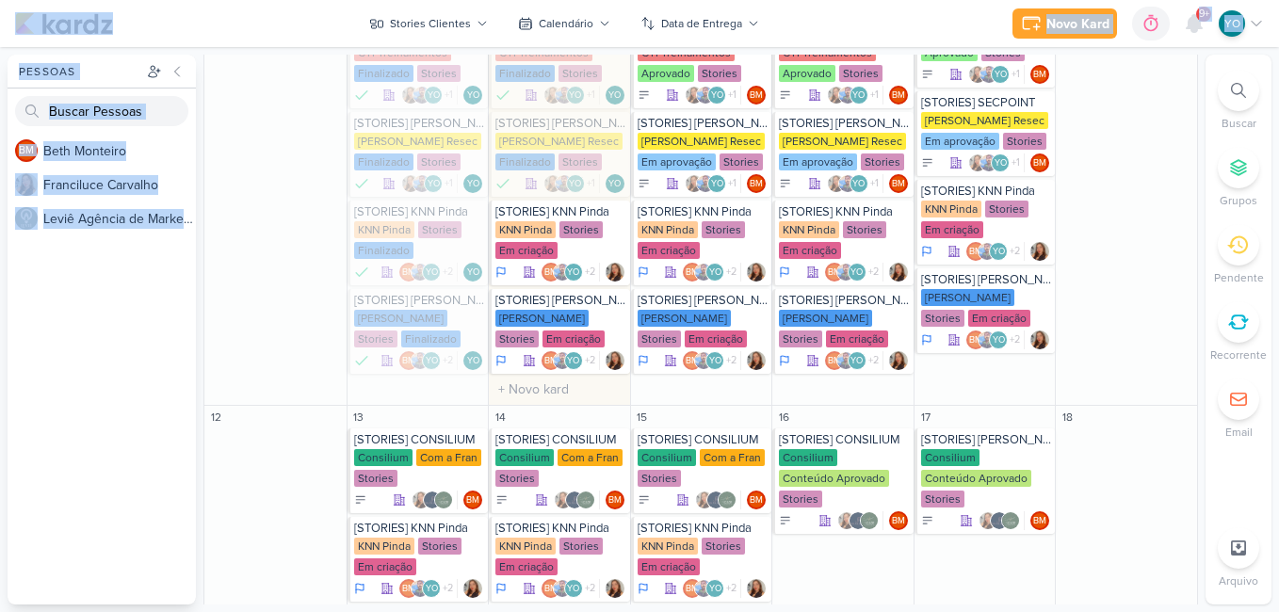
scroll to position [931, 0]
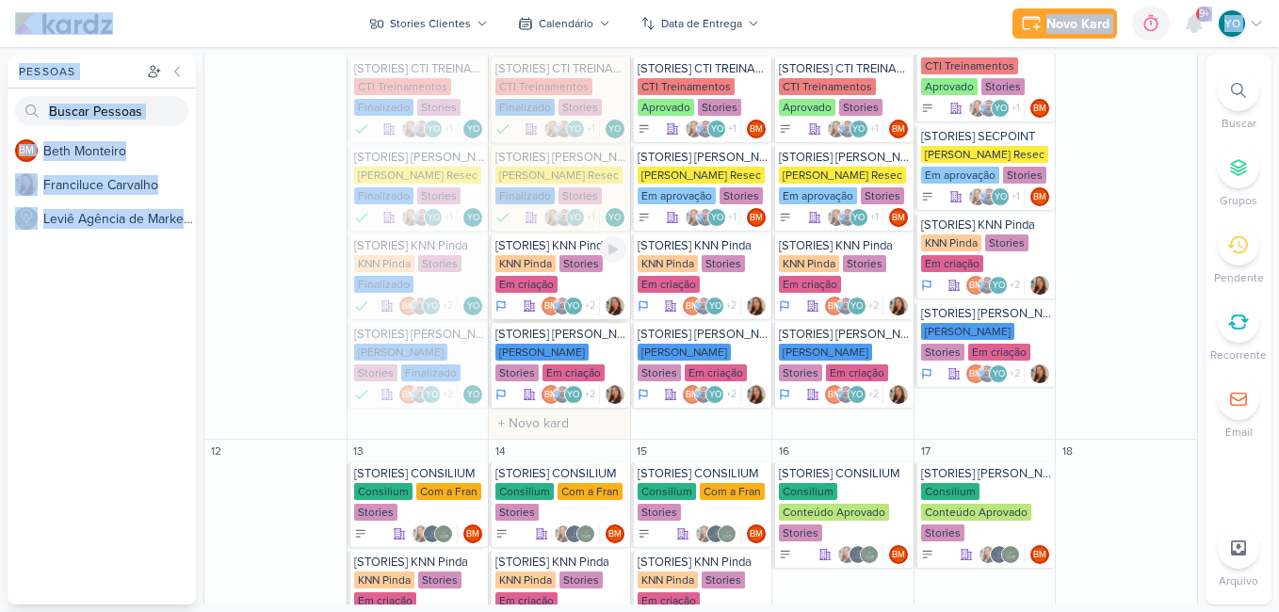
click at [558, 300] on img at bounding box center [562, 306] width 19 height 19
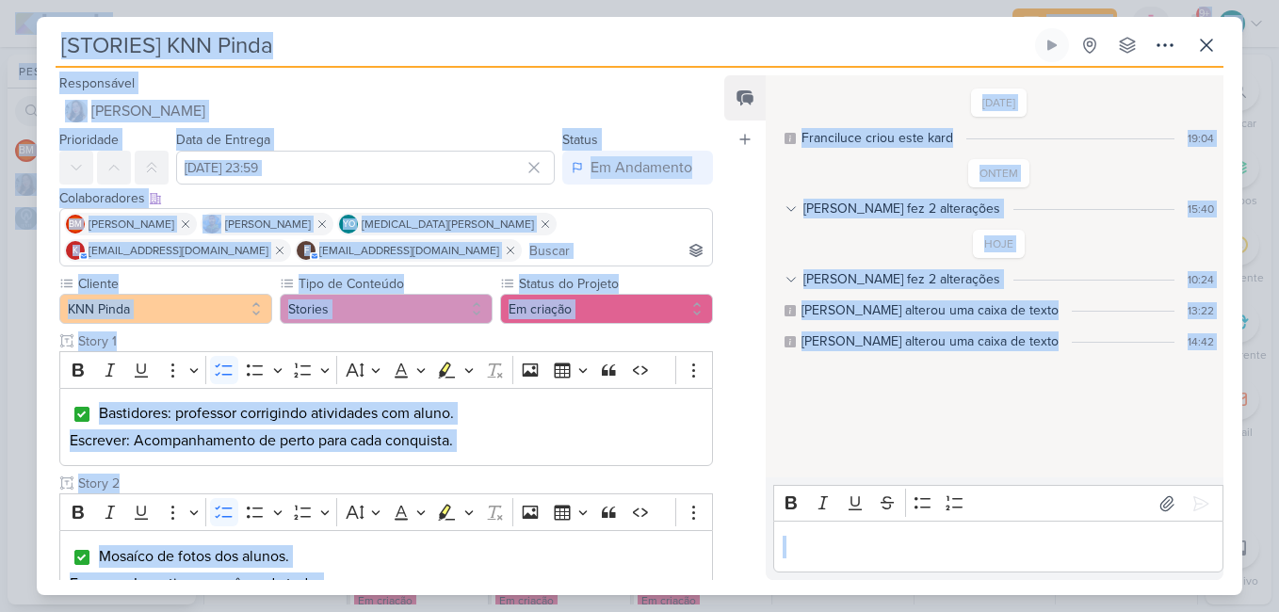
click at [811, 546] on p "Editor editing area: main" at bounding box center [998, 547] width 430 height 23
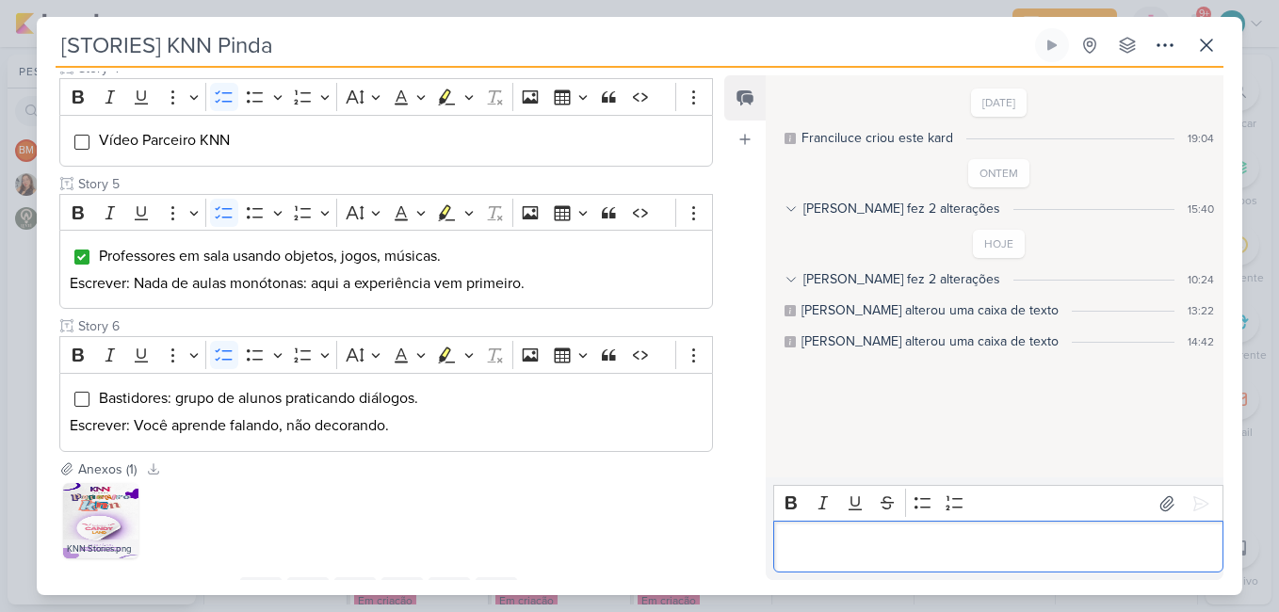
scroll to position [671, 0]
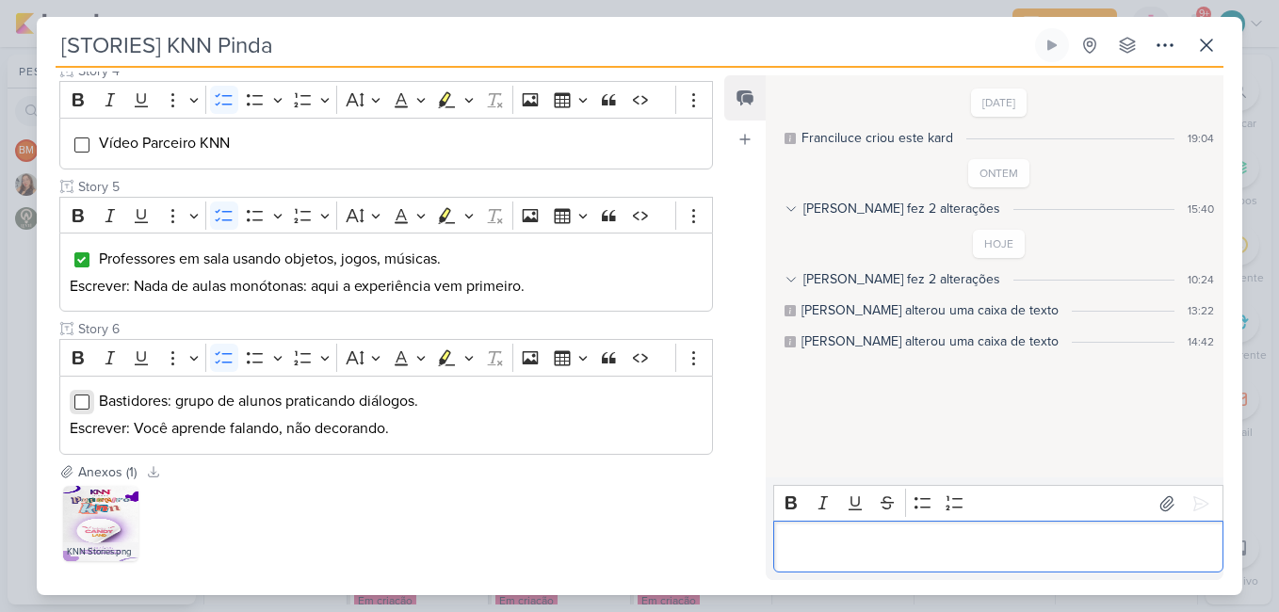
click at [86, 397] on input "Editor editing area: main" at bounding box center [81, 402] width 15 height 15
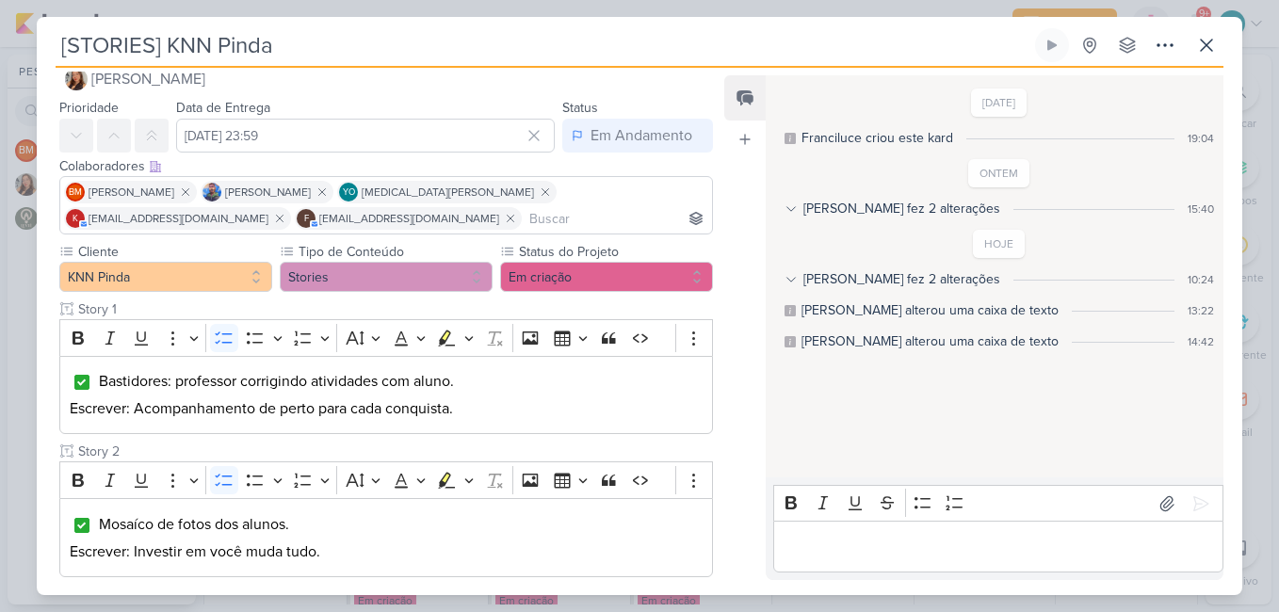
scroll to position [219, 0]
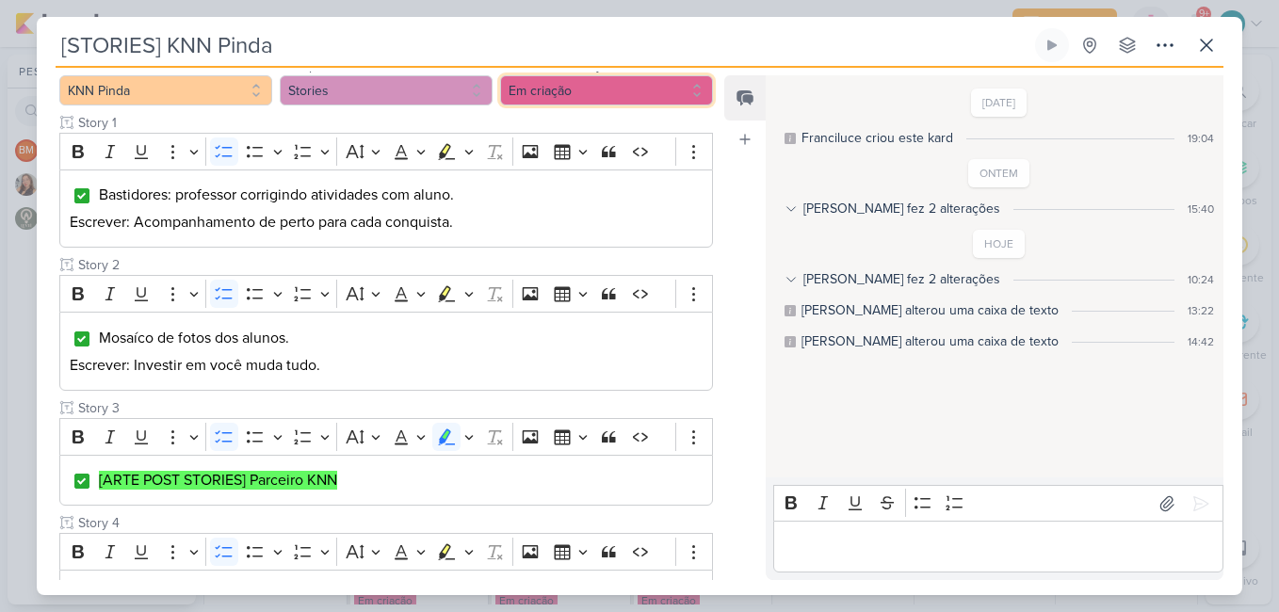
click at [539, 91] on button "Em criação" at bounding box center [606, 90] width 213 height 30
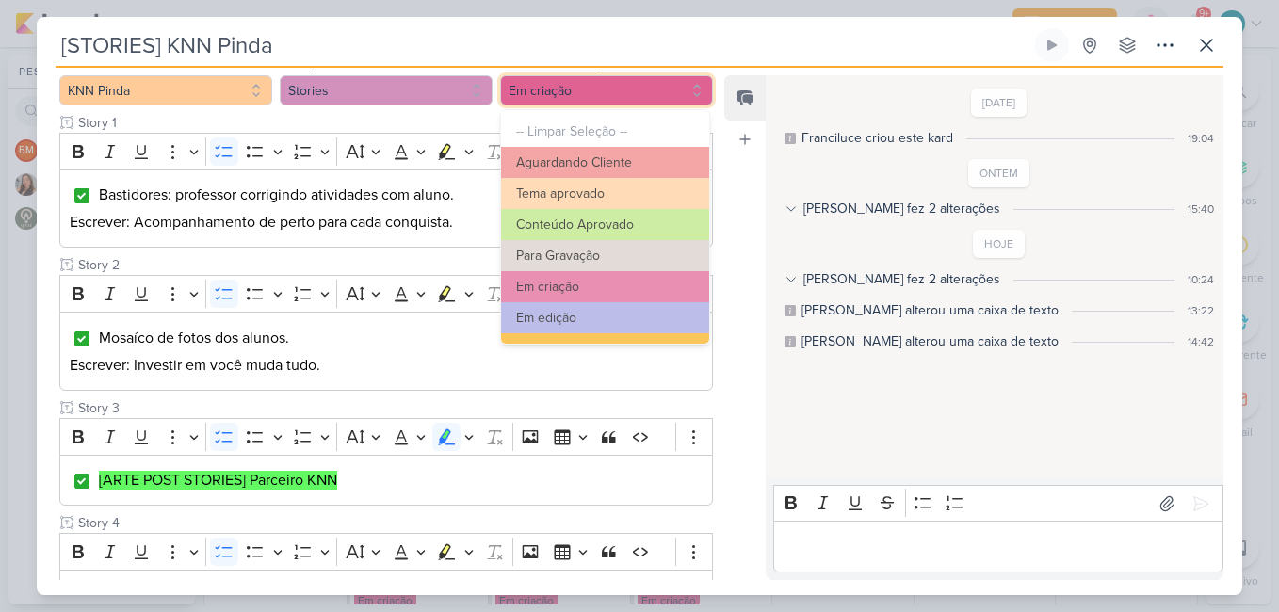
scroll to position [204, 0]
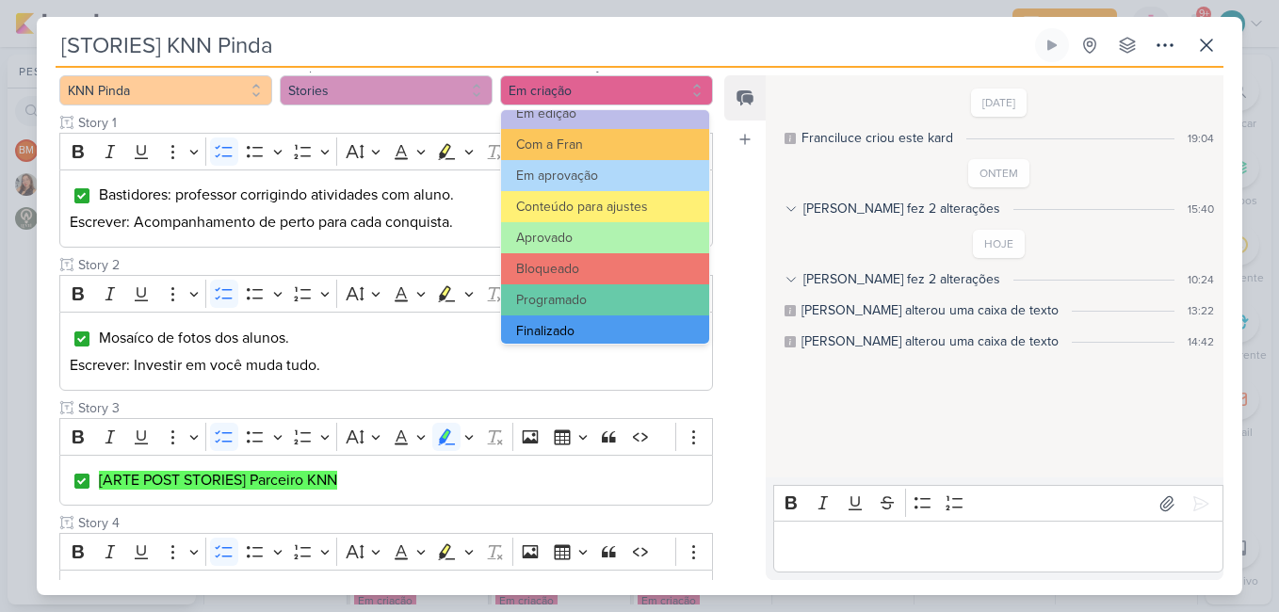
click at [621, 329] on button "Finalizado" at bounding box center [605, 331] width 208 height 31
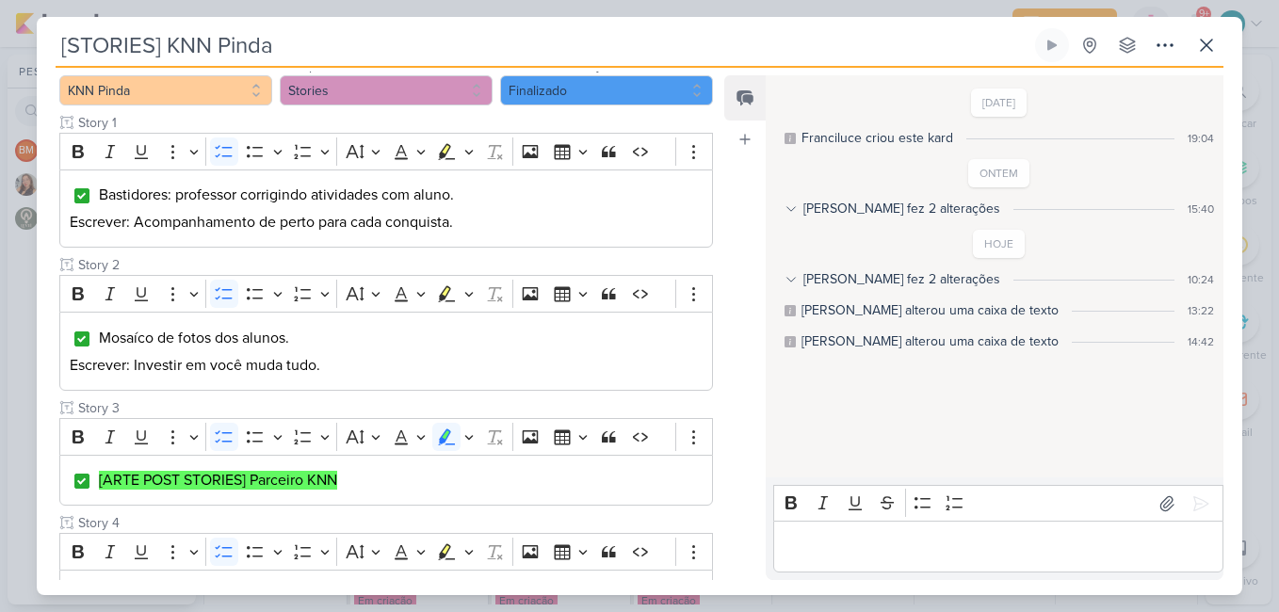
scroll to position [0, 0]
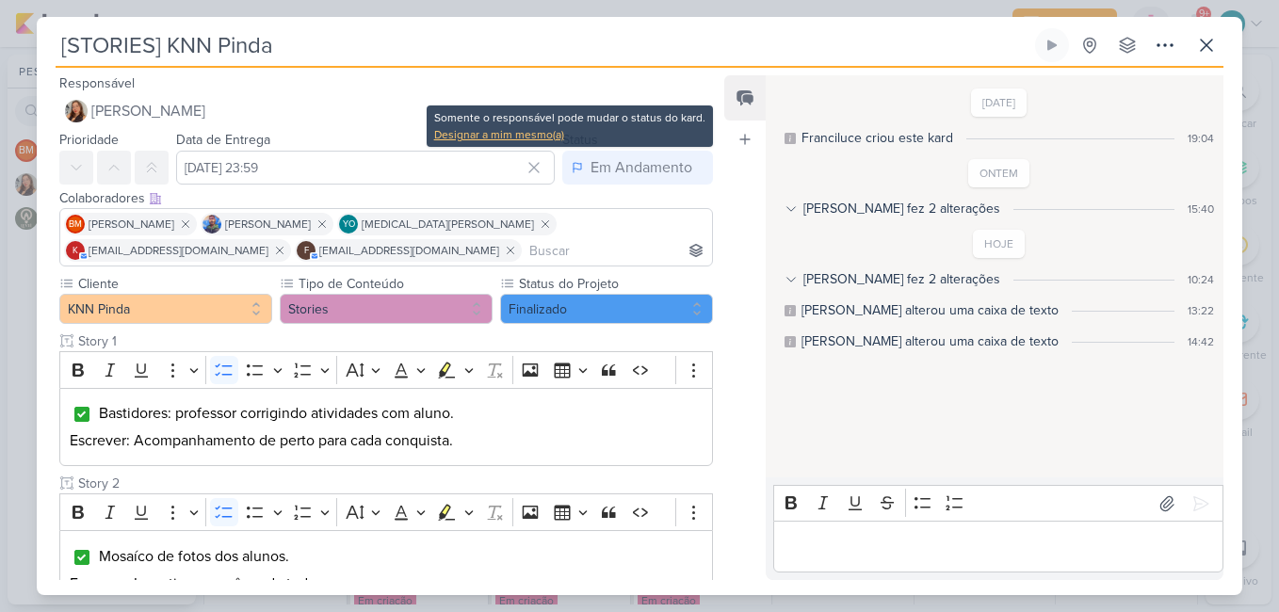
click at [546, 137] on div "Designar a mim mesmo(a)" at bounding box center [569, 134] width 271 height 17
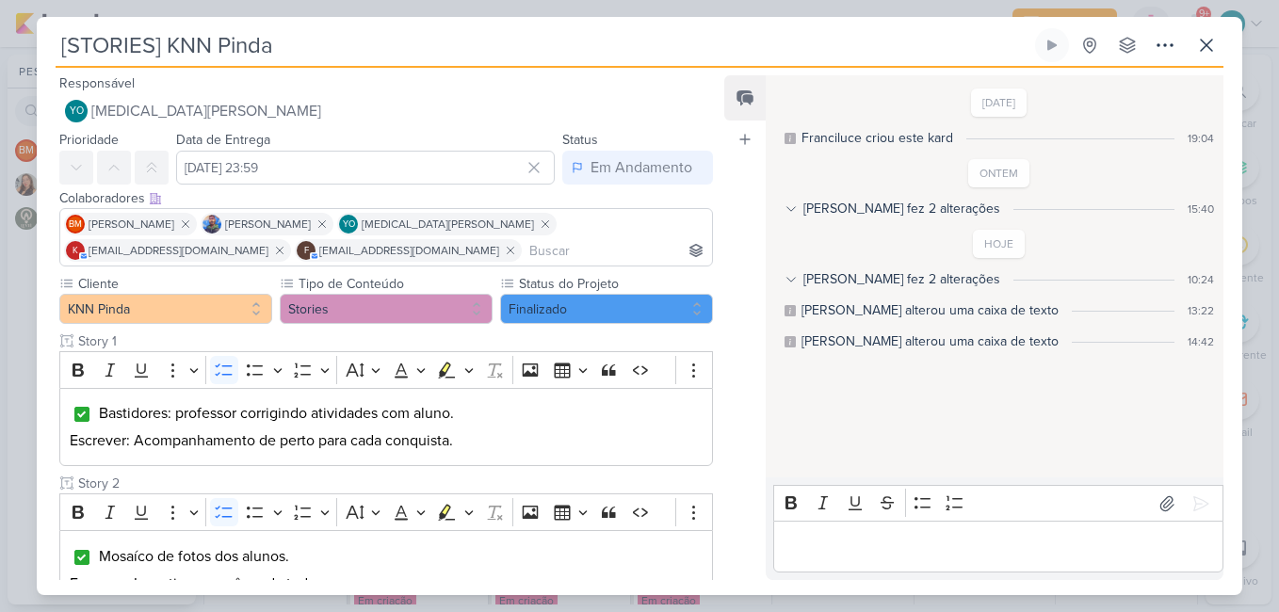
click at [591, 170] on div "Em Andamento" at bounding box center [642, 167] width 102 height 23
click at [618, 235] on div "Finalizado" at bounding box center [611, 242] width 58 height 20
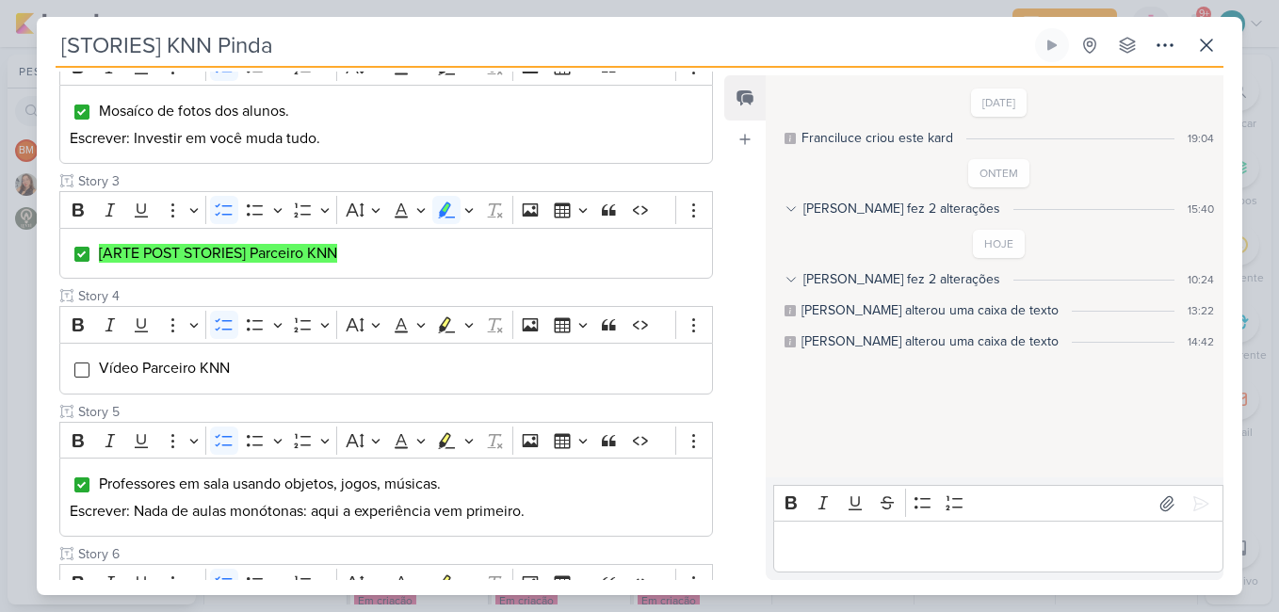
scroll to position [760, 0]
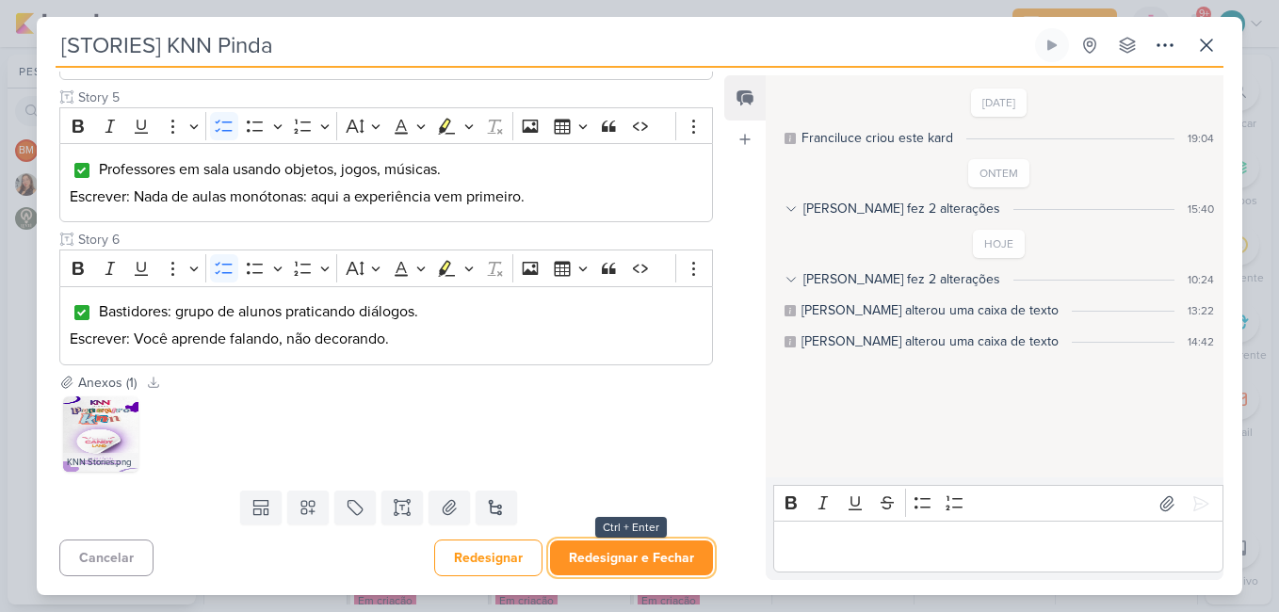
click at [626, 548] on button "Redesignar e Fechar" at bounding box center [631, 558] width 163 height 35
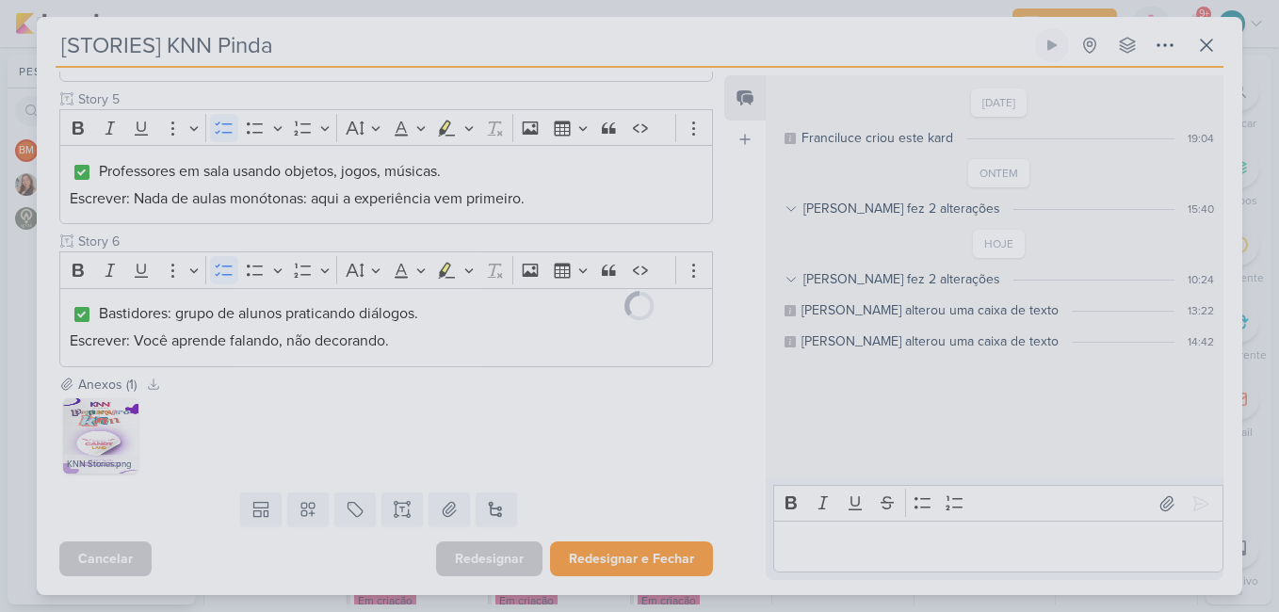
scroll to position [758, 0]
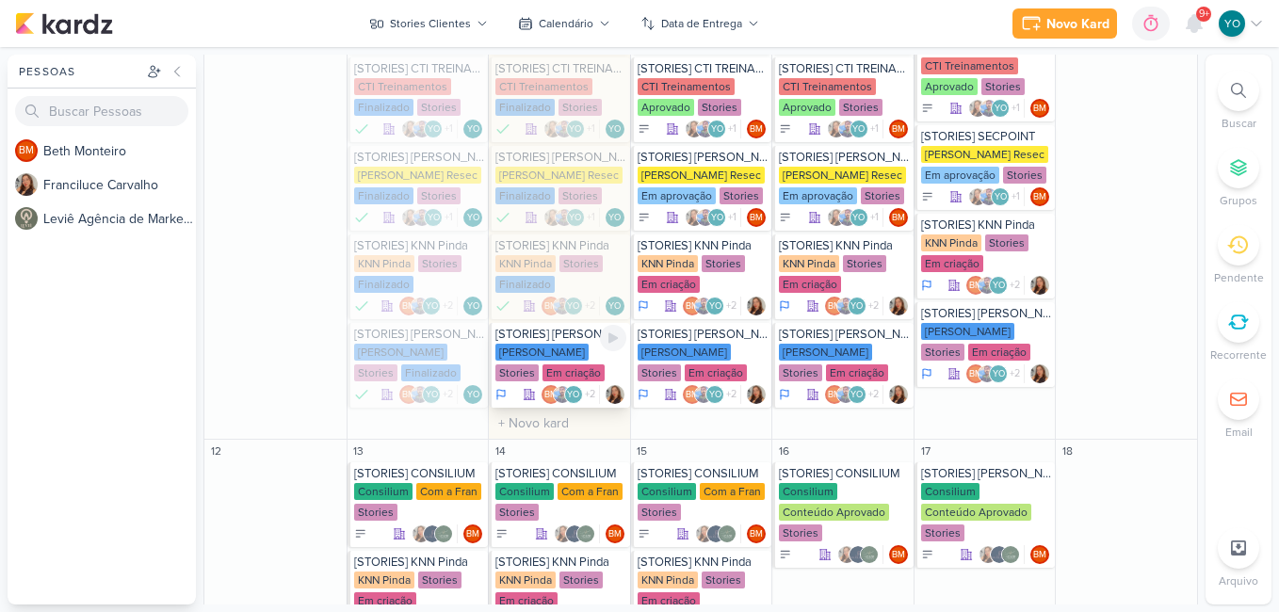
click at [543, 364] on div "Em criação" at bounding box center [574, 372] width 62 height 17
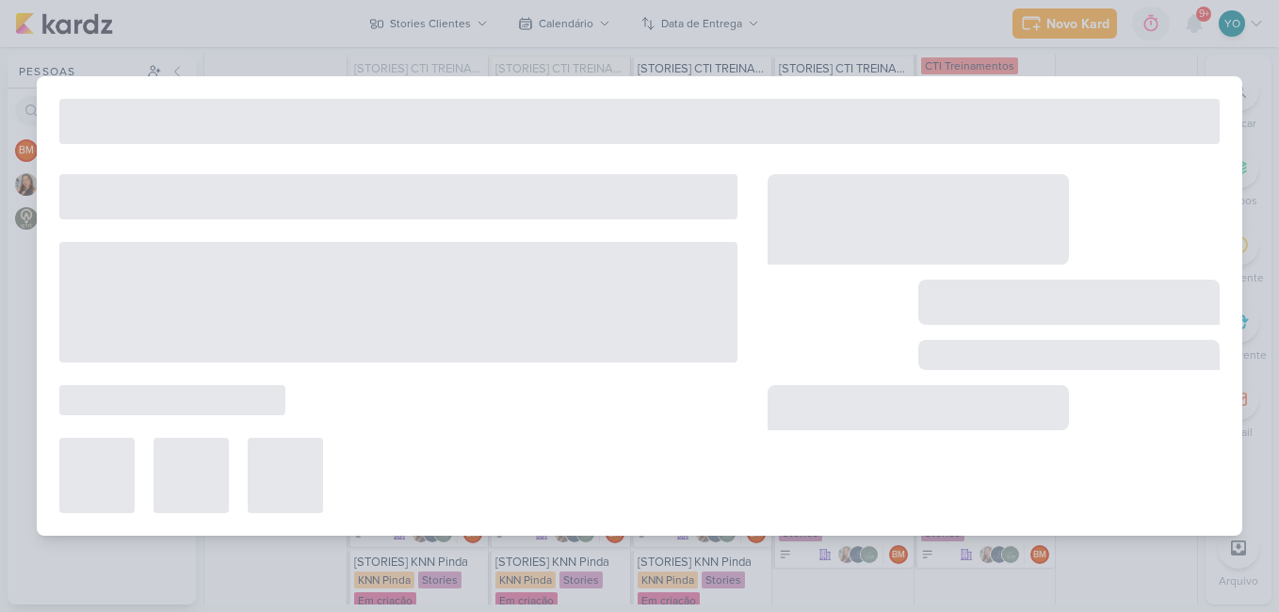
type input "[STORIES] [PERSON_NAME]"
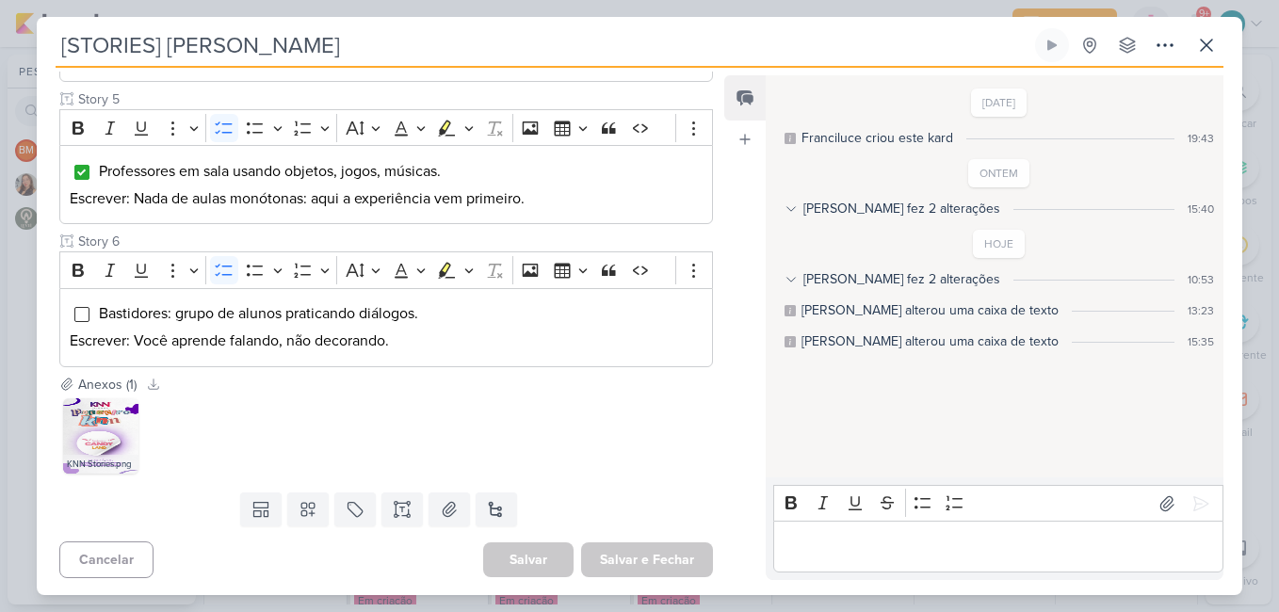
scroll to position [122, 0]
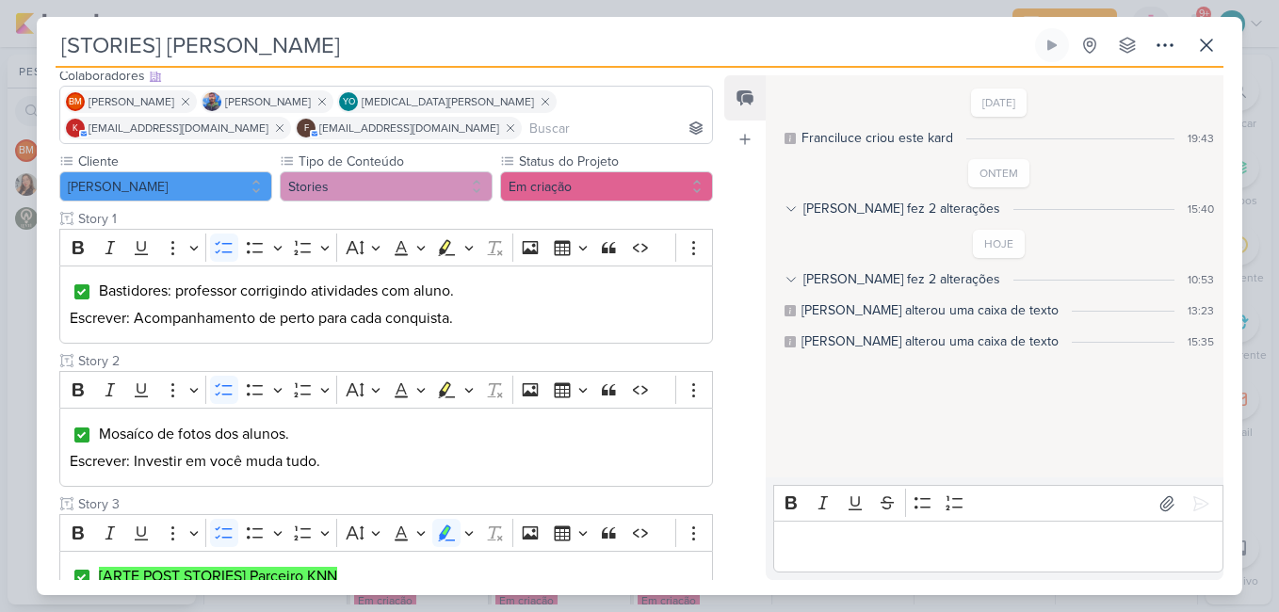
click at [721, 532] on div "Responsável [PERSON_NAME] Nenhum contato encontrado create new contact Novo Con…" at bounding box center [640, 331] width 1206 height 527
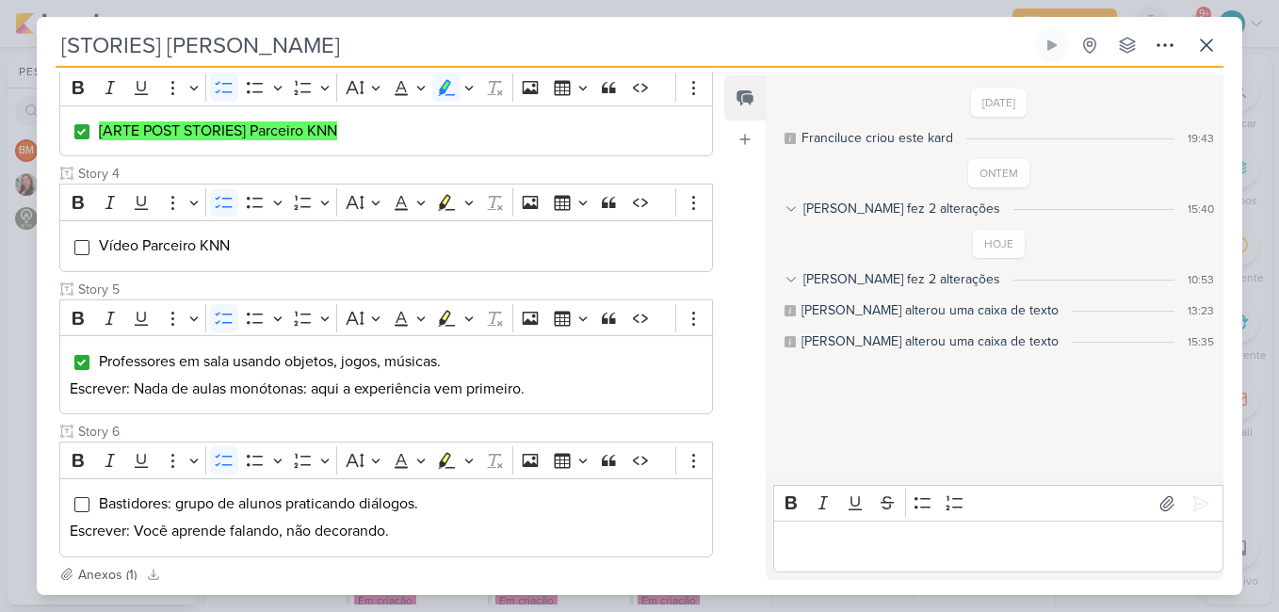
scroll to position [760, 0]
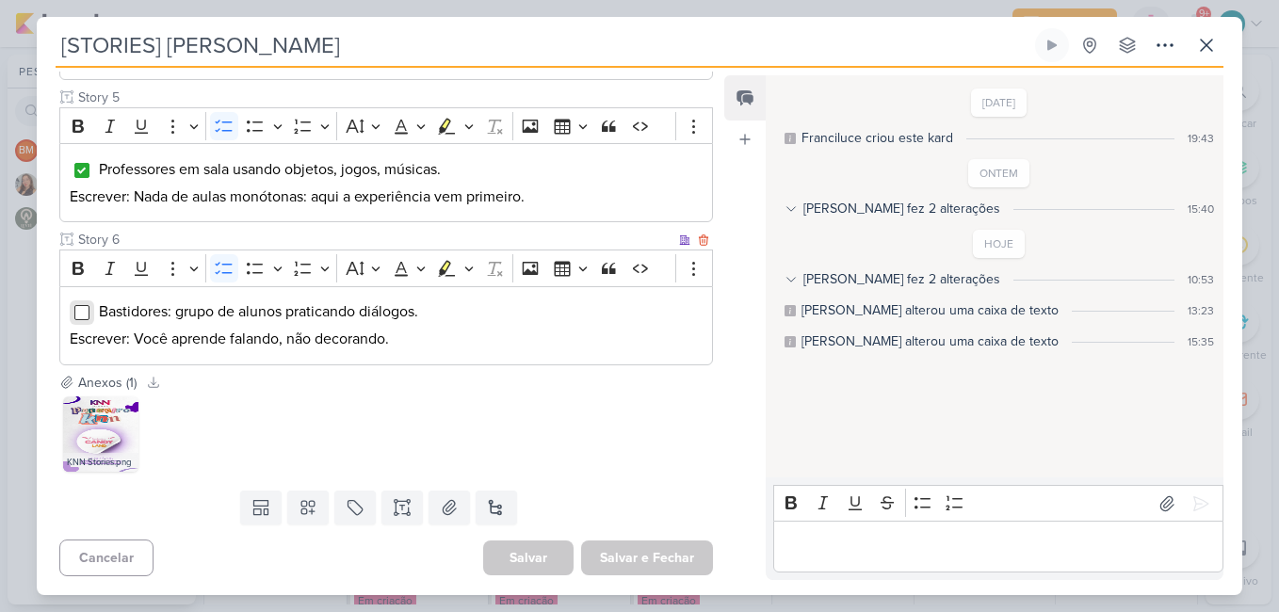
click at [78, 312] on input "Editor editing area: main" at bounding box center [81, 312] width 15 height 15
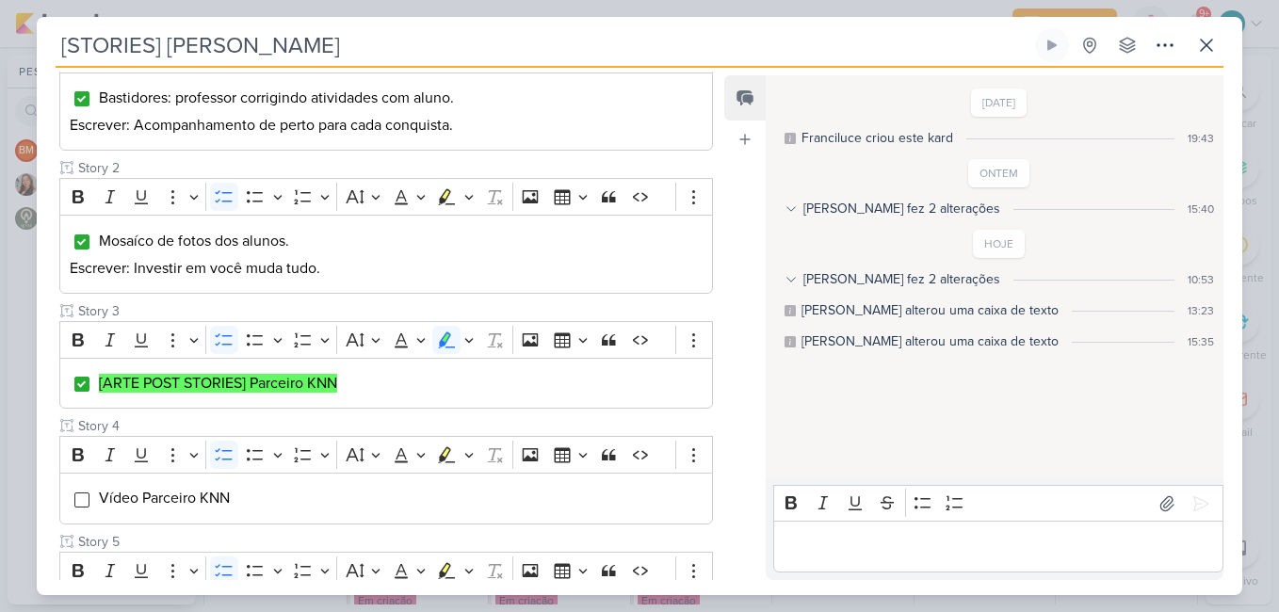
scroll to position [0, 0]
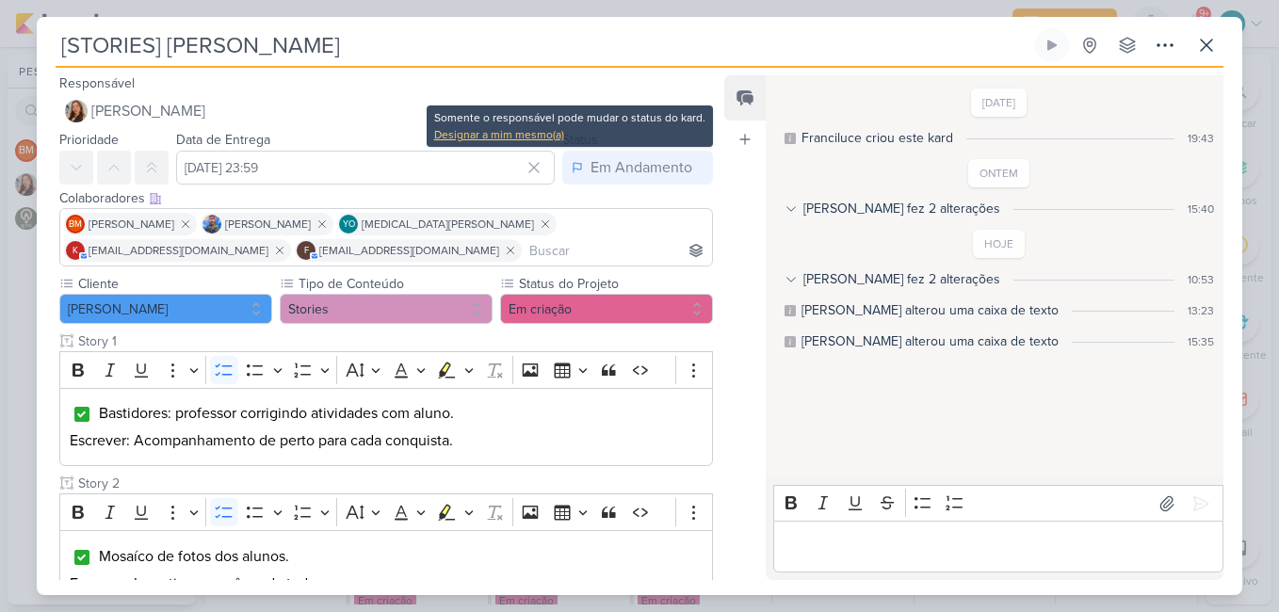
click at [553, 135] on div "Designar a mim mesmo(a)" at bounding box center [569, 134] width 271 height 17
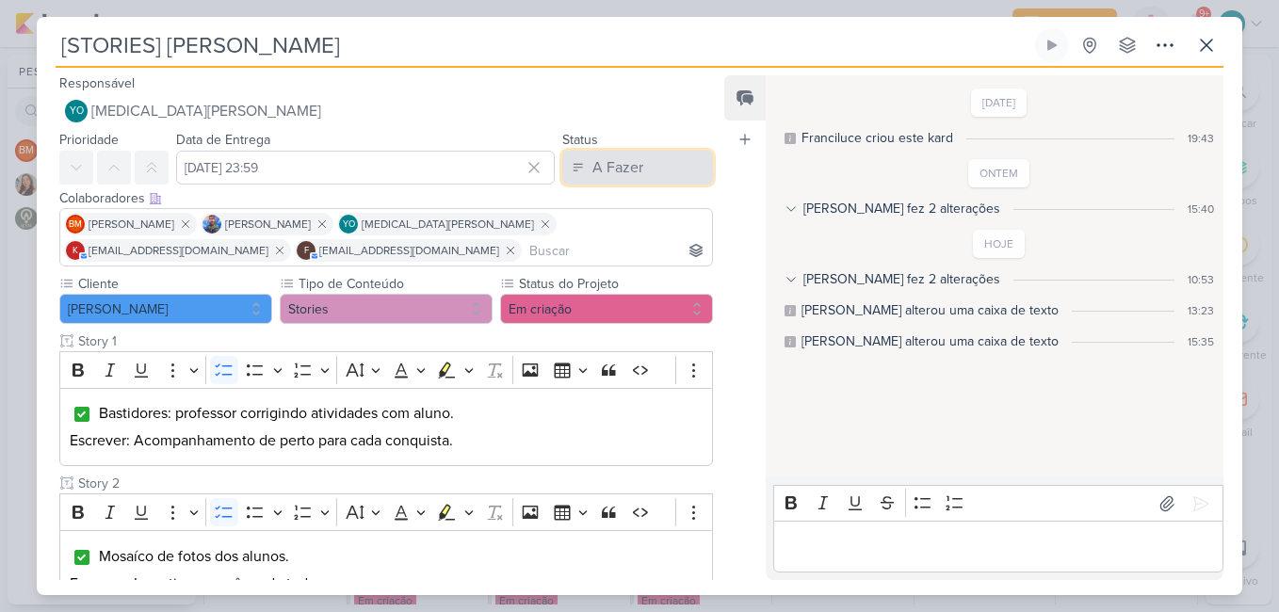
click at [592, 171] on div "A Fazer" at bounding box center [617, 167] width 51 height 23
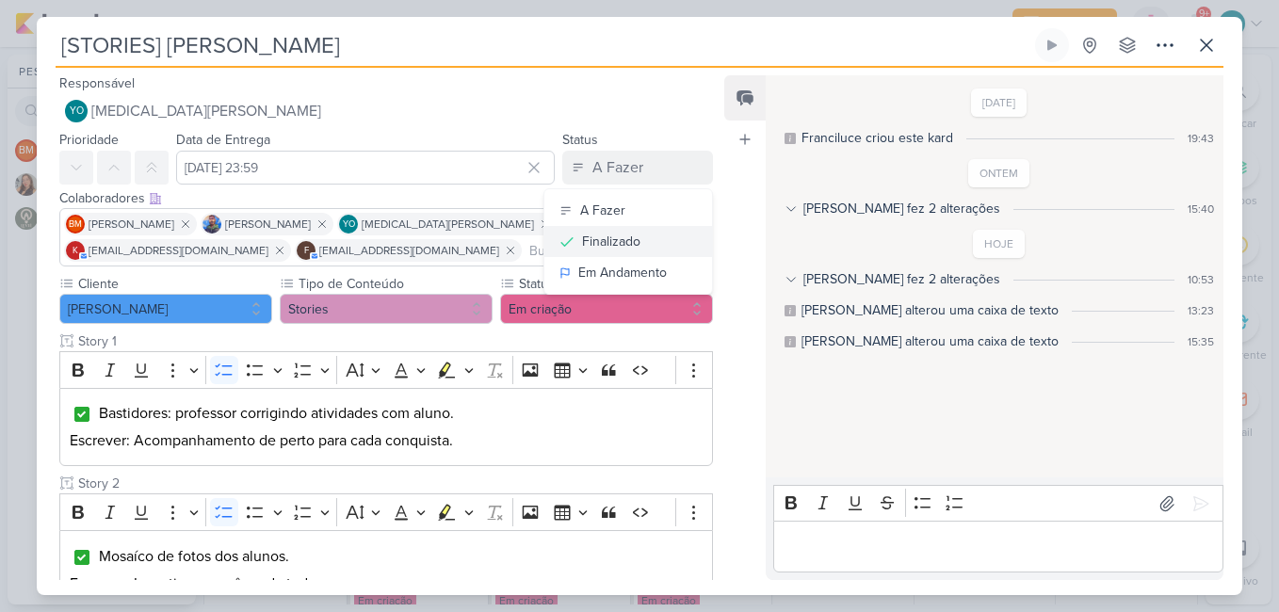
click at [595, 241] on div "Finalizado" at bounding box center [611, 242] width 58 height 20
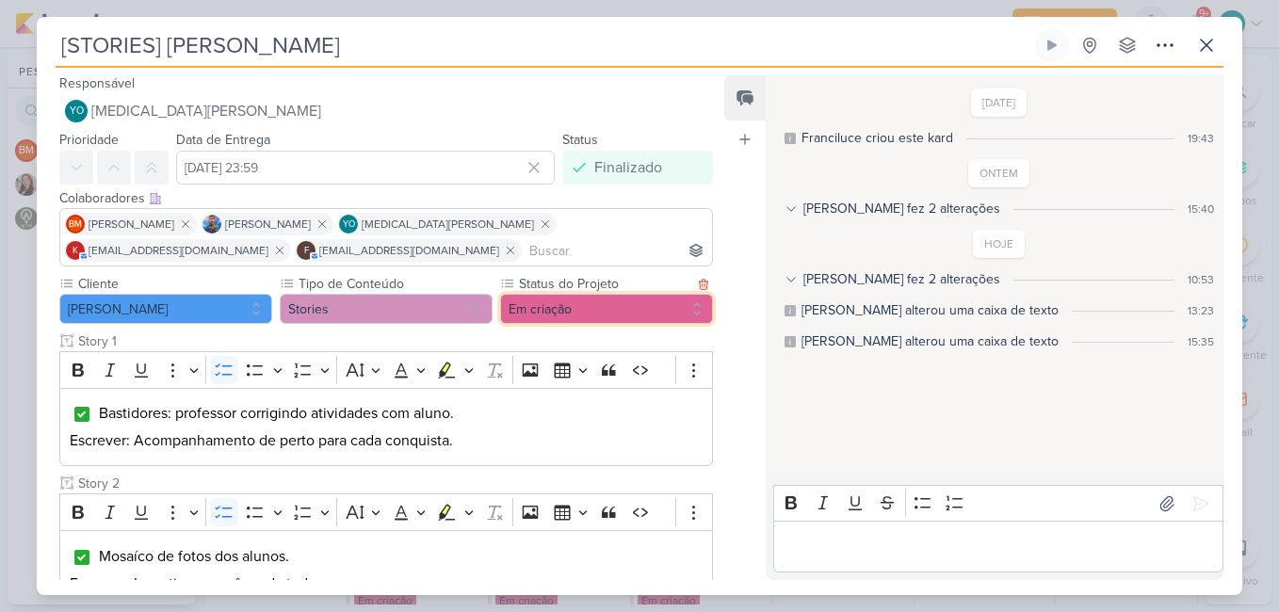
click at [579, 310] on button "Em criação" at bounding box center [606, 309] width 213 height 30
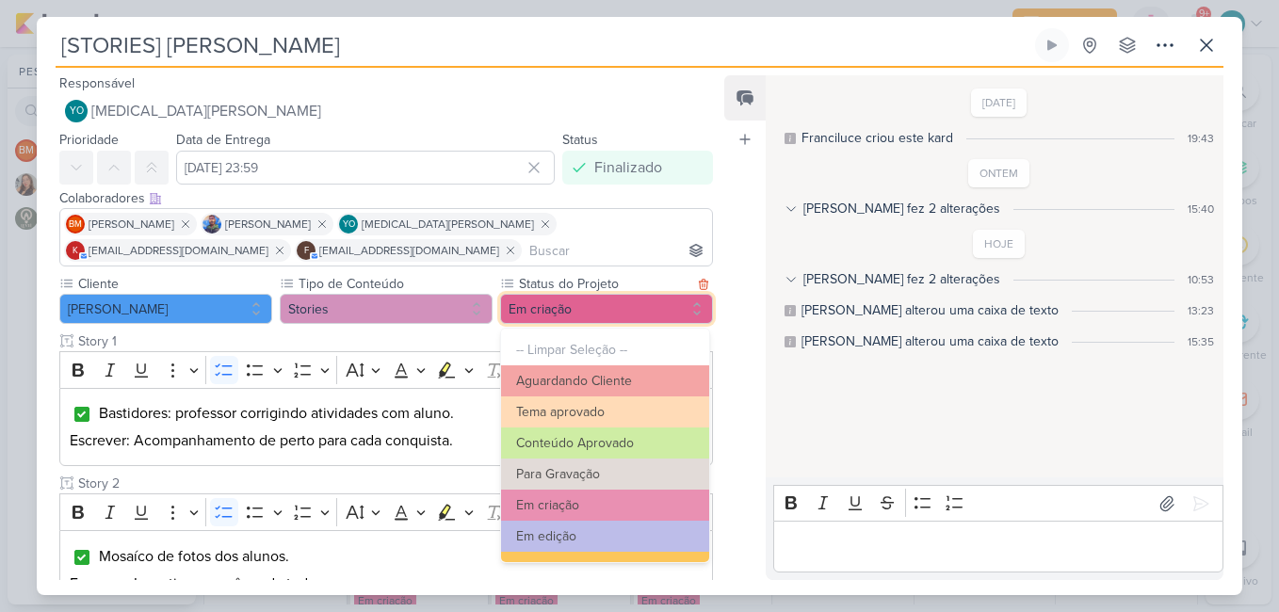
scroll to position [204, 0]
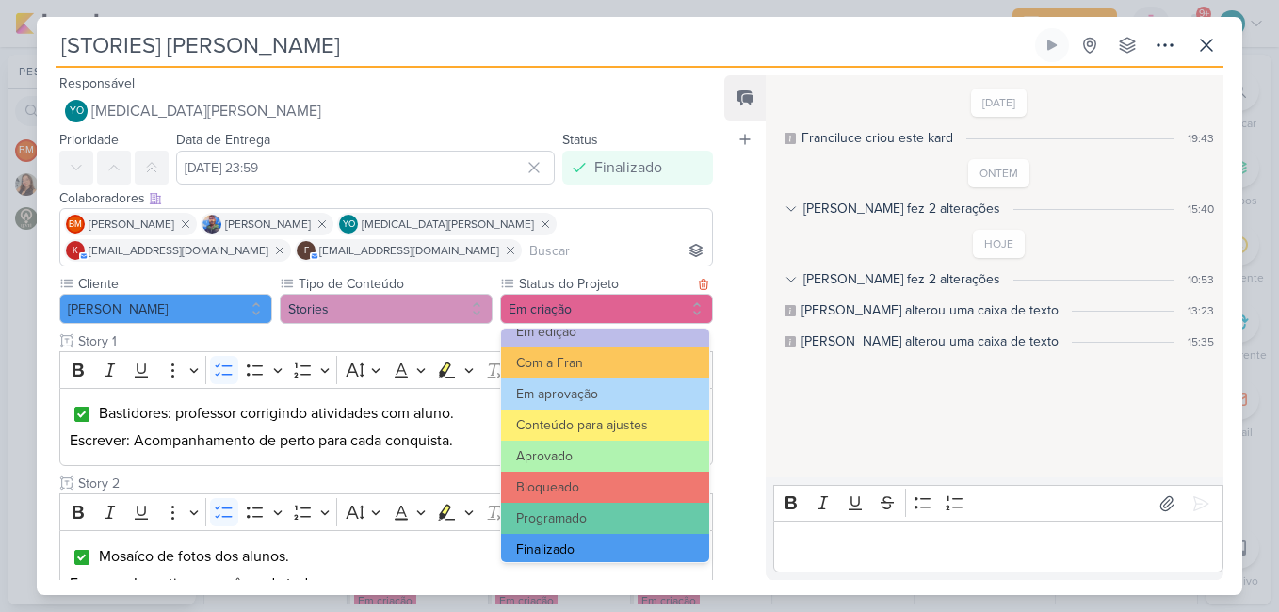
click at [589, 548] on button "Finalizado" at bounding box center [605, 549] width 208 height 31
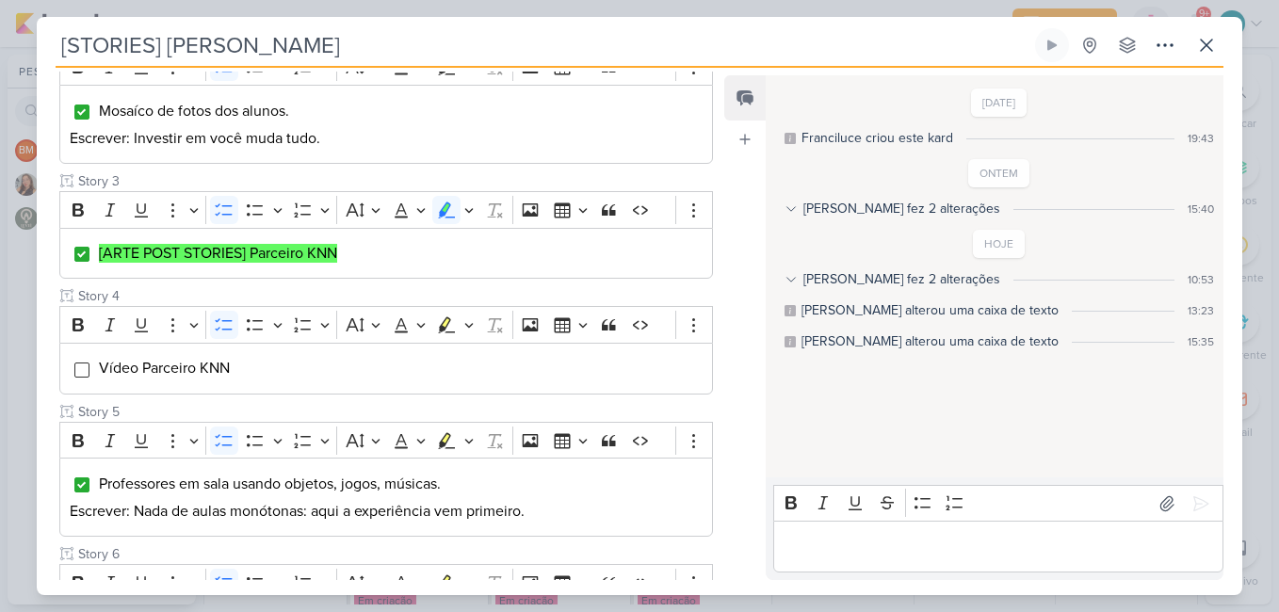
scroll to position [760, 0]
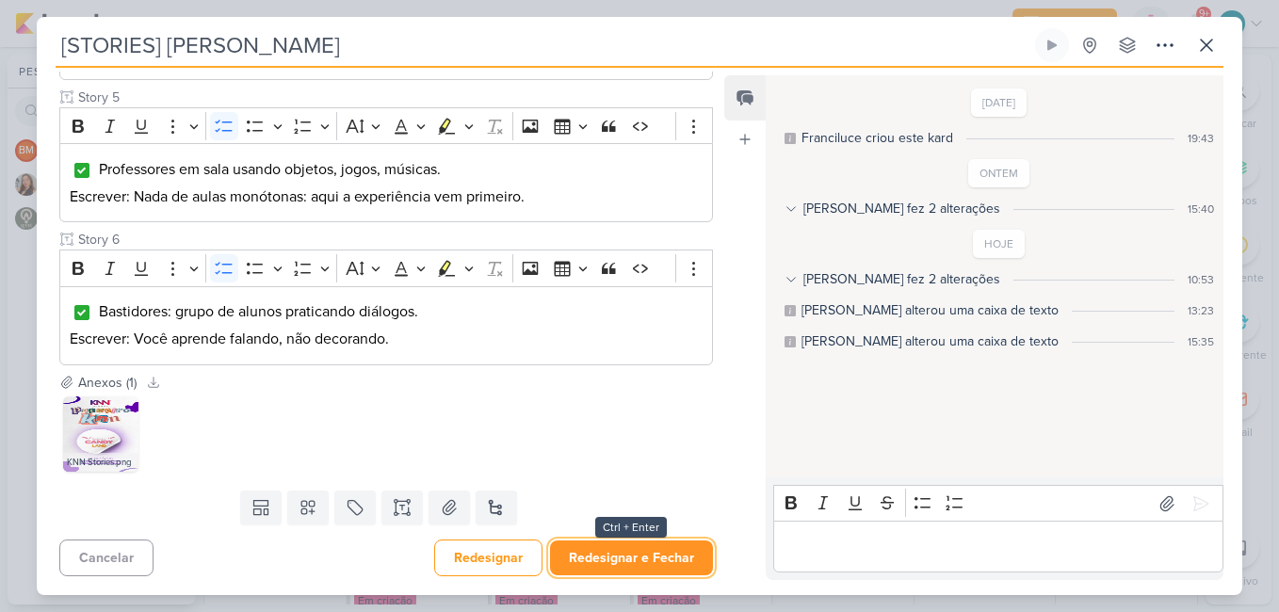
click at [656, 556] on button "Redesignar e Fechar" at bounding box center [631, 558] width 163 height 35
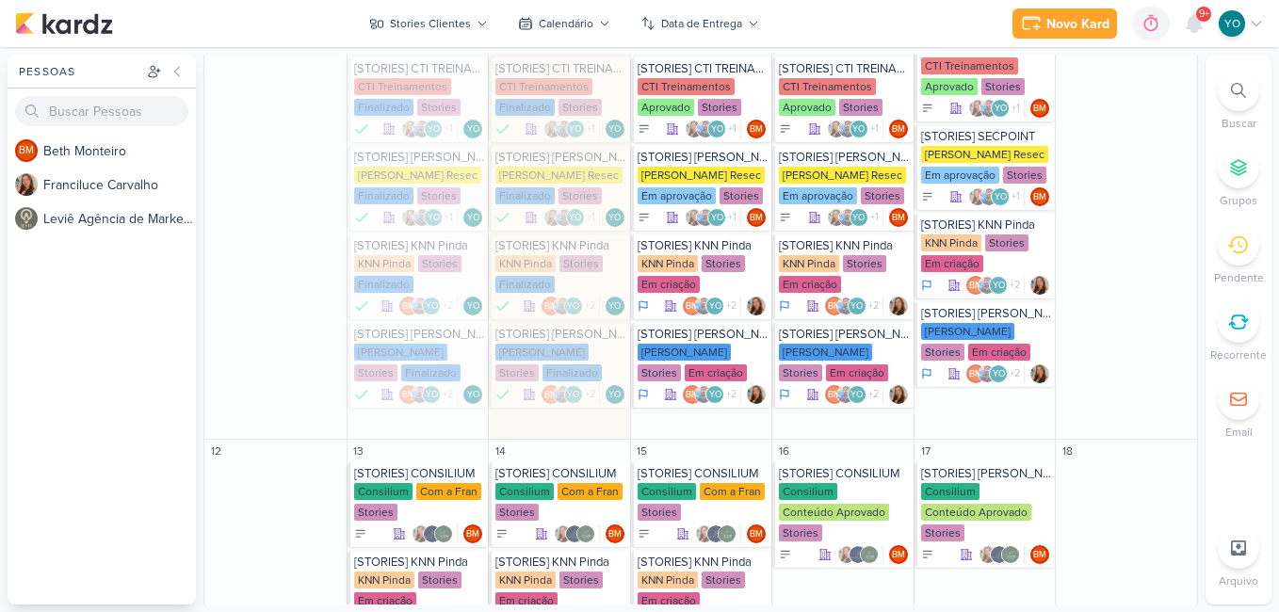
scroll to position [449, 0]
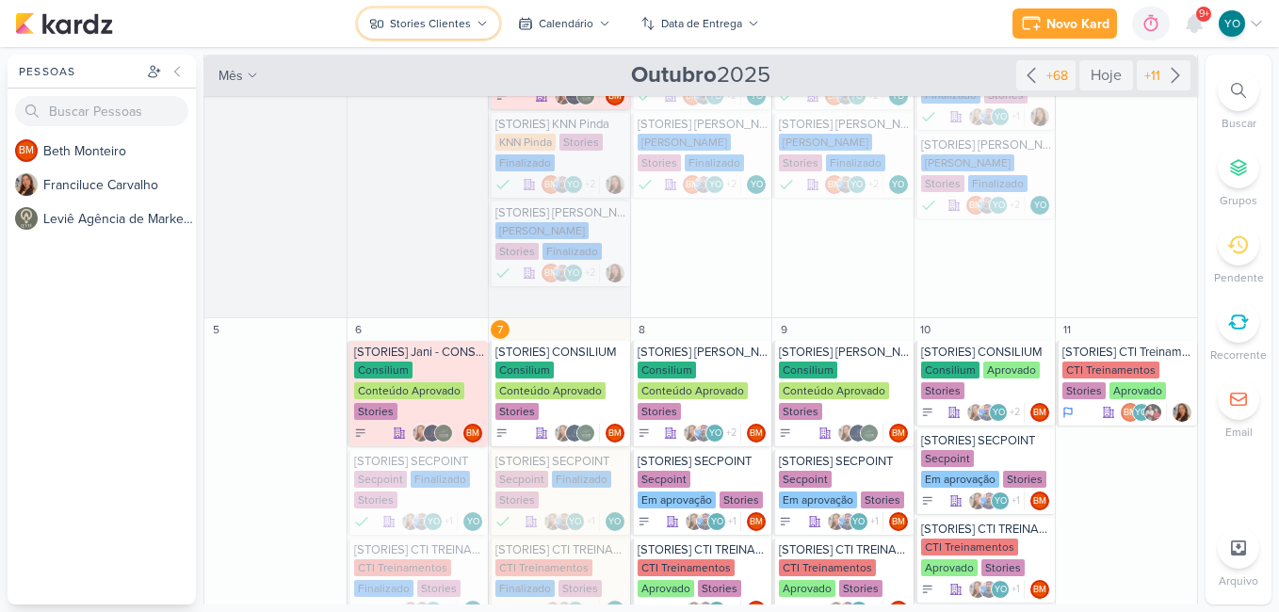
click at [471, 19] on button "Stories Clientes" at bounding box center [428, 23] width 141 height 30
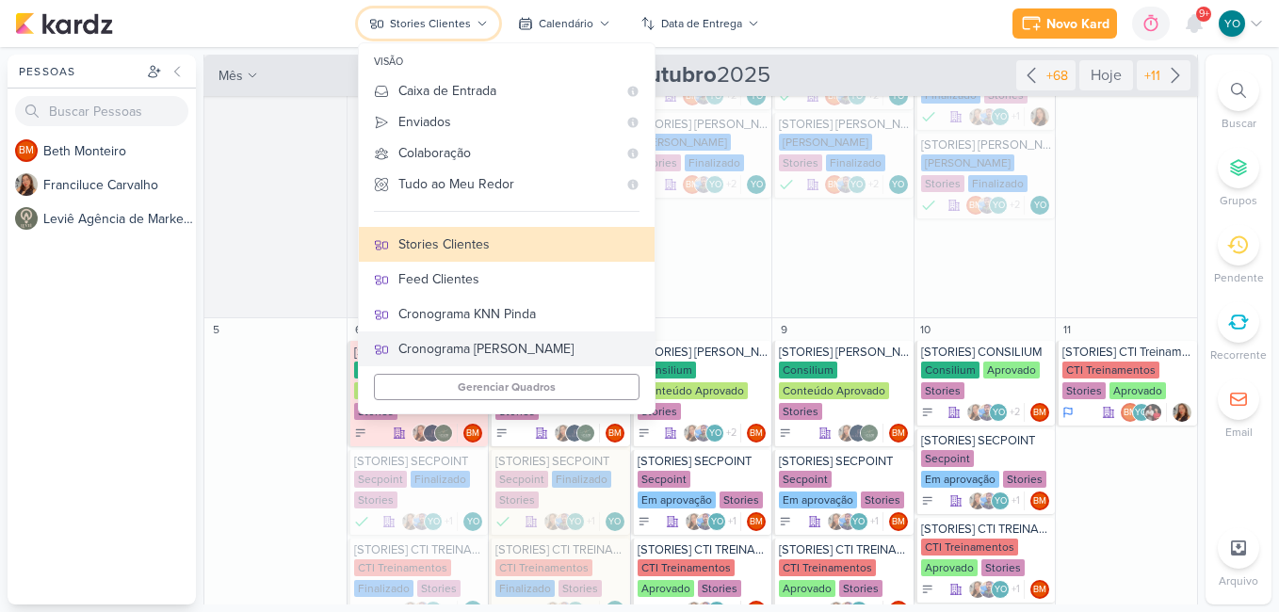
scroll to position [352, 0]
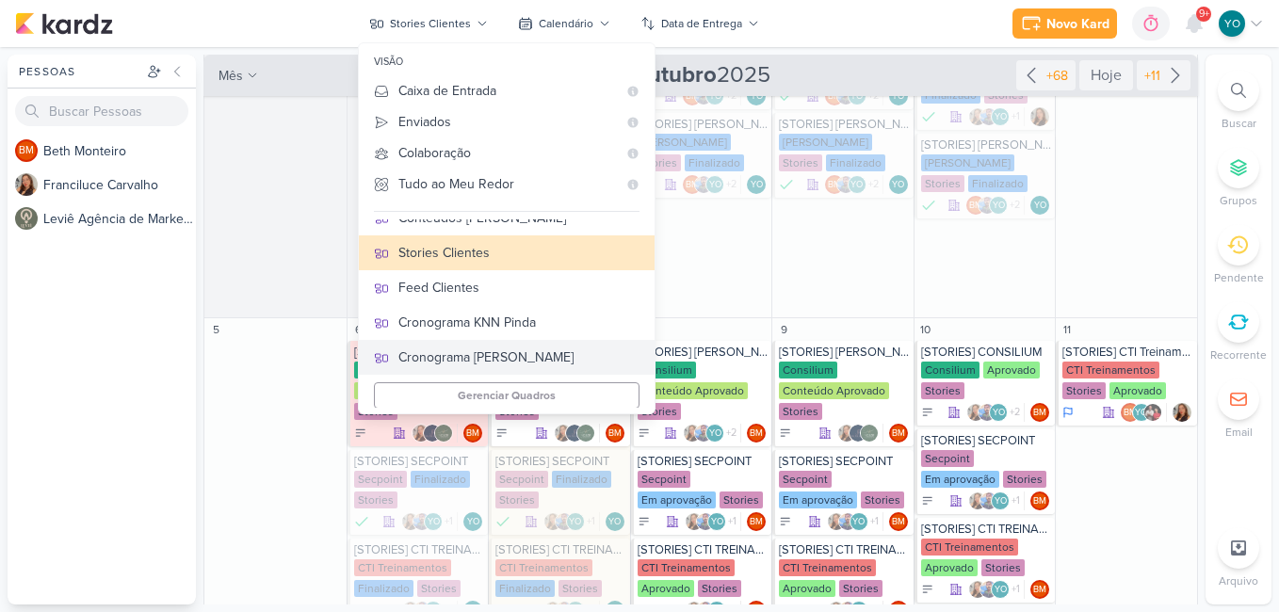
click at [558, 351] on div "Cronograma [PERSON_NAME]" at bounding box center [518, 358] width 241 height 20
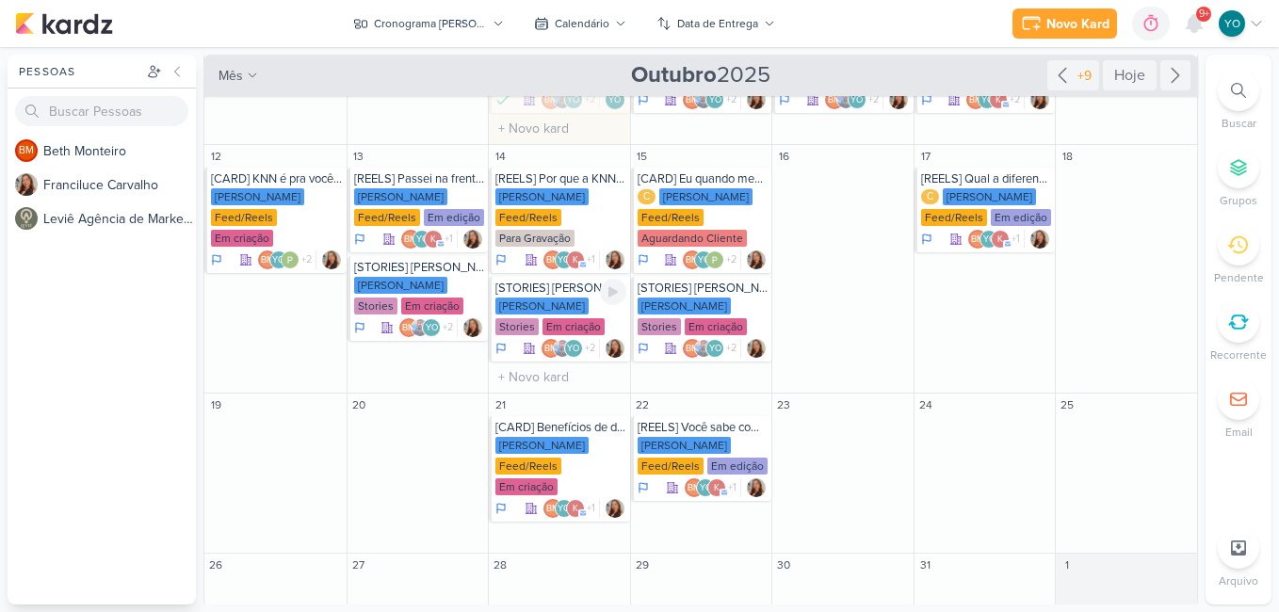
scroll to position [432, 0]
